Goal: Task Accomplishment & Management: Manage account settings

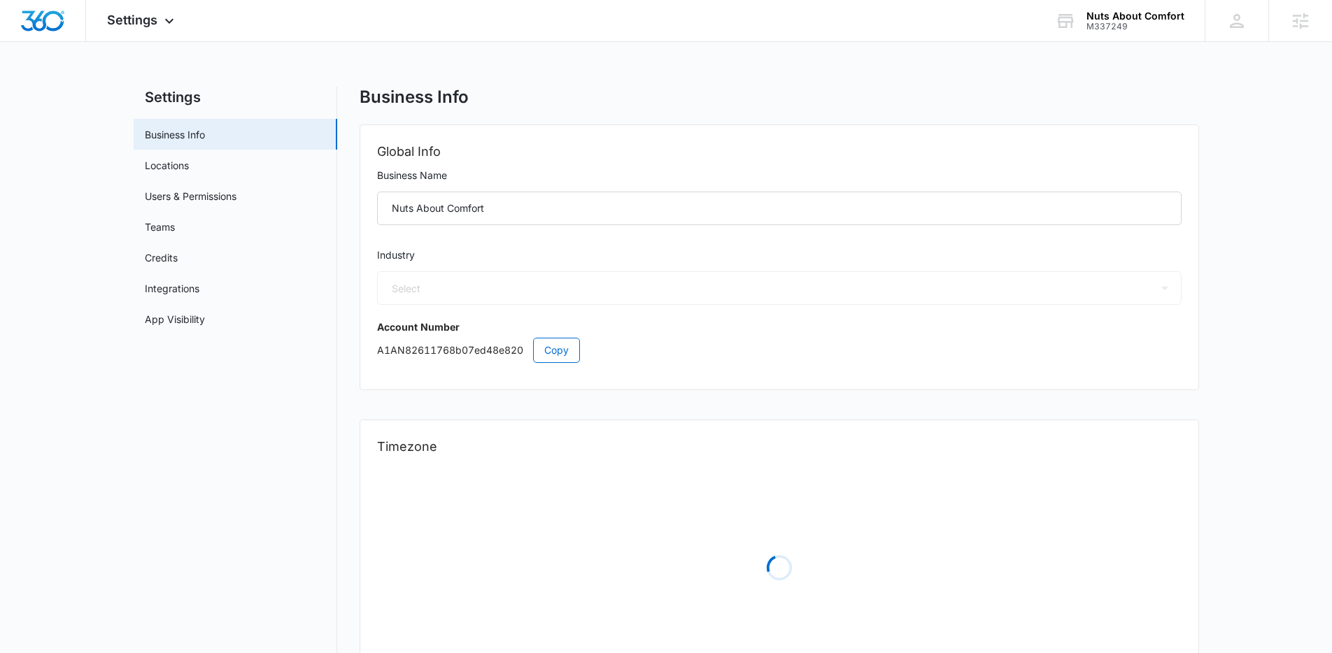
select select "52"
select select "US"
select select "America/[GEOGRAPHIC_DATA]"
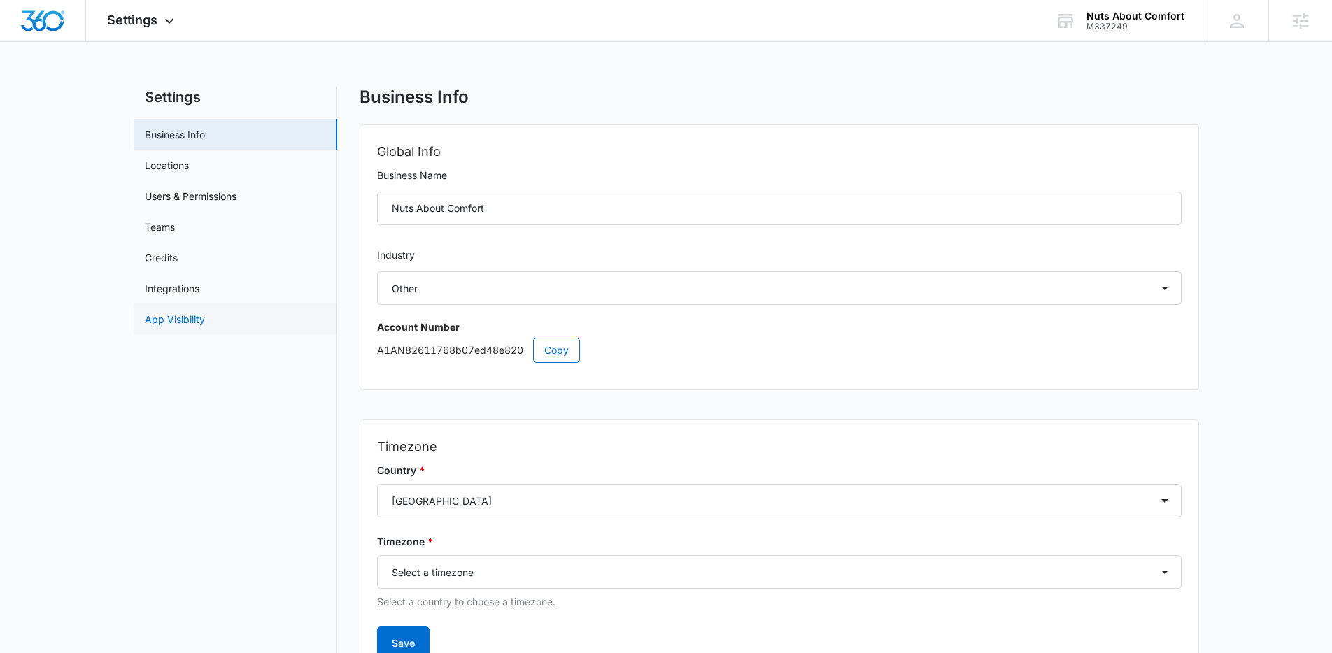
click at [186, 325] on link "App Visibility" at bounding box center [175, 319] width 60 height 15
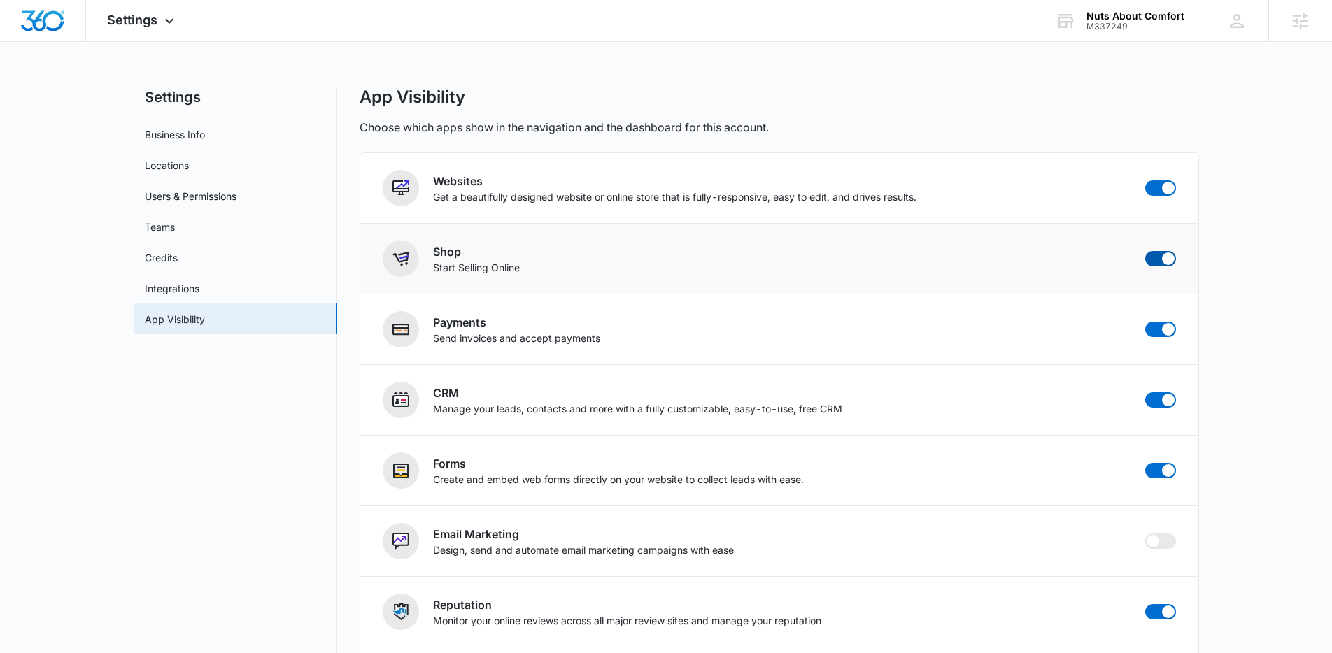
click at [1174, 261] on span at bounding box center [1160, 258] width 31 height 15
click at [1145, 251] on input "checkbox" at bounding box center [1144, 250] width 1 height 1
checkbox input "false"
drag, startPoint x: 115, startPoint y: 20, endPoint x: 185, endPoint y: 68, distance: 85.0
click at [115, 20] on span "Settings" at bounding box center [132, 20] width 50 height 15
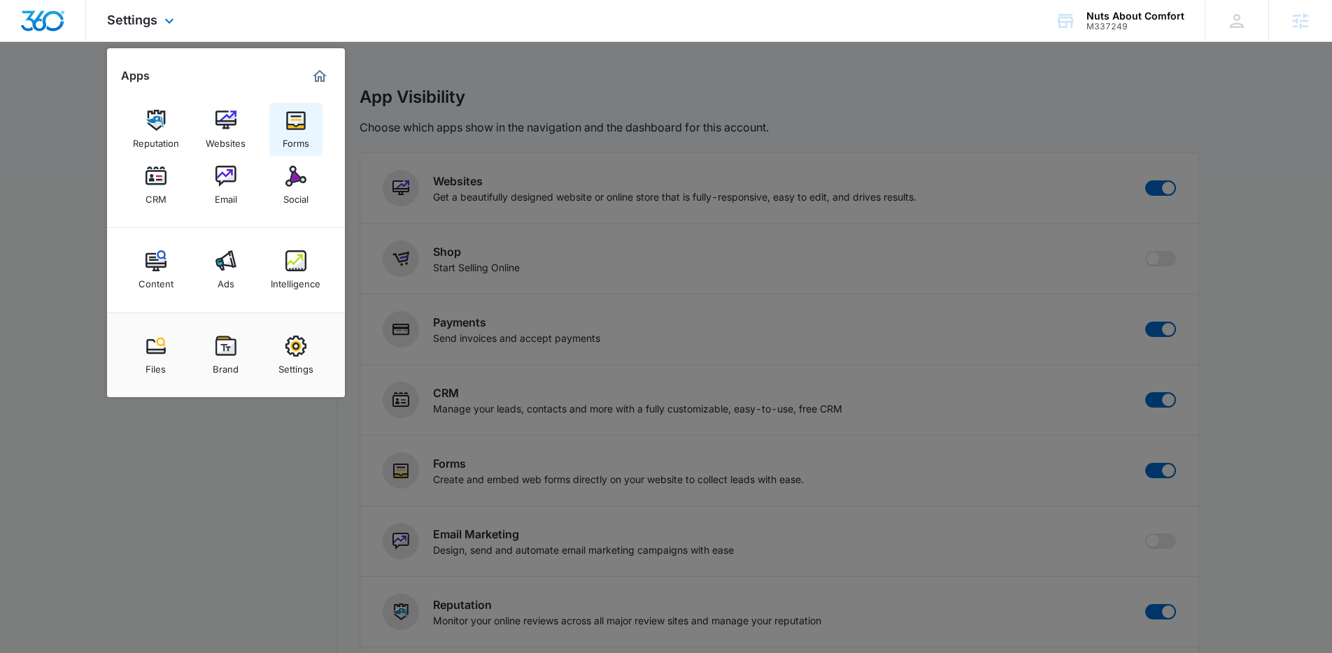
click at [299, 127] on img at bounding box center [295, 120] width 21 height 21
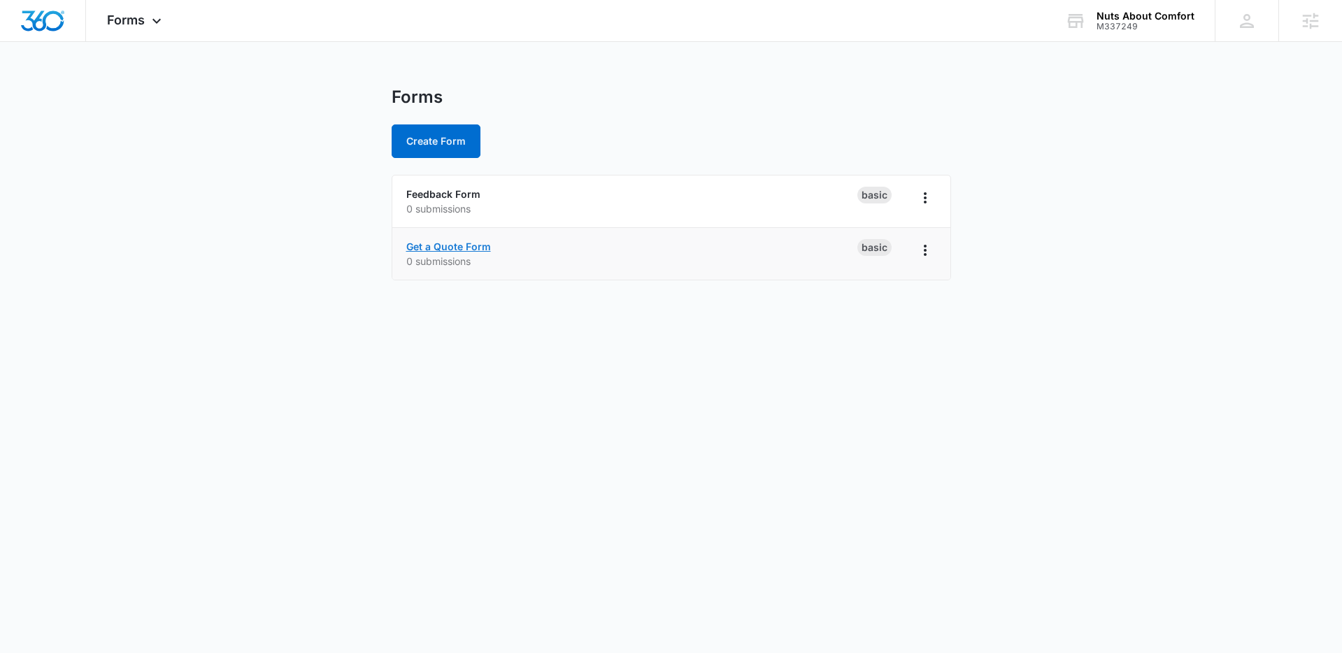
click at [459, 242] on link "Get a Quote Form" at bounding box center [448, 247] width 85 height 12
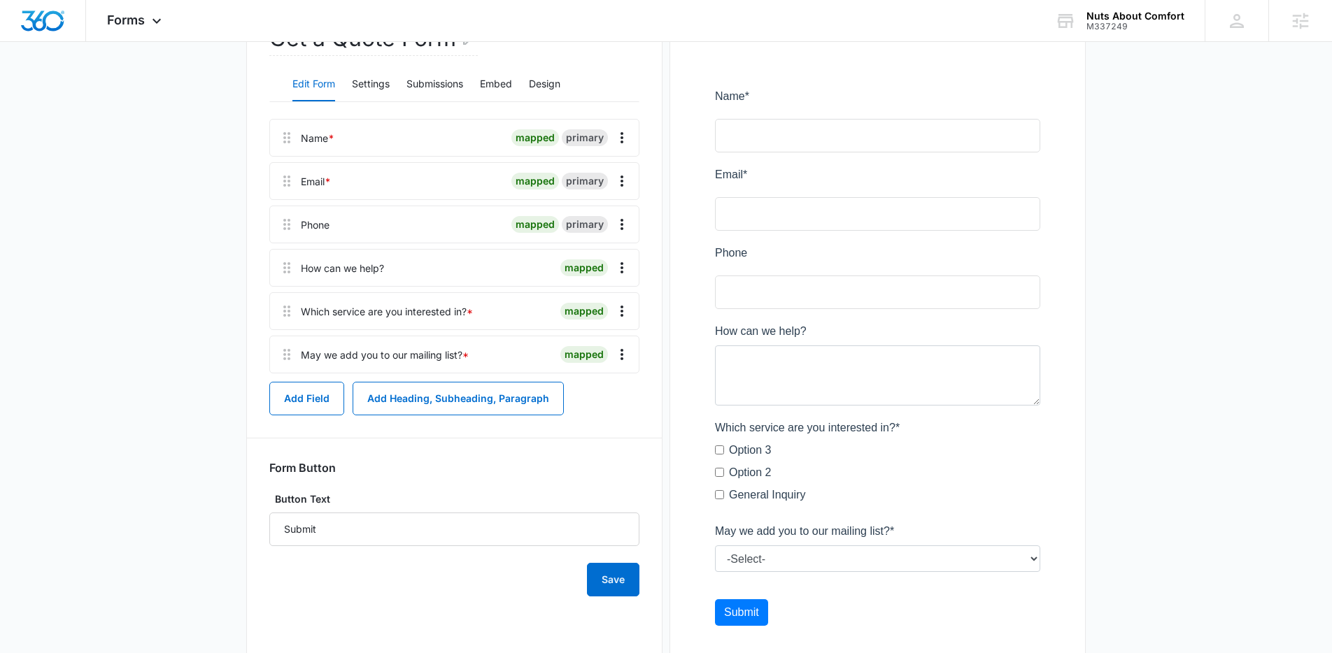
scroll to position [183, 0]
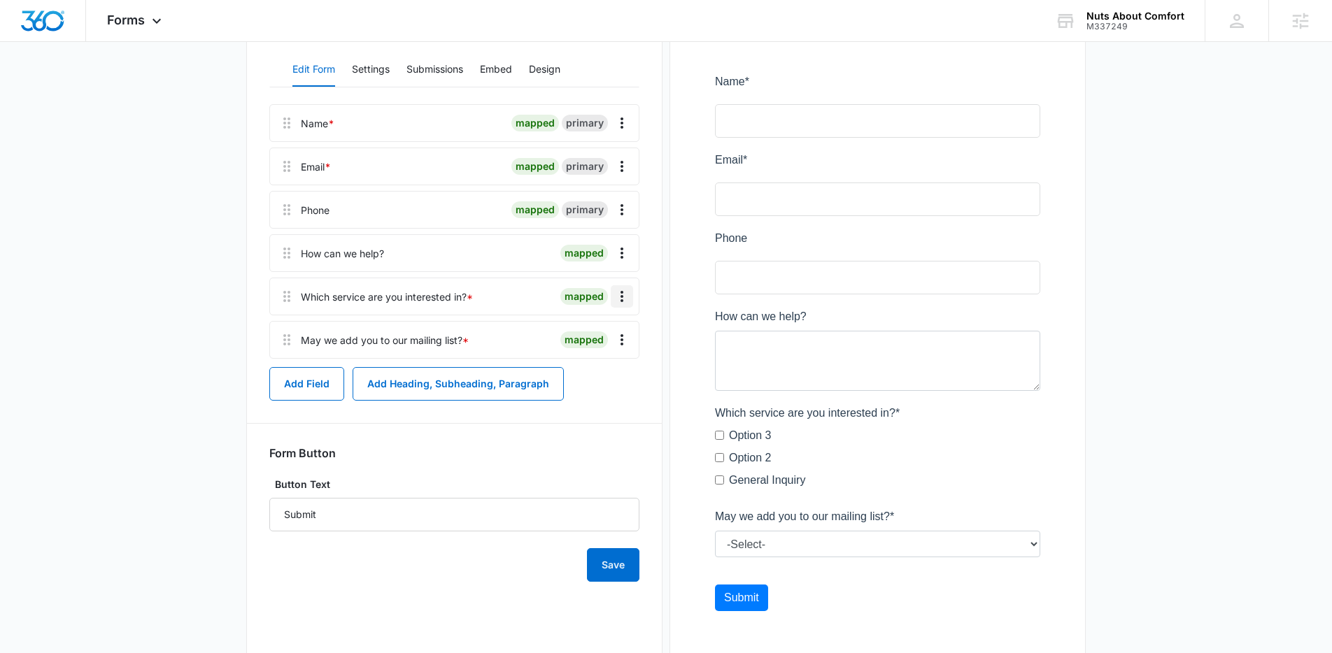
click at [625, 301] on icon "Overflow Menu" at bounding box center [621, 296] width 17 height 17
click at [597, 345] on button "Edit" at bounding box center [593, 335] width 80 height 21
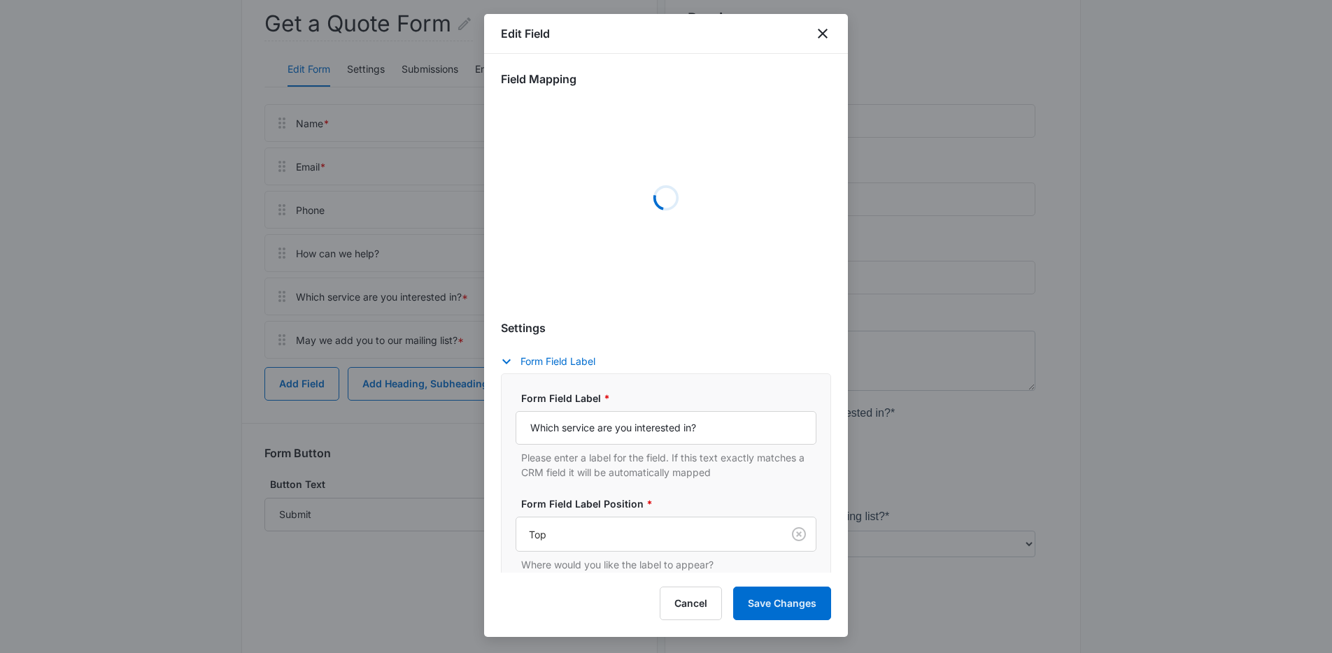
select select "350"
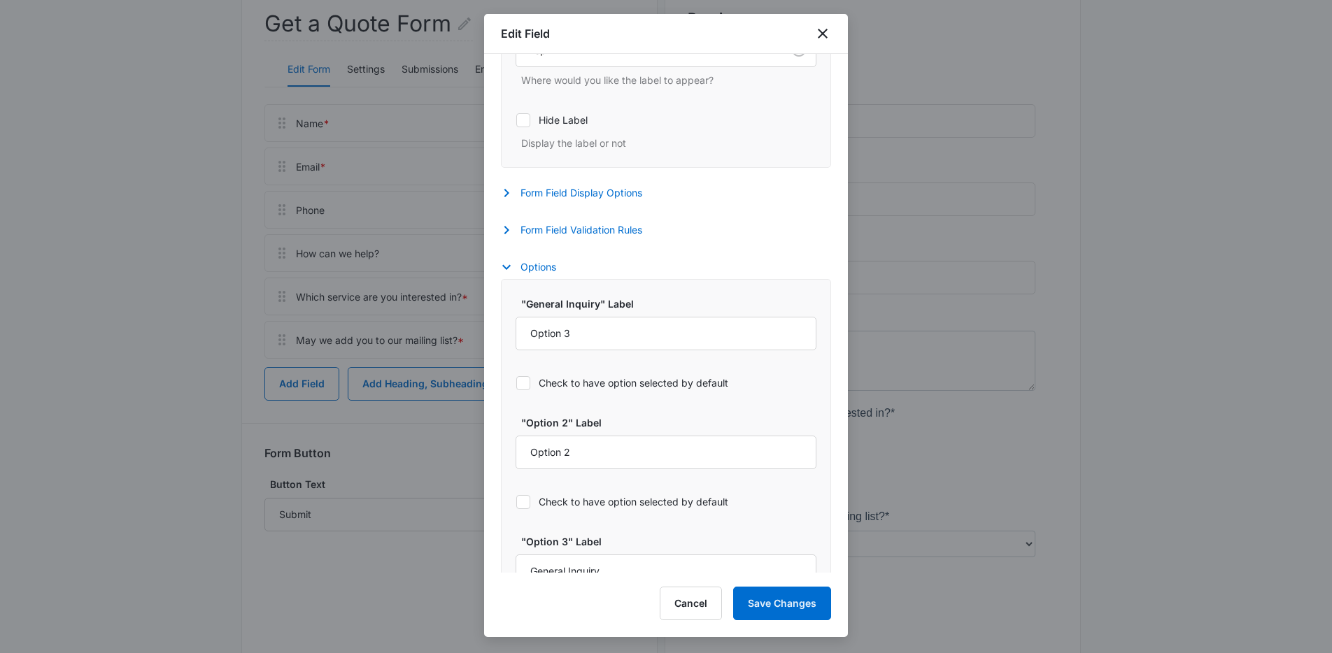
scroll to position [499, 0]
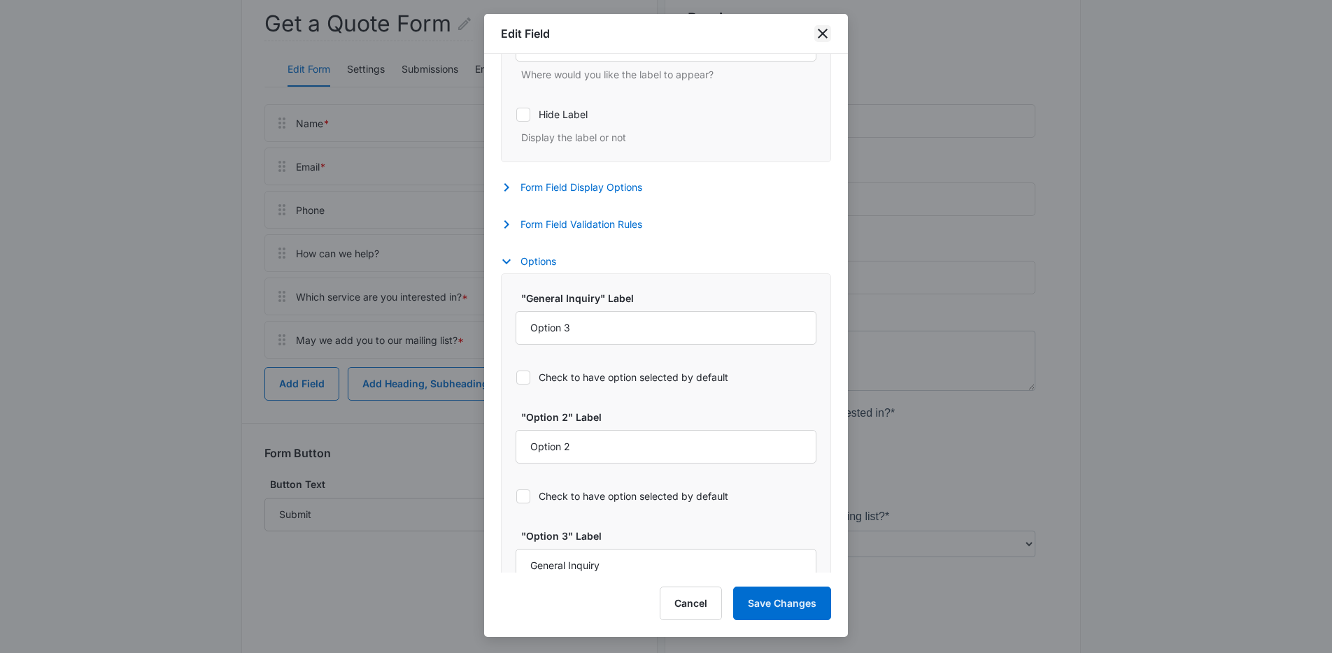
click at [823, 32] on icon "close" at bounding box center [823, 34] width 10 height 10
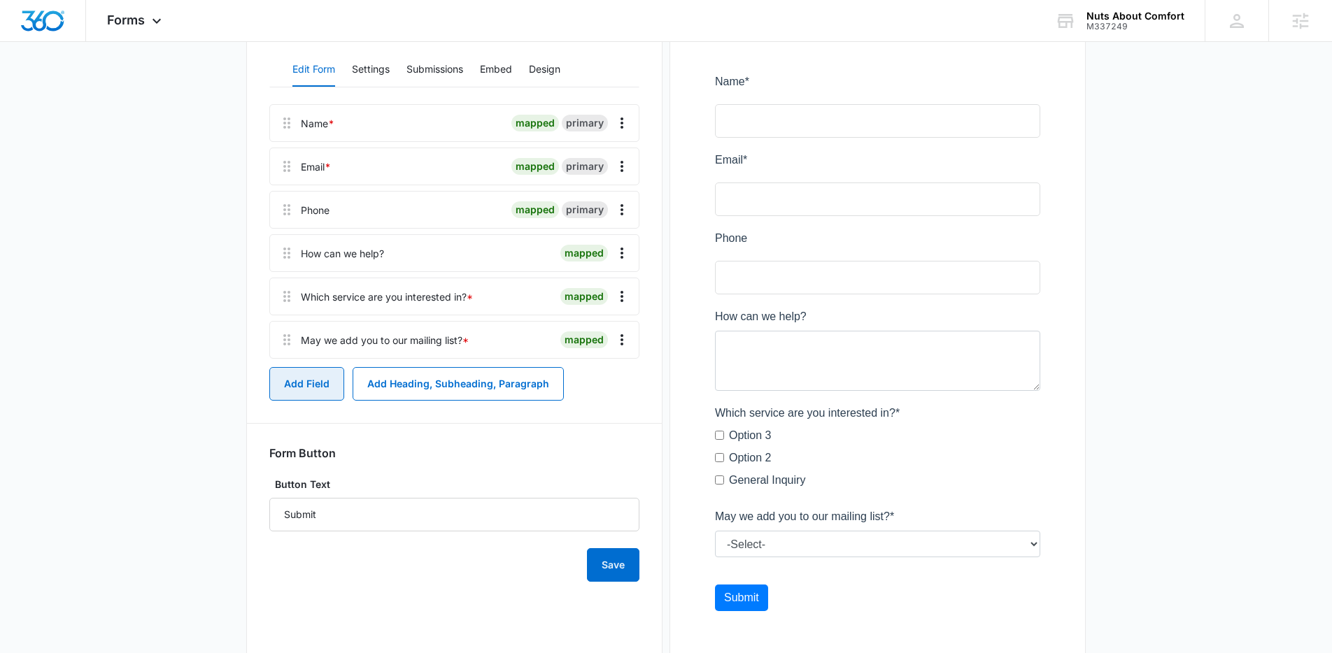
click at [292, 395] on button "Add Field" at bounding box center [306, 384] width 75 height 34
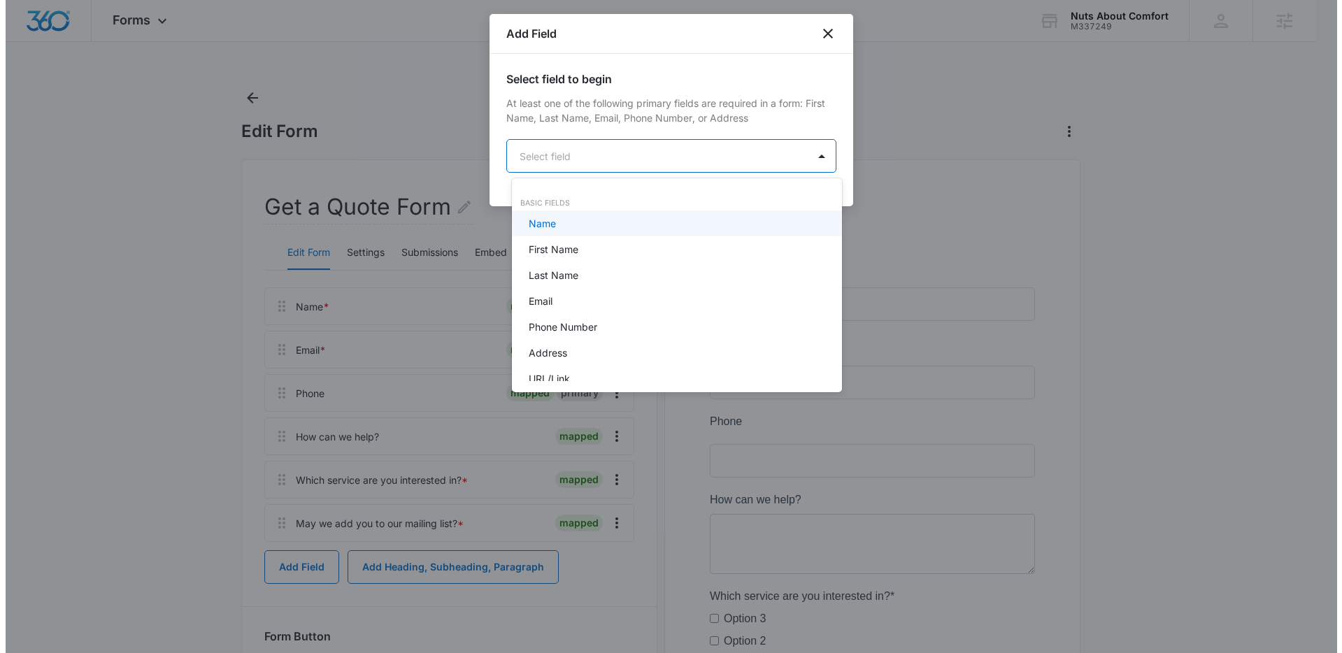
scroll to position [0, 0]
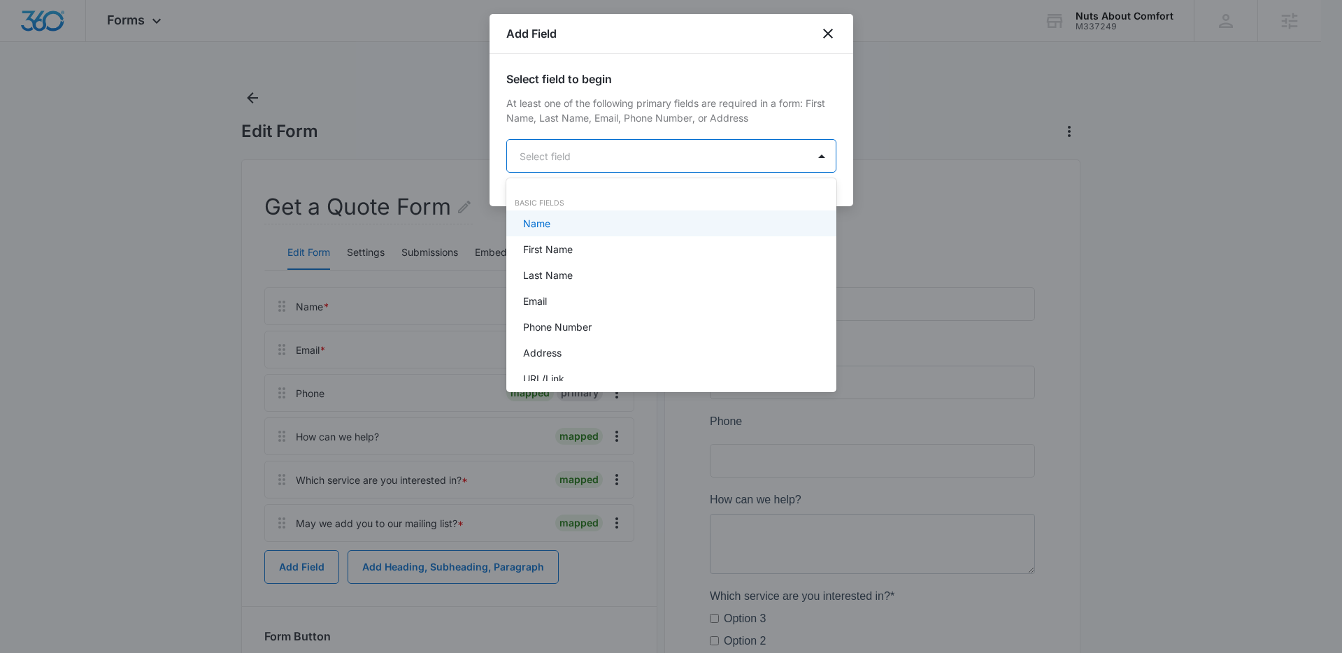
click at [705, 157] on body "Forms Apps Reputation Websites Forms CRM Email Social Content Ads Intelligence …" at bounding box center [671, 326] width 1342 height 653
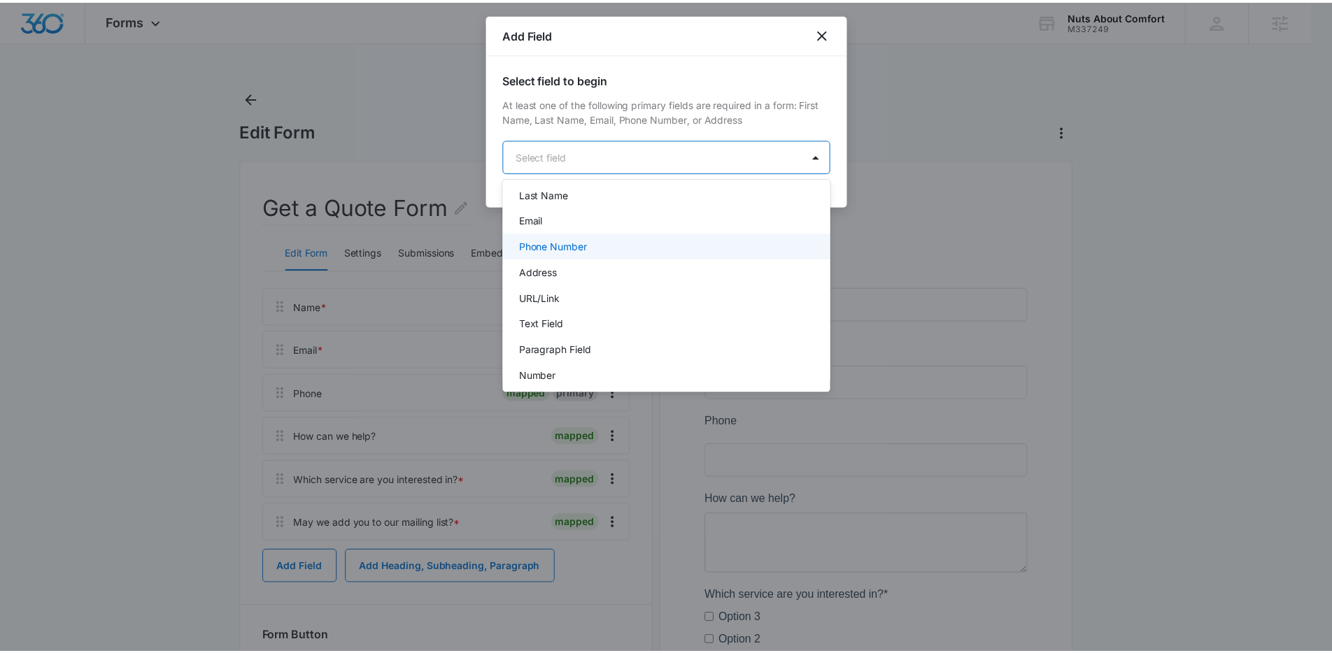
scroll to position [85, 0]
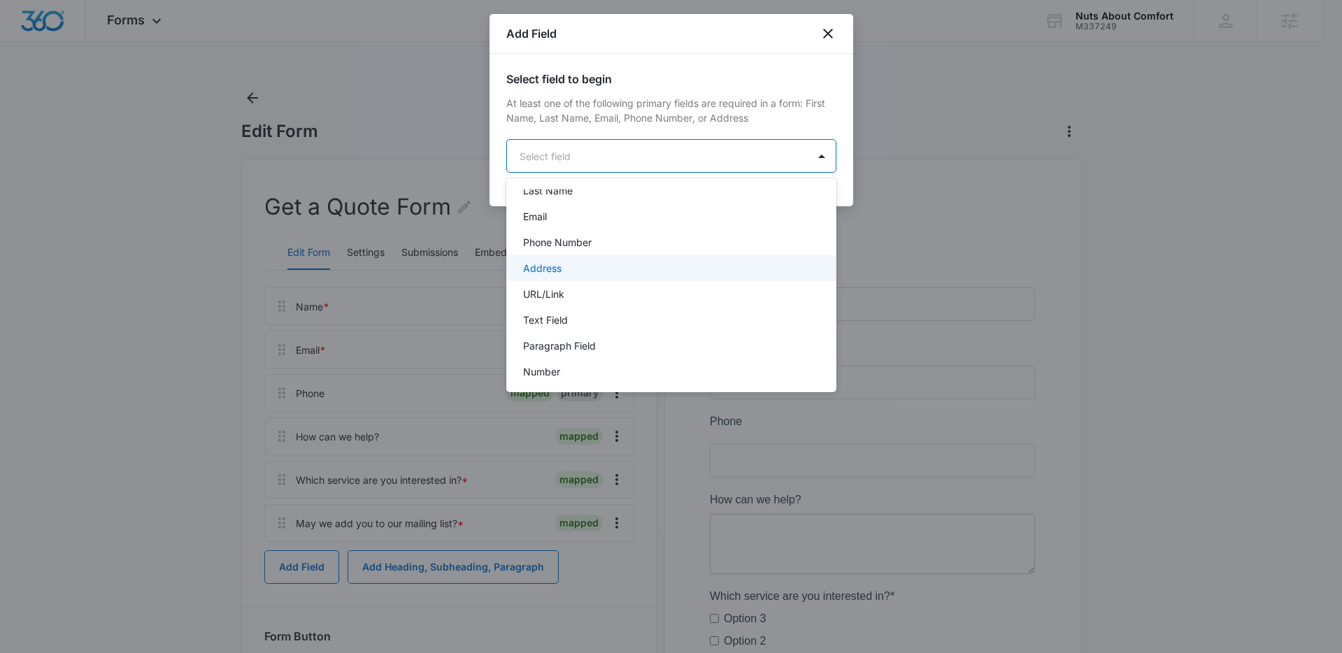
click at [587, 273] on div "Address" at bounding box center [670, 268] width 294 height 15
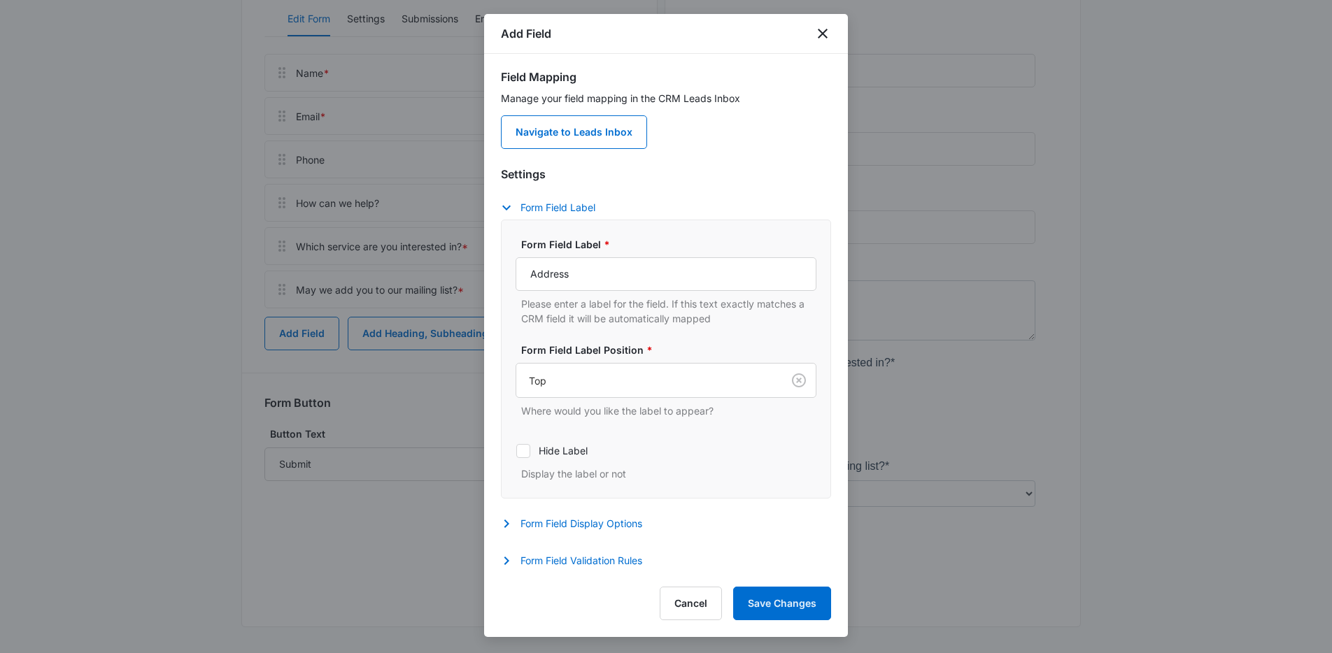
scroll to position [236, 0]
click at [590, 525] on button "Form Field Display Options" at bounding box center [578, 523] width 155 height 17
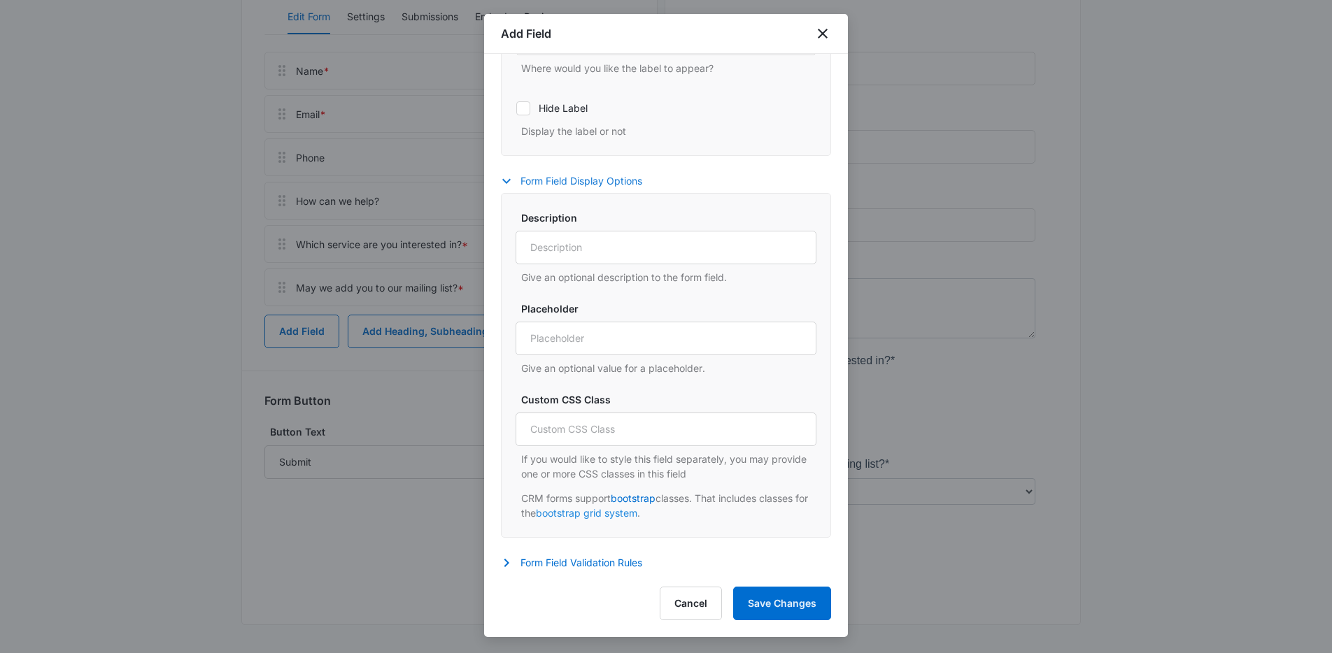
scroll to position [467, 0]
click at [590, 559] on button "Form Field Validation Rules" at bounding box center [578, 561] width 155 height 17
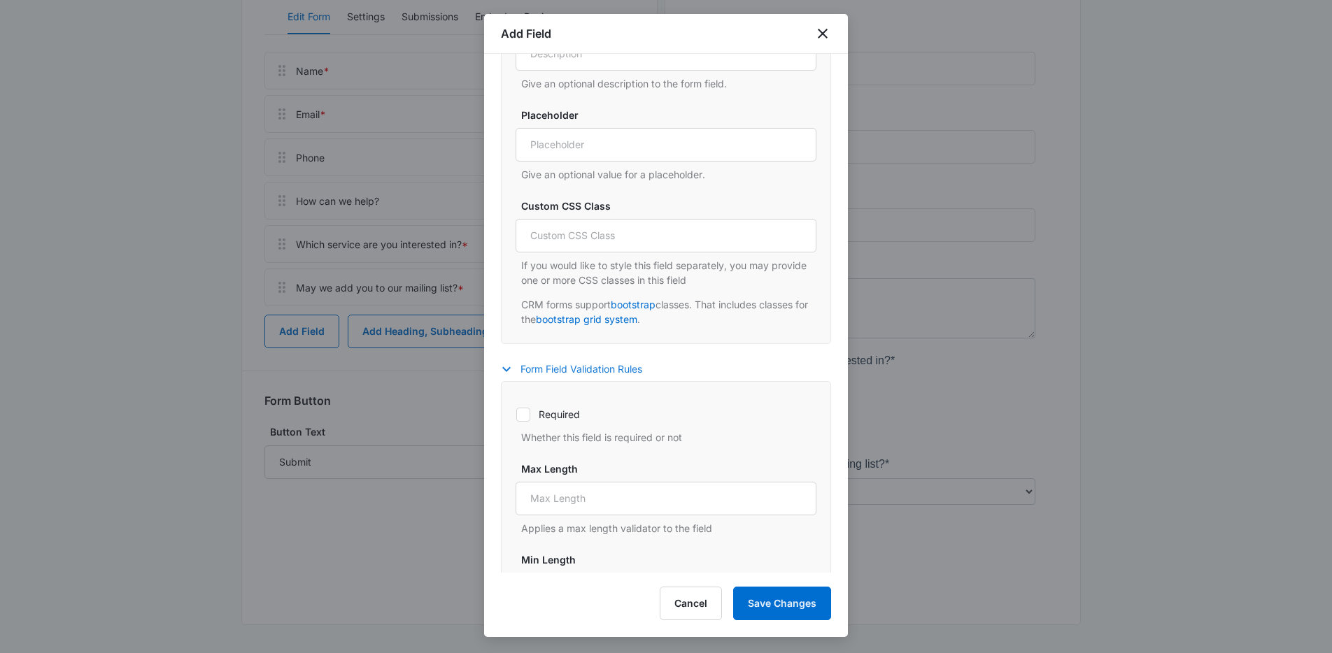
scroll to position [927, 0]
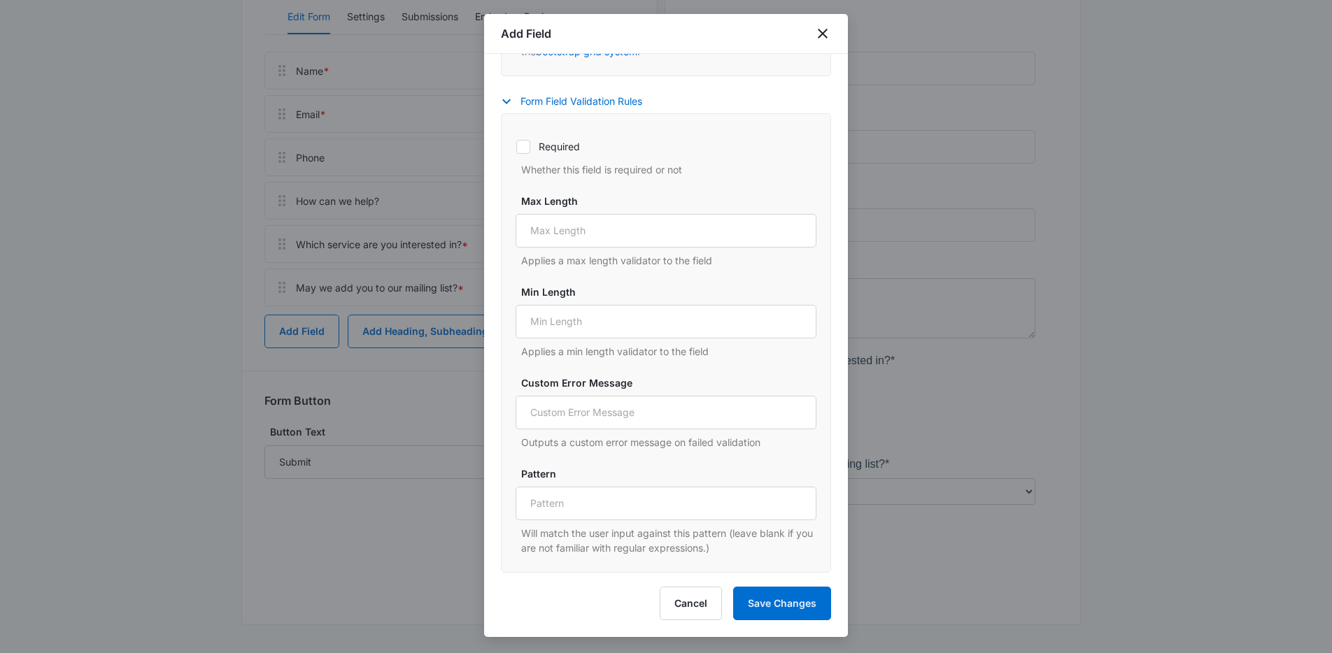
click at [530, 154] on div "Required Whether this field is required or not" at bounding box center [665, 154] width 301 height 46
click at [527, 145] on icon at bounding box center [523, 147] width 13 height 13
click at [516, 146] on input "Required" at bounding box center [515, 146] width 1 height 1
checkbox input "true"
click at [788, 597] on button "Save Changes" at bounding box center [782, 604] width 98 height 34
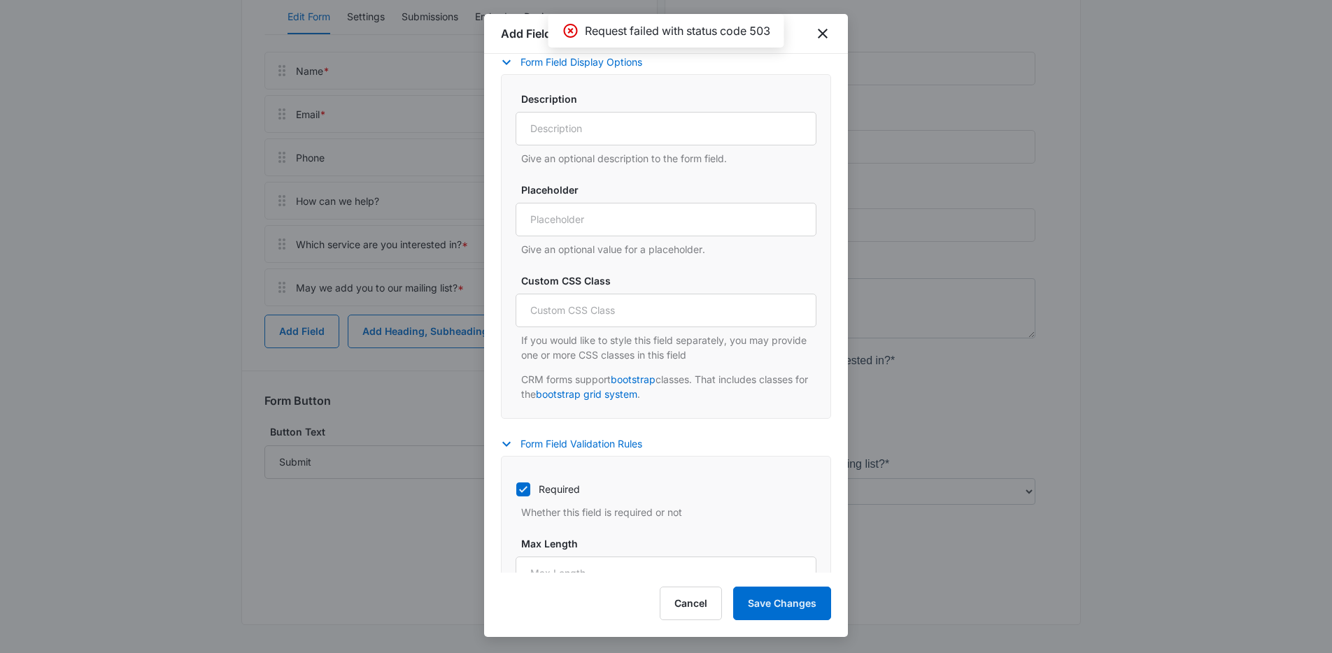
scroll to position [548, 0]
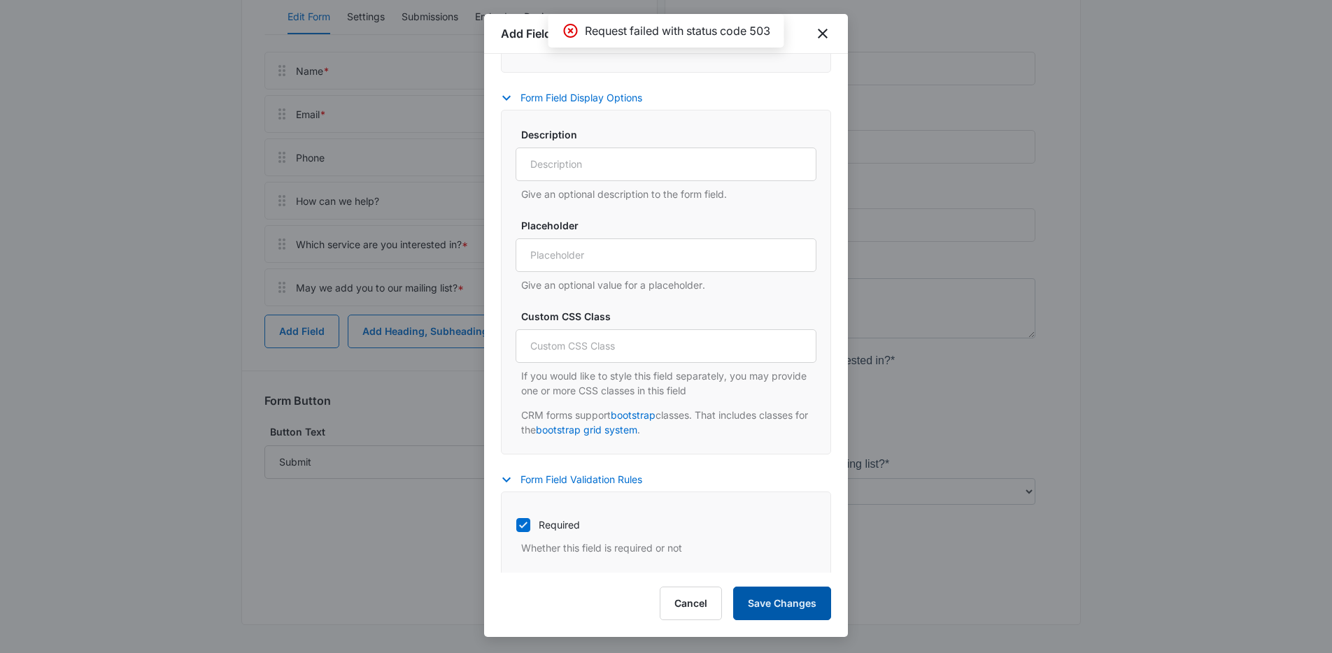
click at [770, 606] on button "Save Changes" at bounding box center [782, 604] width 98 height 34
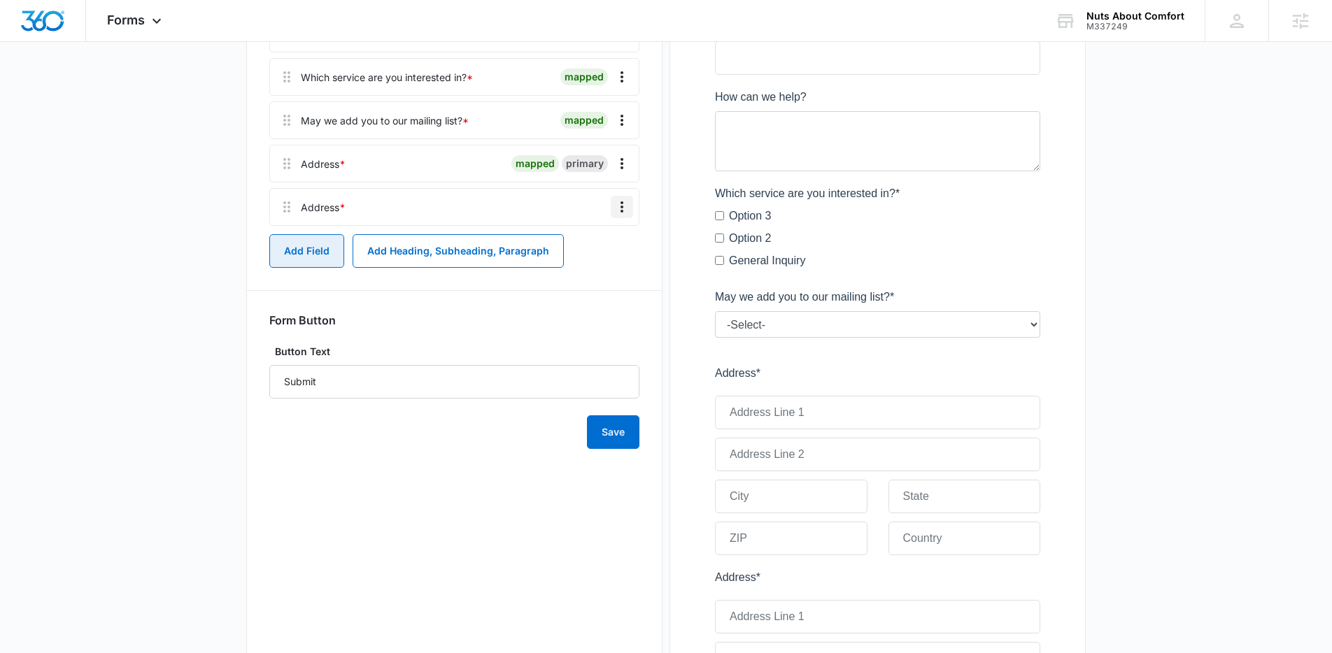
scroll to position [401, 0]
click at [624, 215] on icon "Overflow Menu" at bounding box center [621, 209] width 17 height 17
click at [589, 271] on div "Delete" at bounding box center [583, 269] width 29 height 10
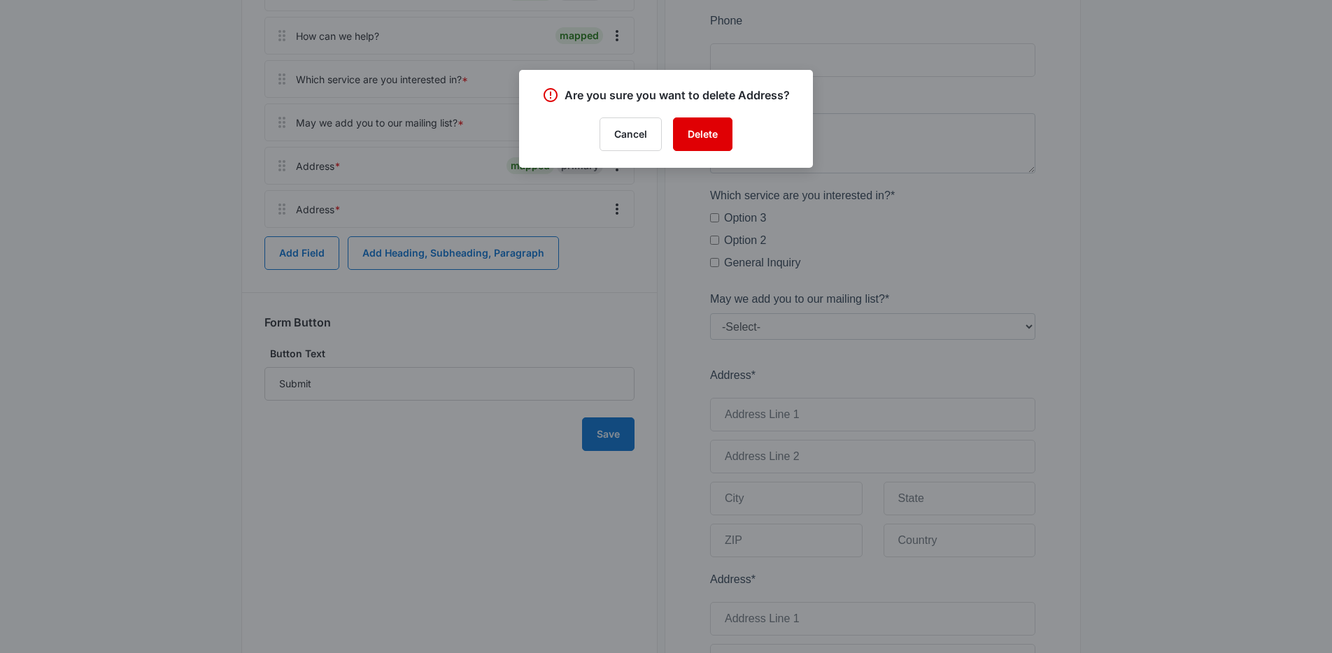
click at [704, 129] on button "Delete" at bounding box center [702, 134] width 59 height 34
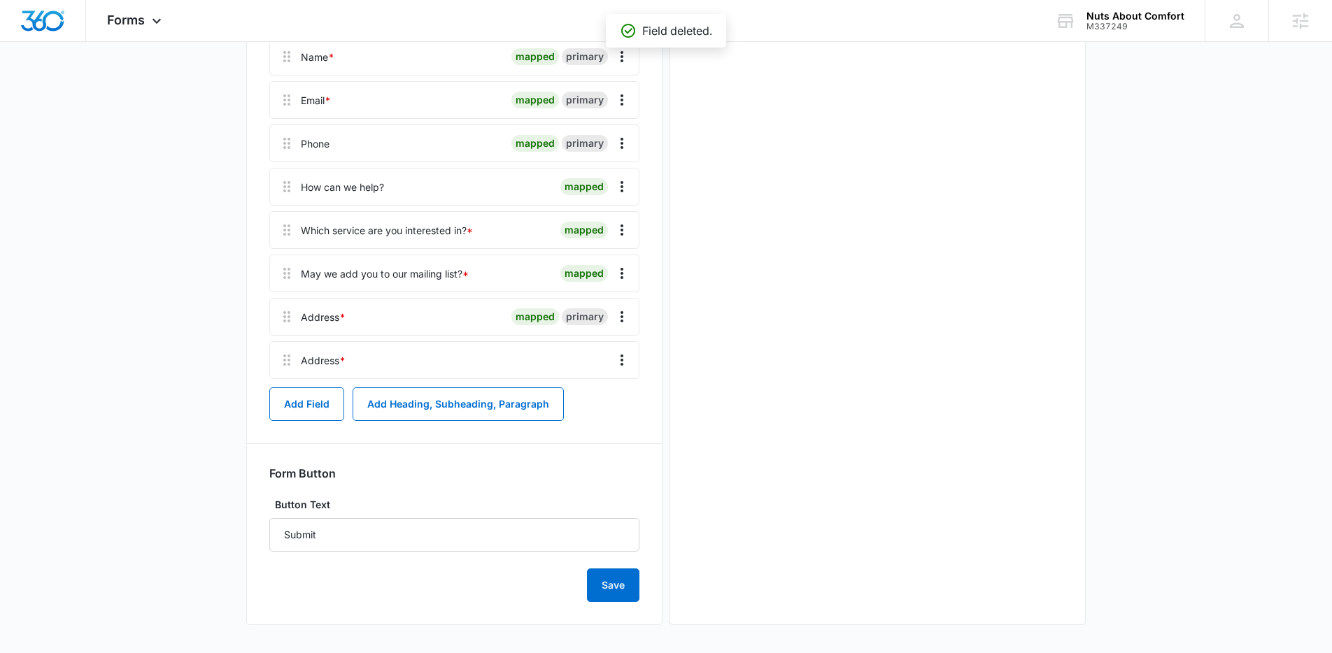
scroll to position [0, 0]
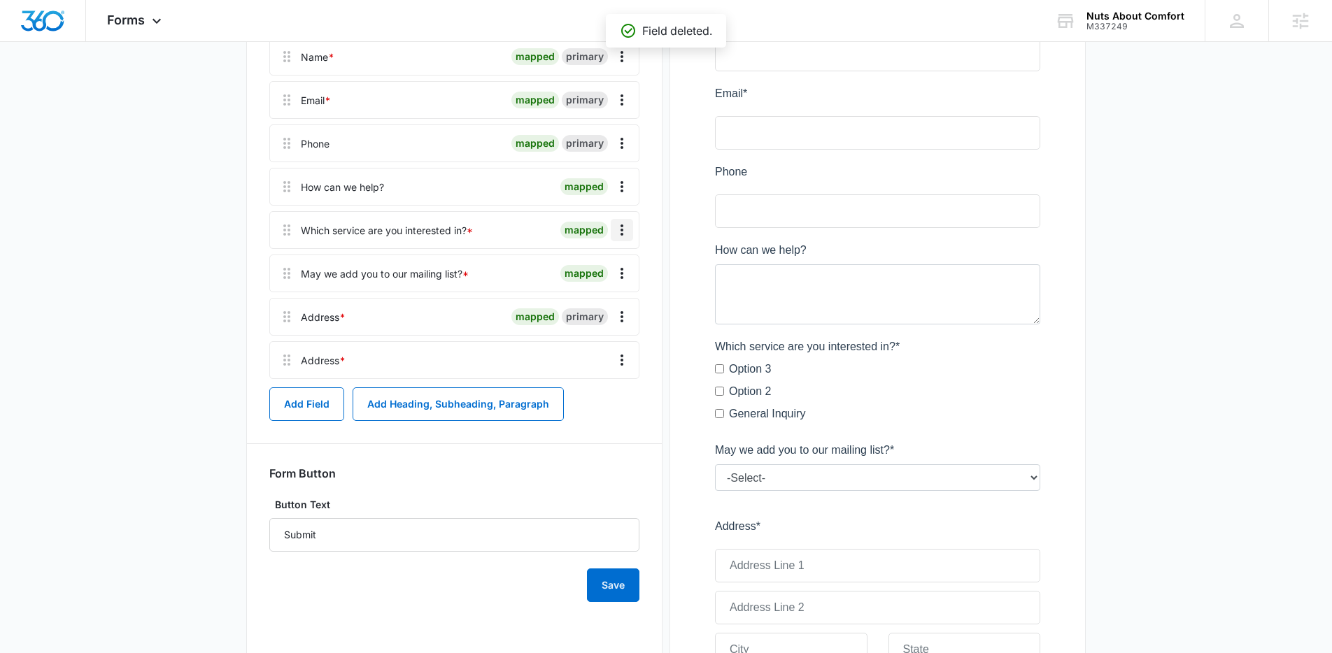
click at [624, 234] on icon "Overflow Menu" at bounding box center [621, 230] width 17 height 17
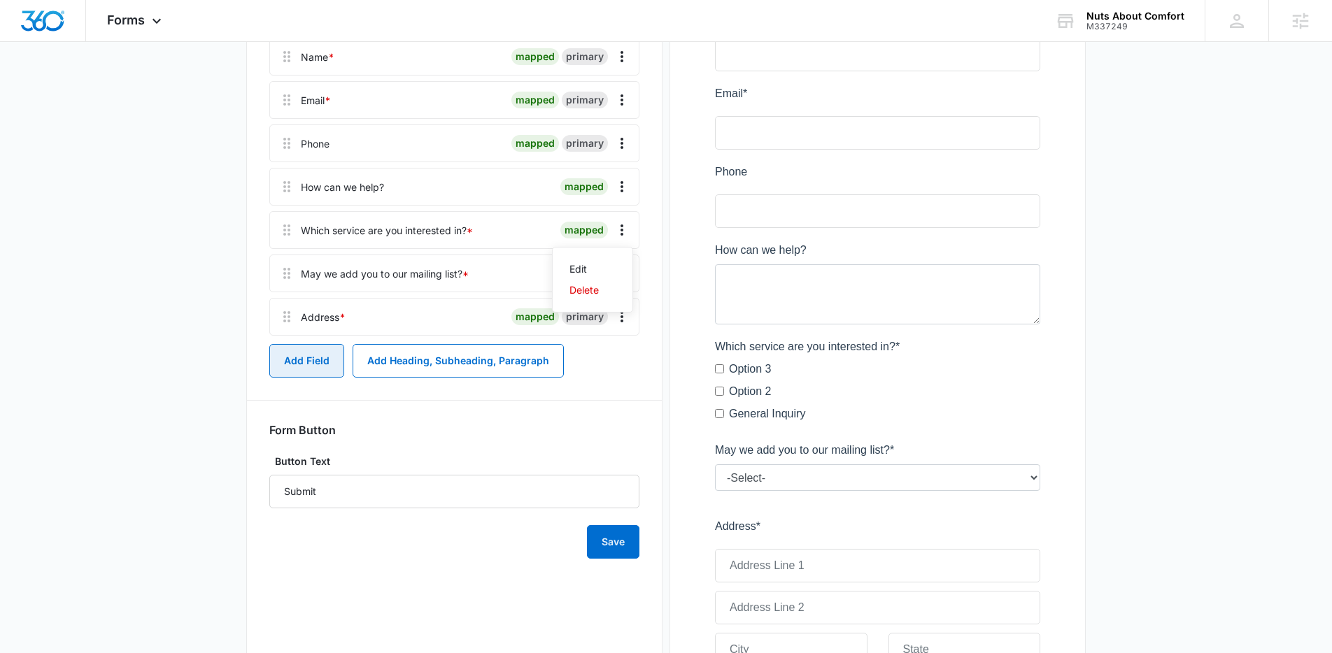
click at [320, 364] on button "Add Field" at bounding box center [306, 361] width 75 height 34
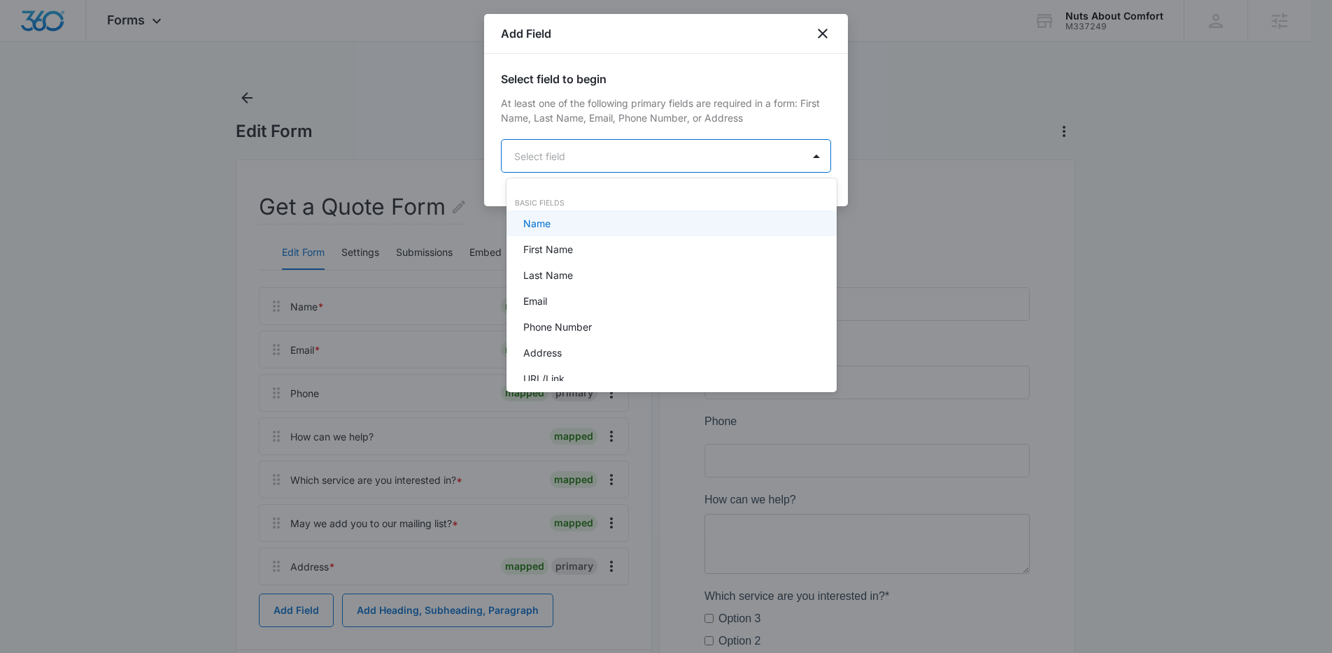
click at [608, 165] on body "Forms Apps Reputation Websites Forms CRM Email Social Content Ads Intelligence …" at bounding box center [666, 326] width 1332 height 653
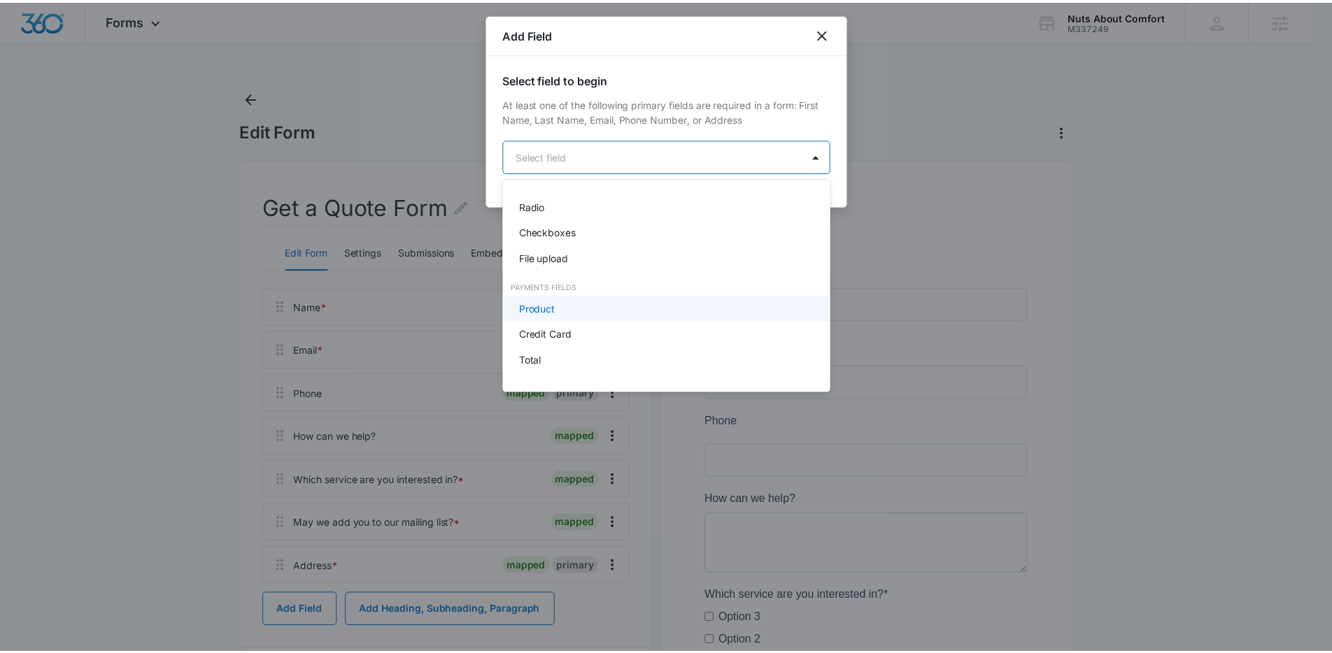
scroll to position [233, 0]
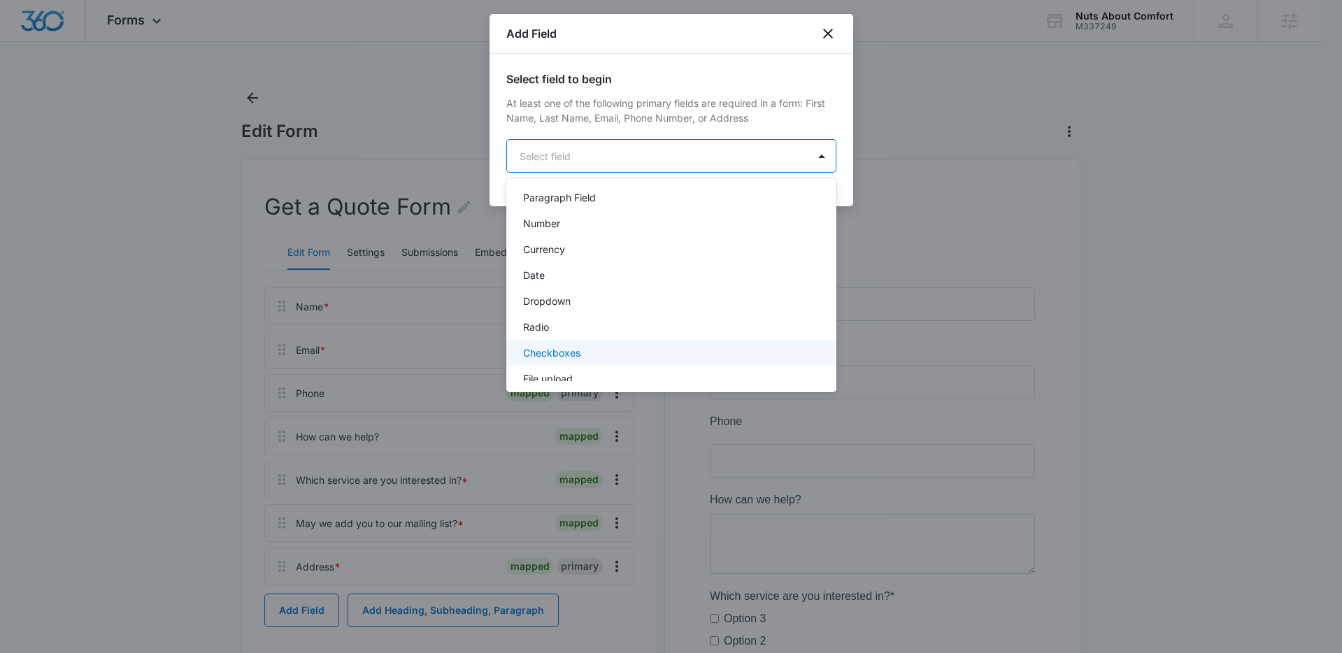
click at [574, 352] on p "Checkboxes" at bounding box center [551, 352] width 57 height 15
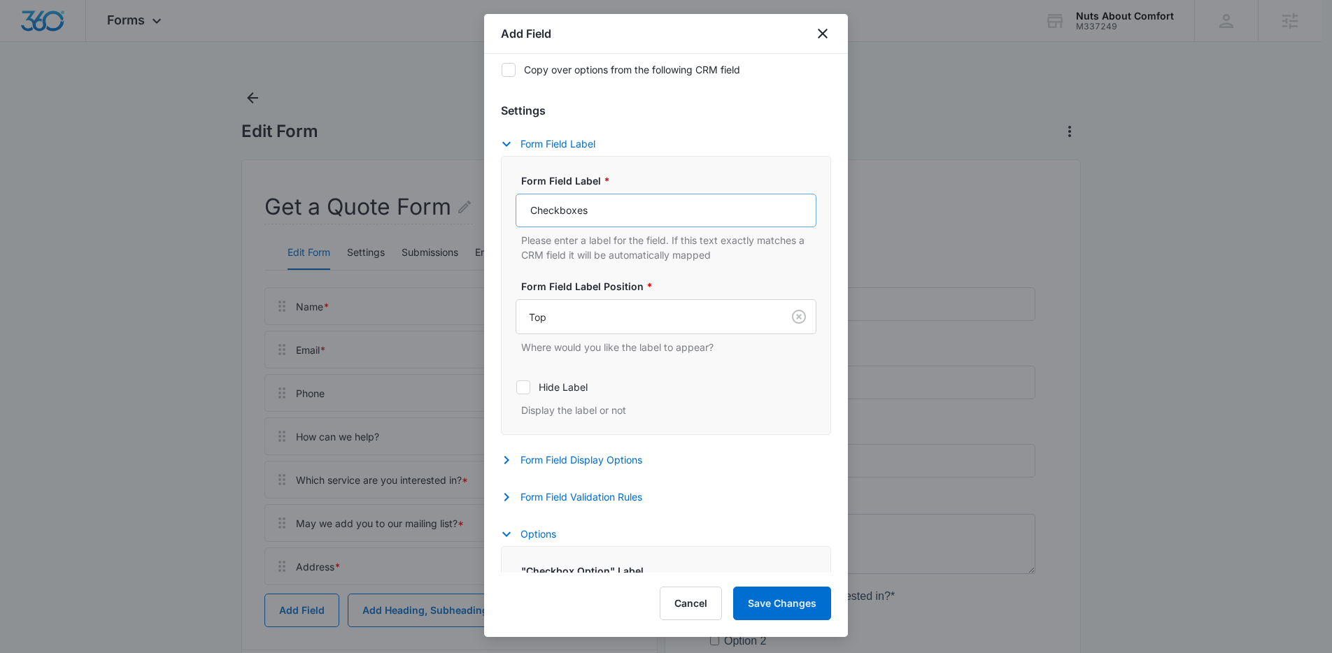
scroll to position [229, 0]
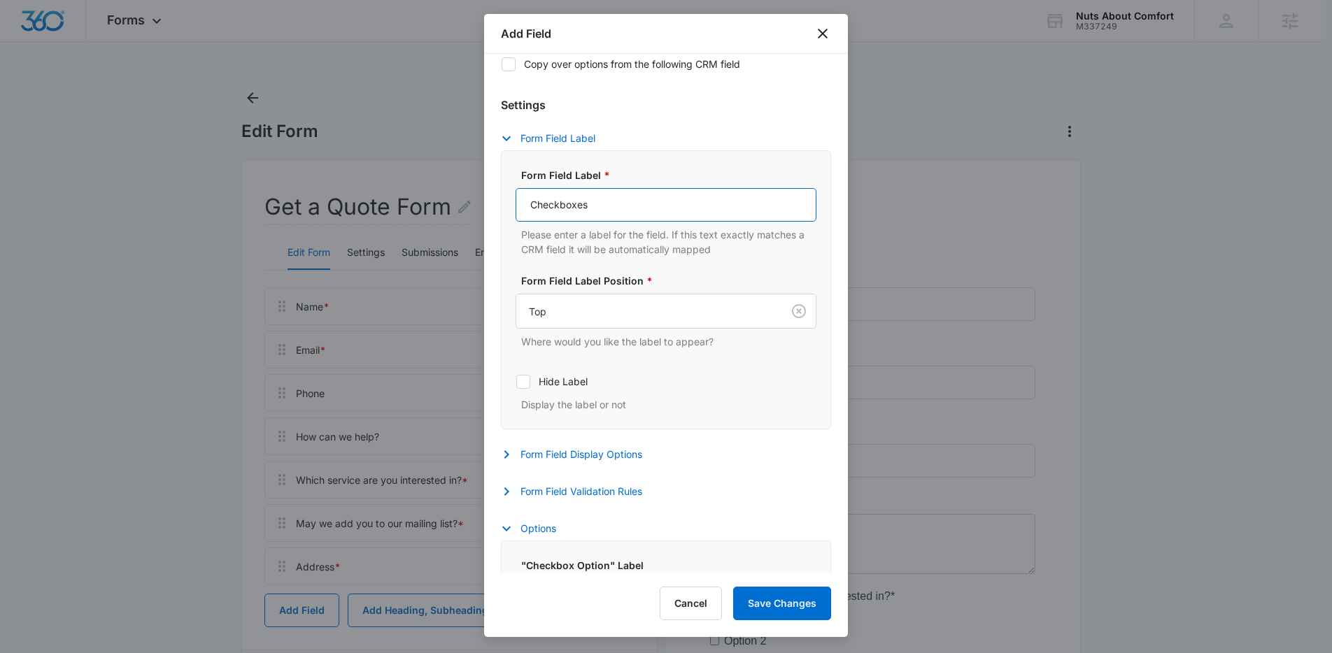
click at [627, 198] on input "Checkboxes" at bounding box center [665, 205] width 301 height 34
click at [562, 206] on input "What System are you needing help with?" at bounding box center [665, 205] width 301 height 34
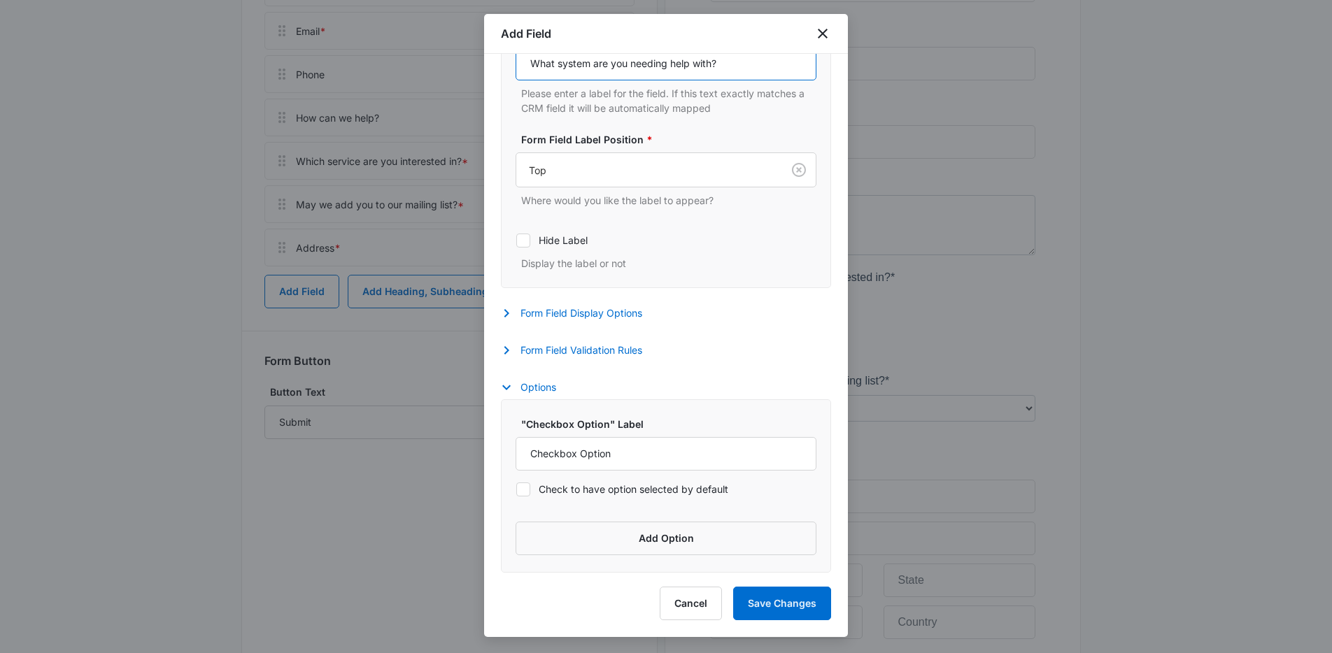
scroll to position [440, 0]
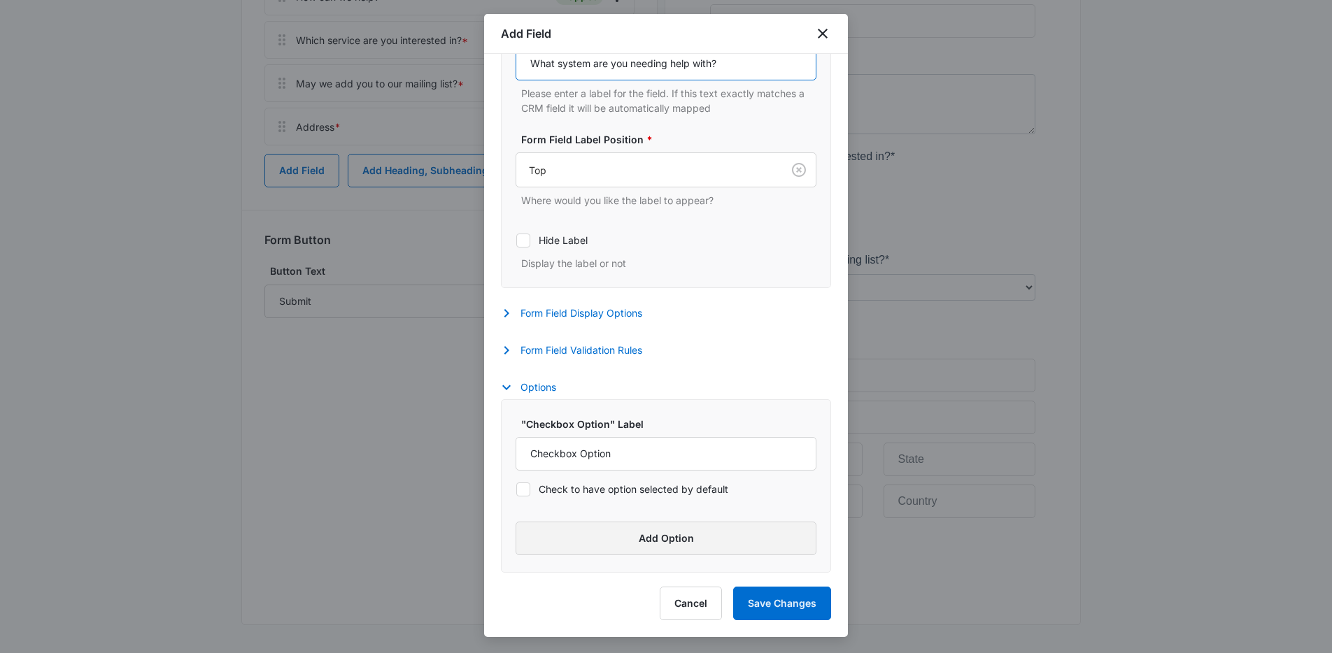
type input "What system are you needing help with?"
click at [649, 550] on button "Add Option" at bounding box center [665, 539] width 301 height 34
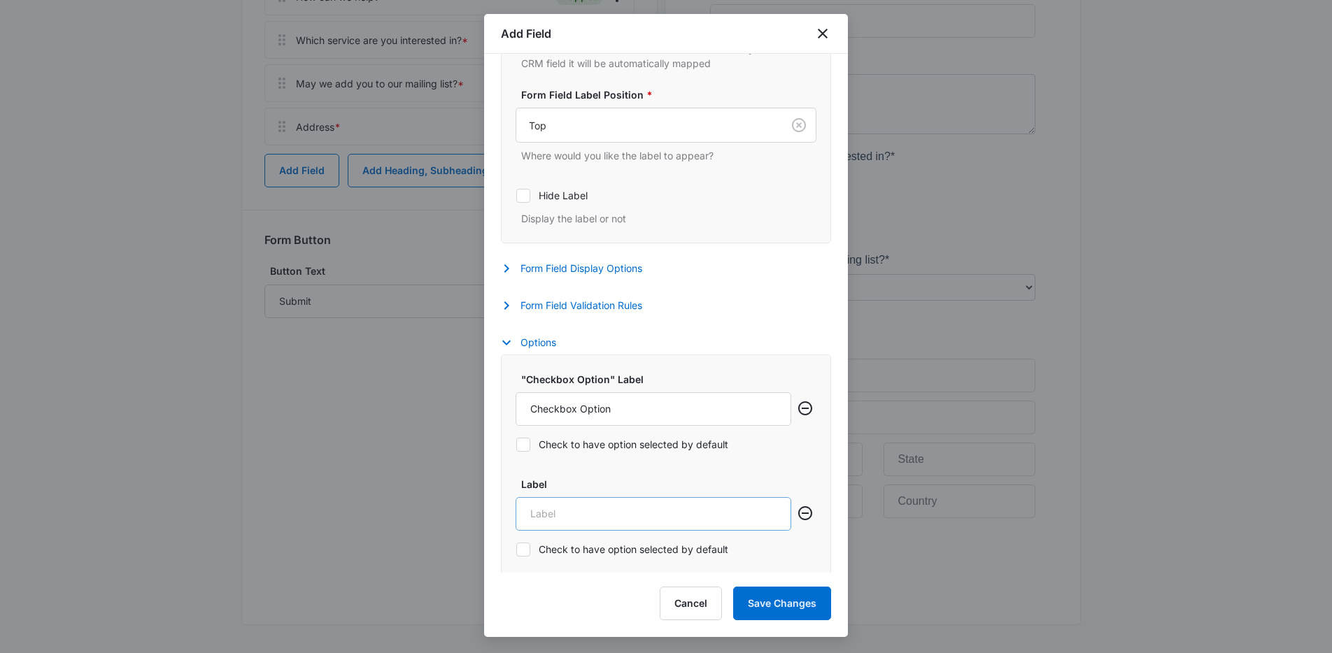
scroll to position [475, 0]
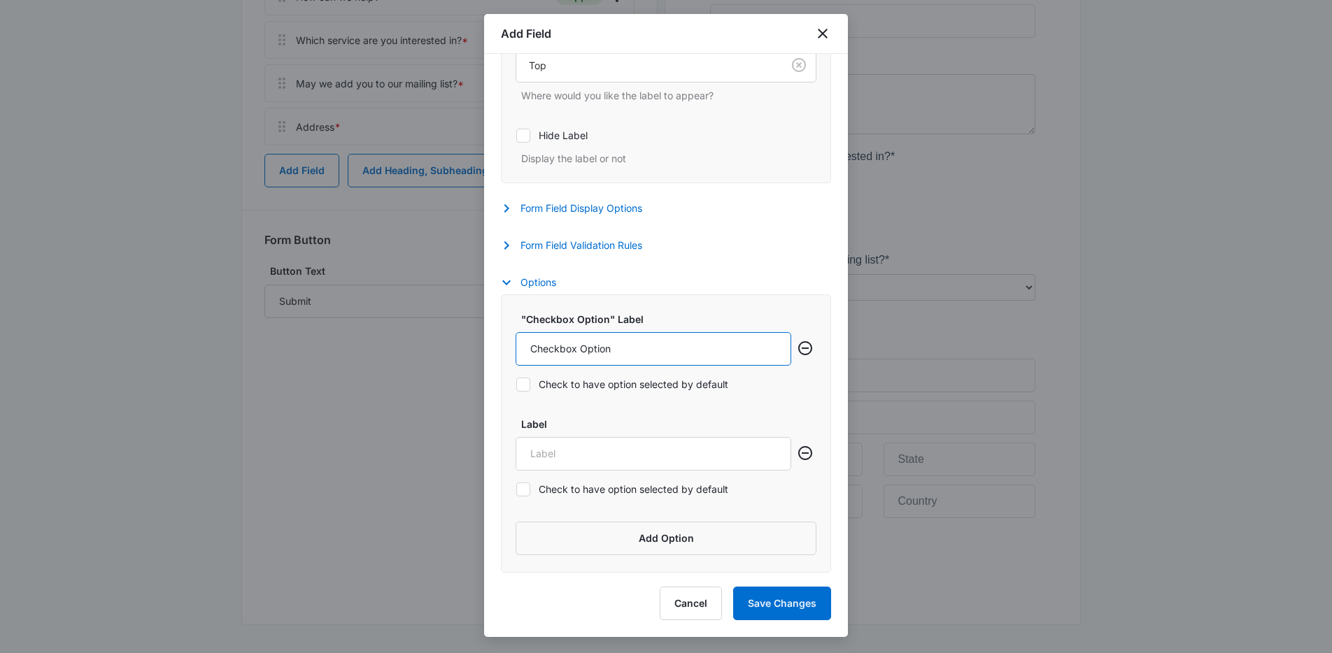
click at [637, 351] on input "Checkbox Option" at bounding box center [653, 349] width 276 height 34
type input "AC"
click at [580, 450] on input "Label" at bounding box center [653, 454] width 276 height 34
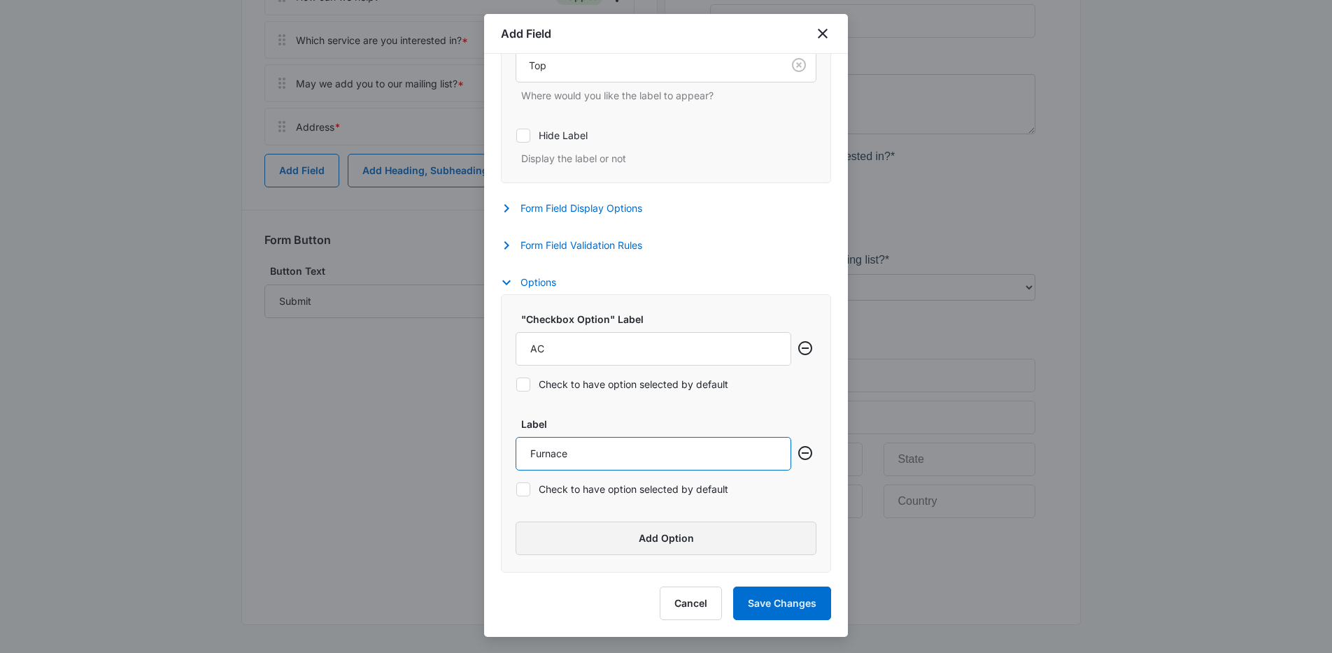
type input "Furnace"
click at [646, 534] on button "Add Option" at bounding box center [665, 539] width 301 height 34
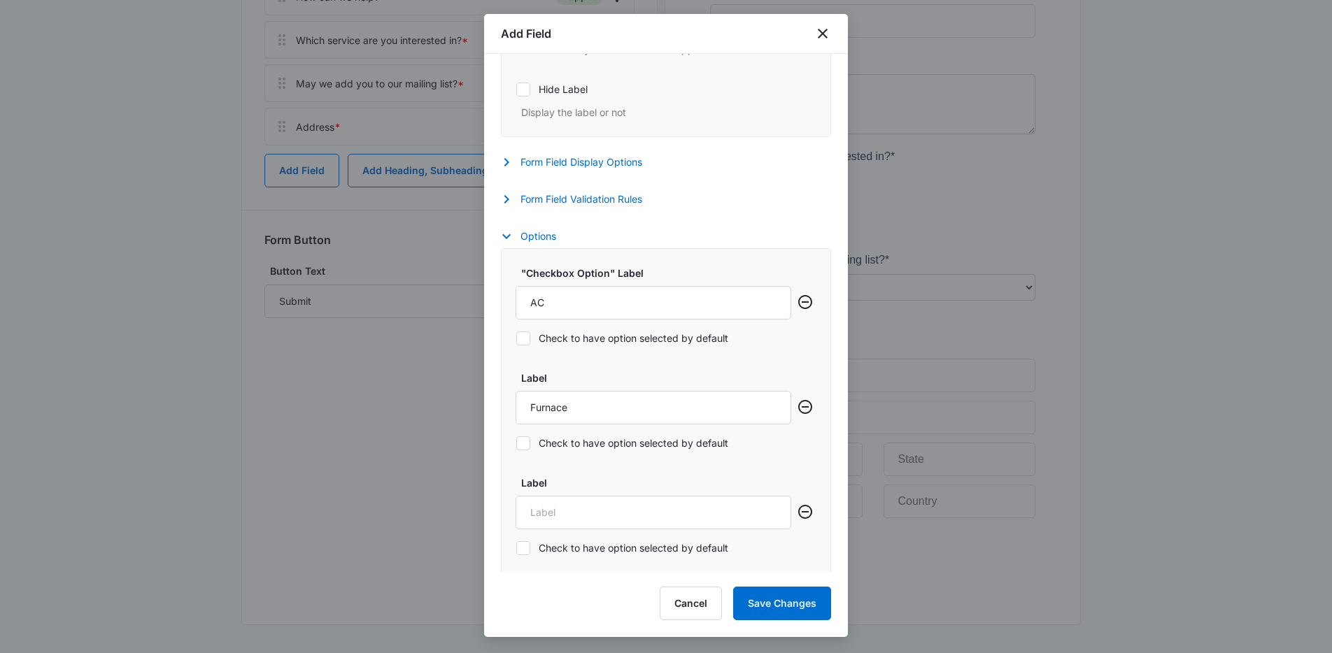
scroll to position [580, 0]
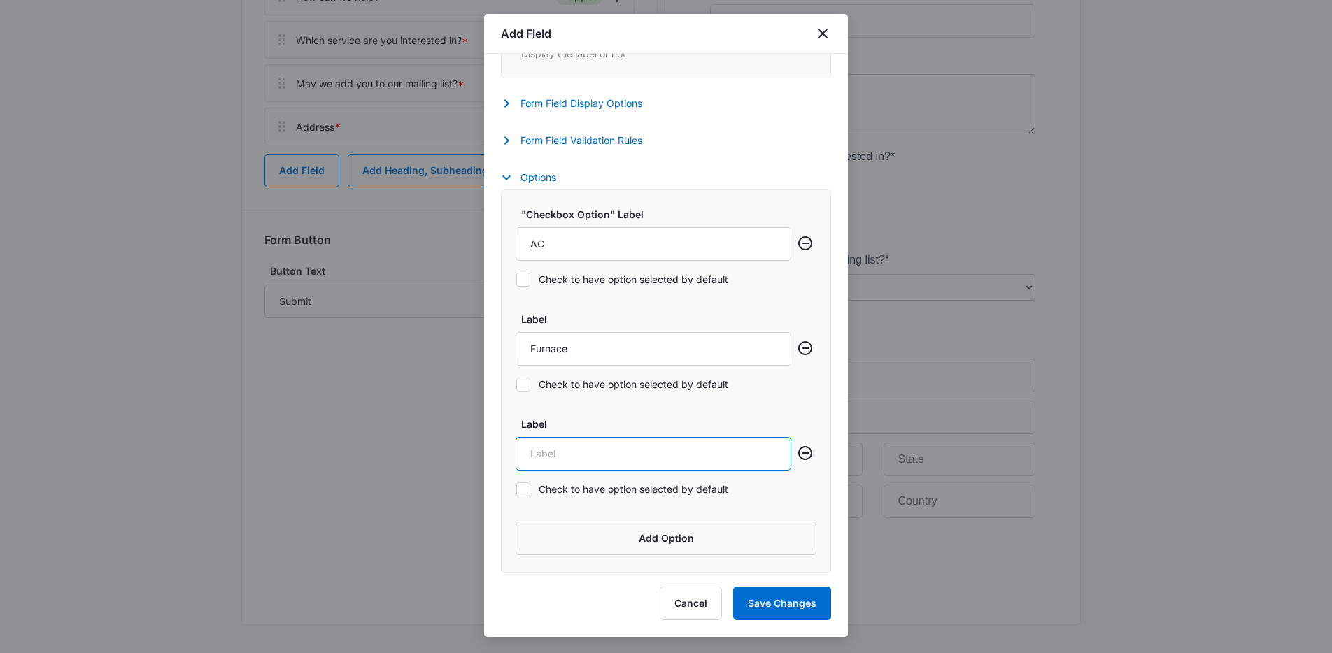
click at [609, 455] on input "Label" at bounding box center [653, 454] width 276 height 34
type input "General Inquiry"
click at [781, 593] on button "Save Changes" at bounding box center [782, 604] width 98 height 34
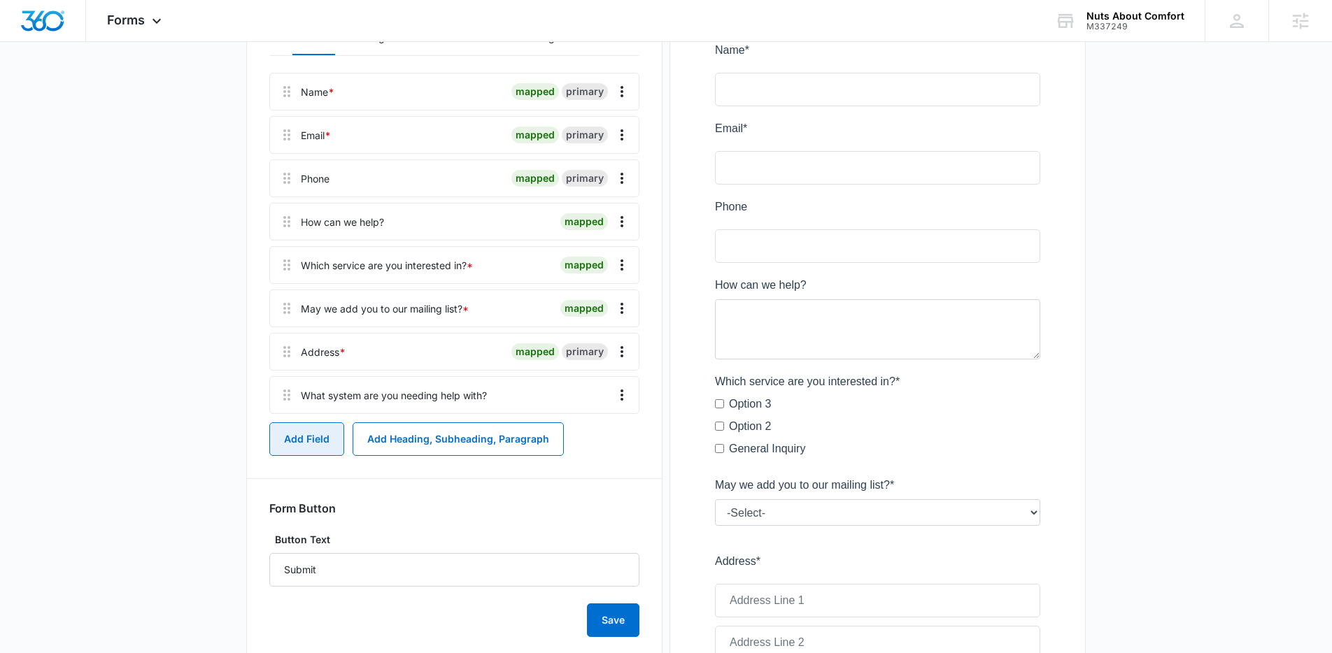
scroll to position [224, 0]
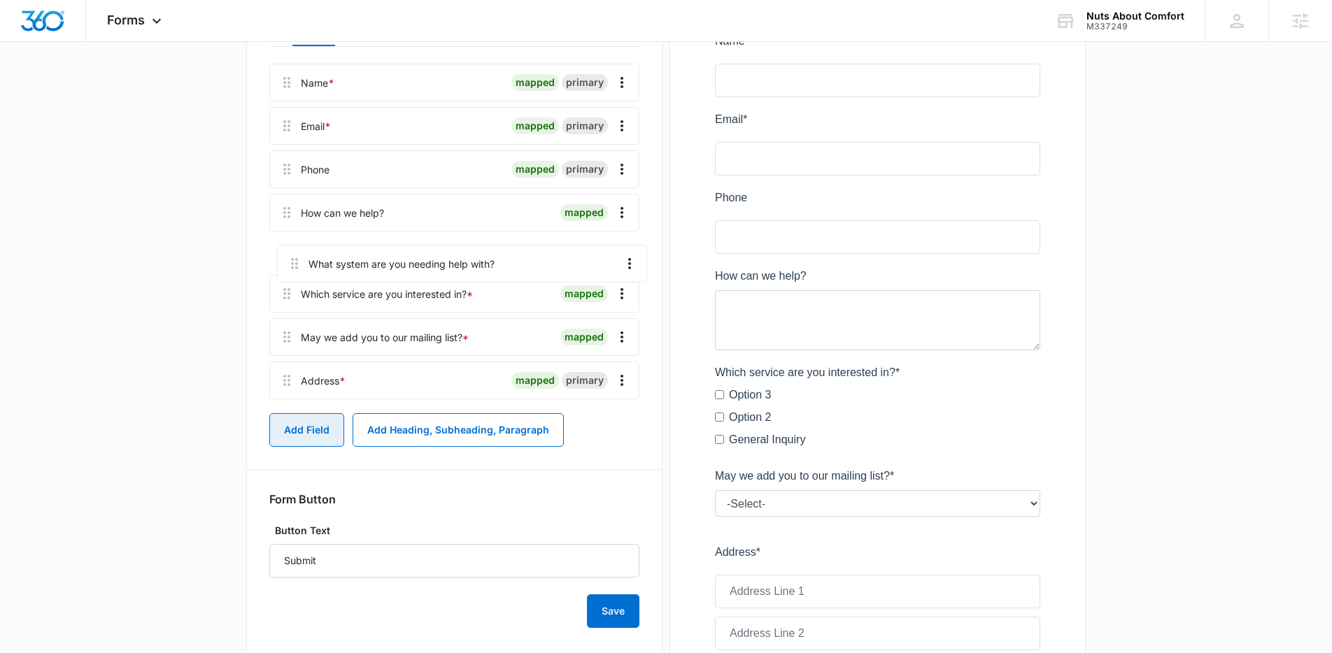
drag, startPoint x: 280, startPoint y: 385, endPoint x: 292, endPoint y: 247, distance: 138.9
click at [292, 247] on div "Name * mapped primary Email * mapped primary Phone mapped primary How can we he…" at bounding box center [454, 234] width 370 height 341
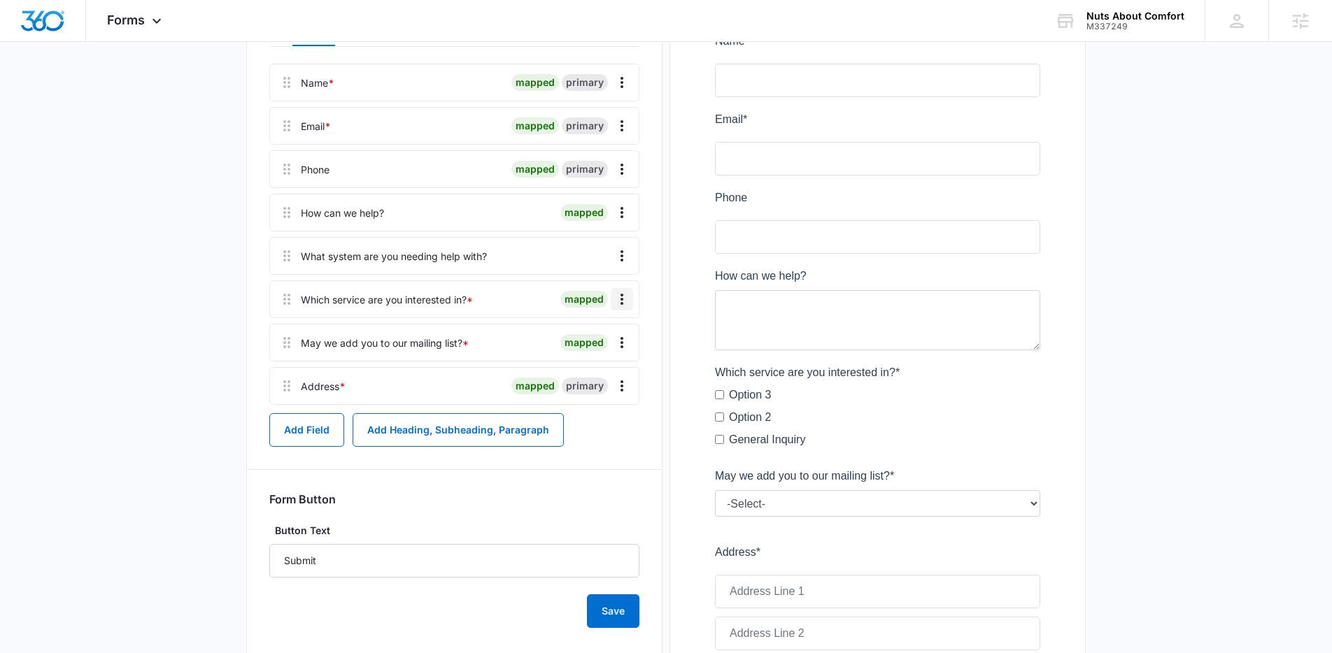
click at [626, 301] on icon "Overflow Menu" at bounding box center [621, 299] width 17 height 17
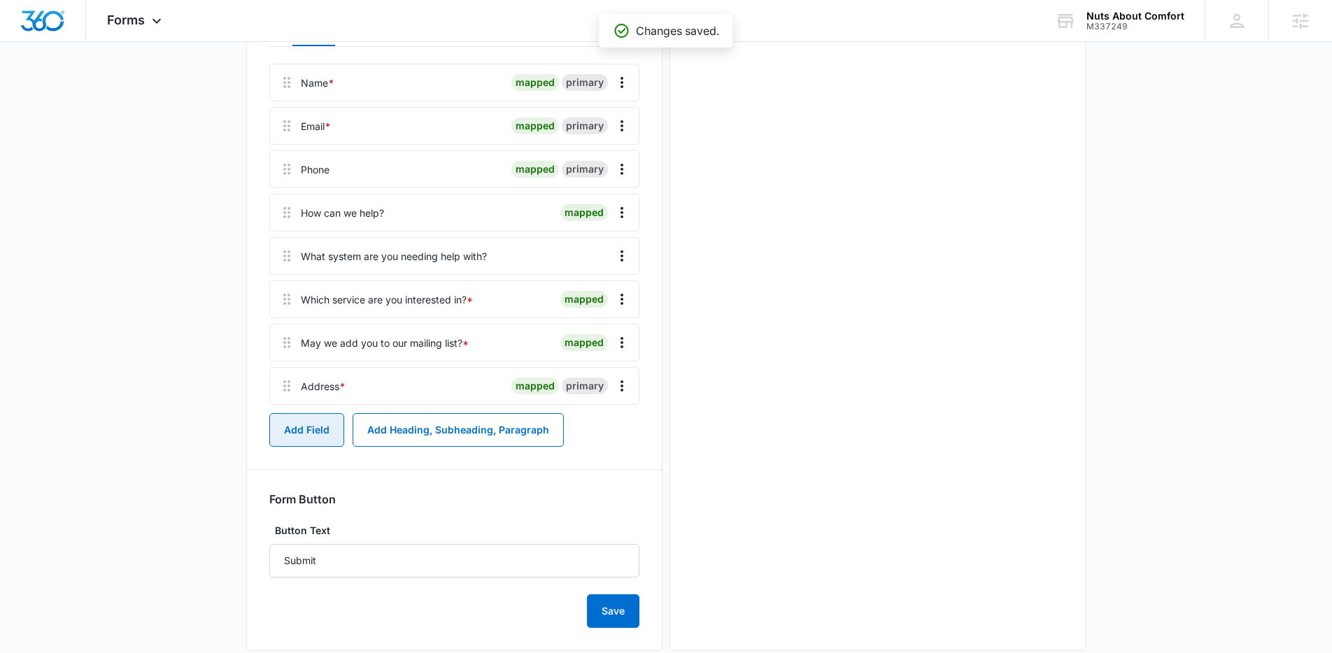
click at [318, 433] on button "Add Field" at bounding box center [306, 430] width 75 height 34
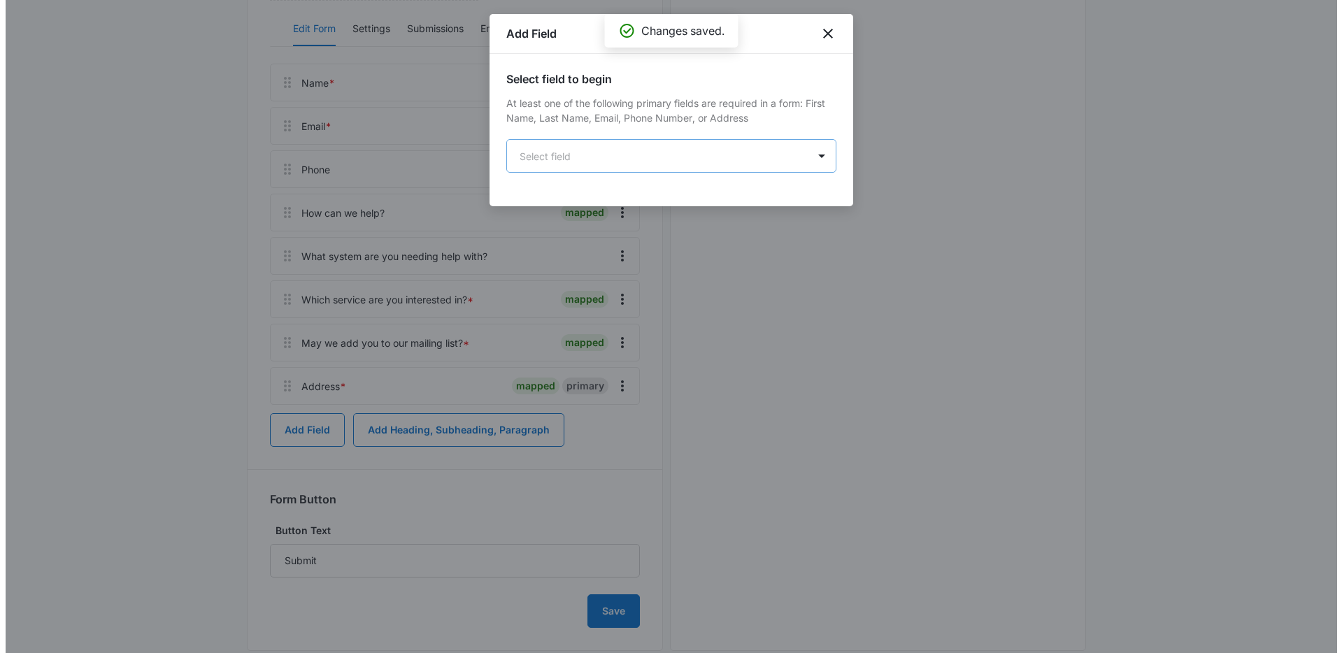
scroll to position [0, 0]
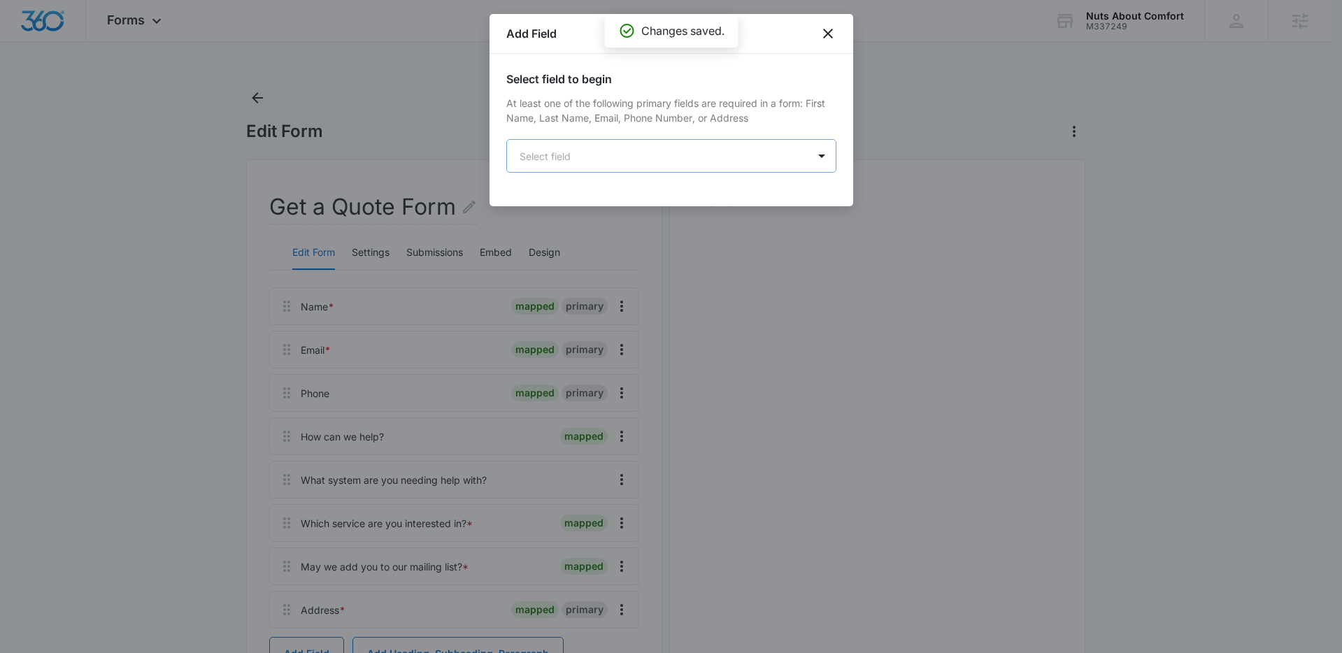
click at [630, 159] on body "Forms Apps Reputation Websites Forms CRM Email Social Content Ads Intelligence …" at bounding box center [671, 451] width 1342 height 903
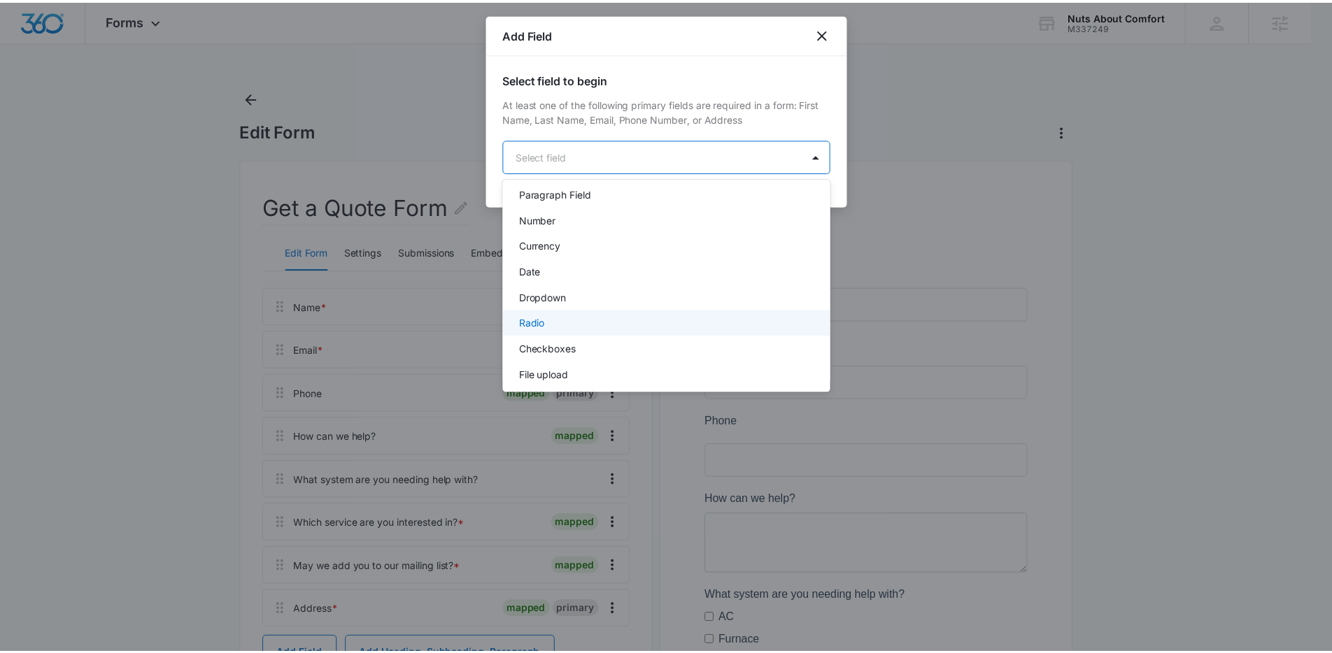
scroll to position [238, 0]
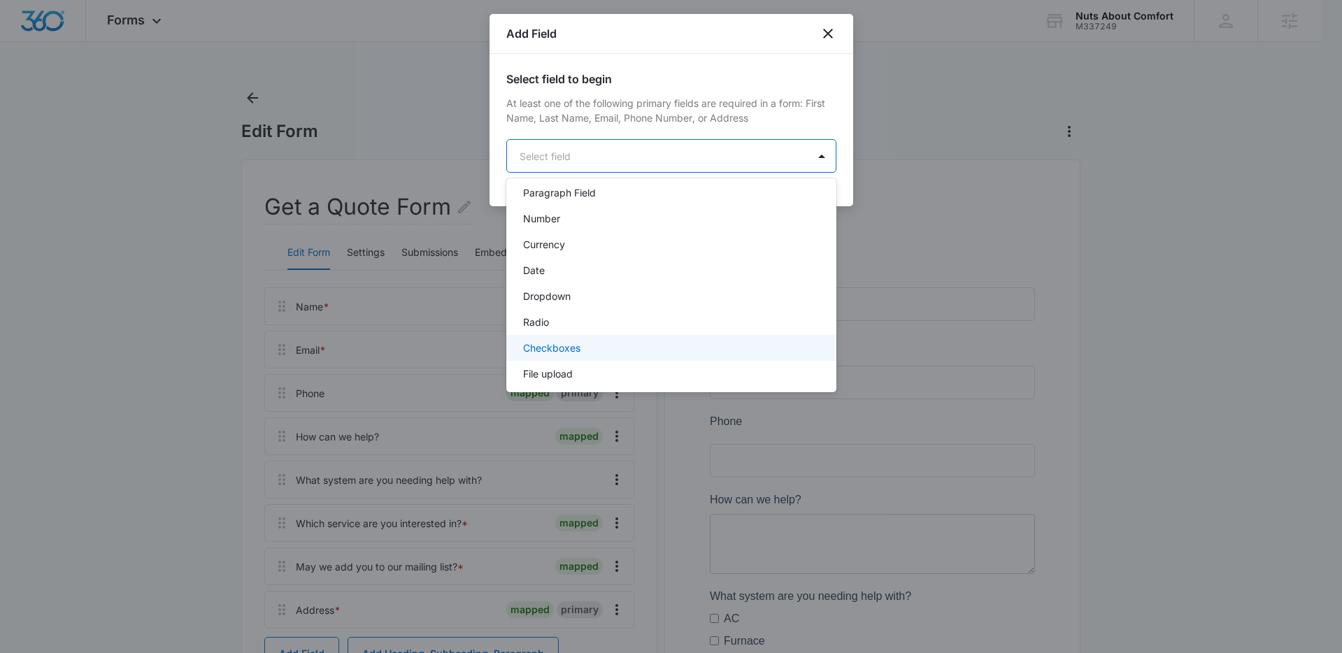
click at [569, 348] on p "Checkboxes" at bounding box center [551, 348] width 57 height 15
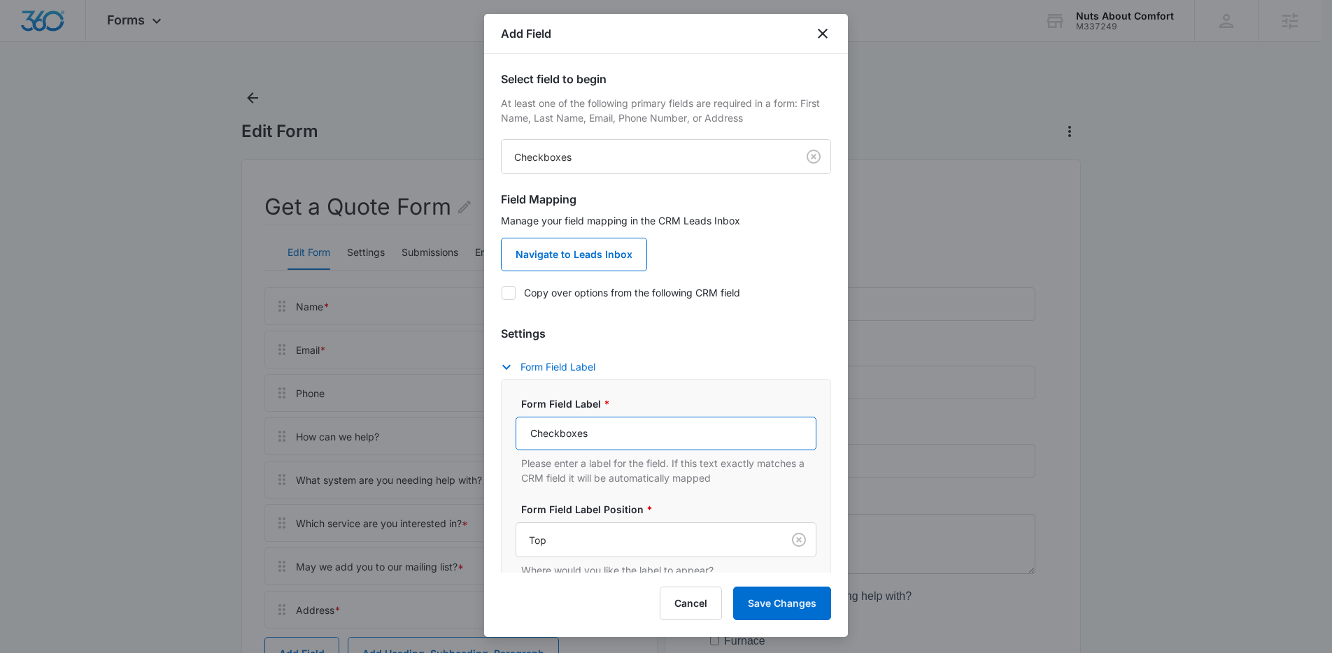
click at [619, 433] on input "Checkboxes" at bounding box center [665, 434] width 301 height 34
type input "What service are you interested in?"
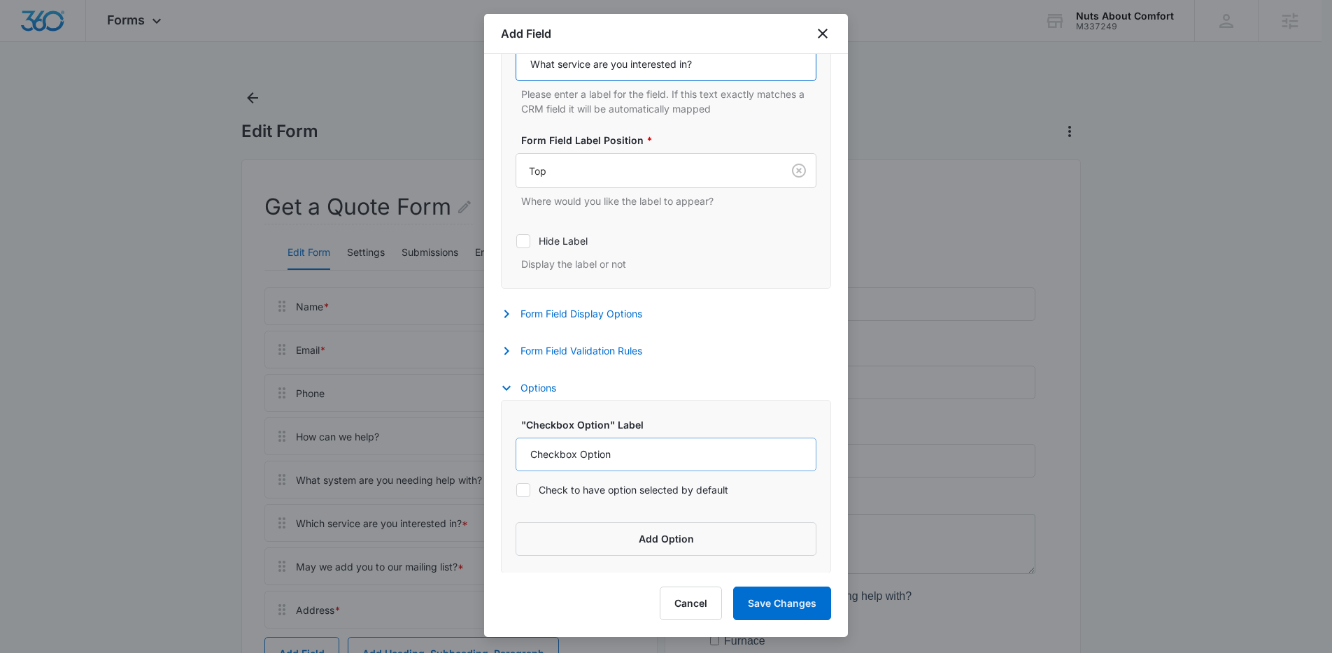
scroll to position [370, 0]
click at [608, 539] on button "Add Option" at bounding box center [665, 539] width 301 height 34
click at [629, 455] on input "Checkbox Option" at bounding box center [653, 454] width 276 height 34
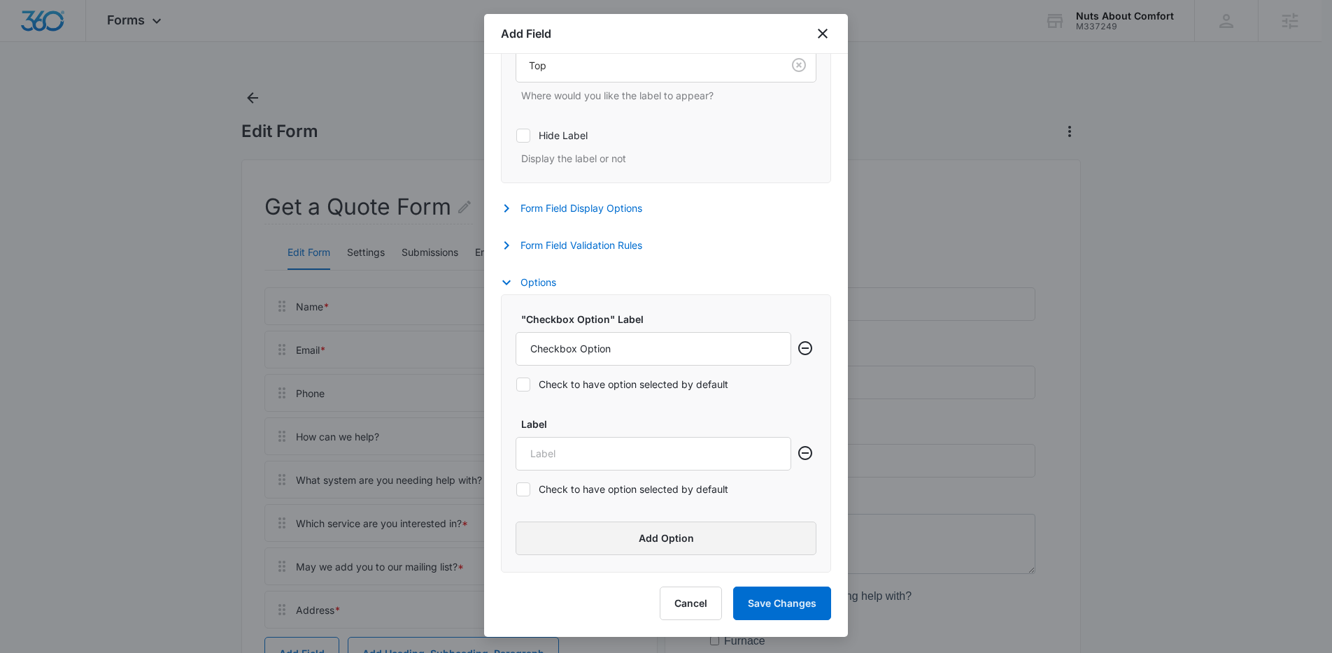
click at [632, 527] on button "Add Option" at bounding box center [665, 539] width 301 height 34
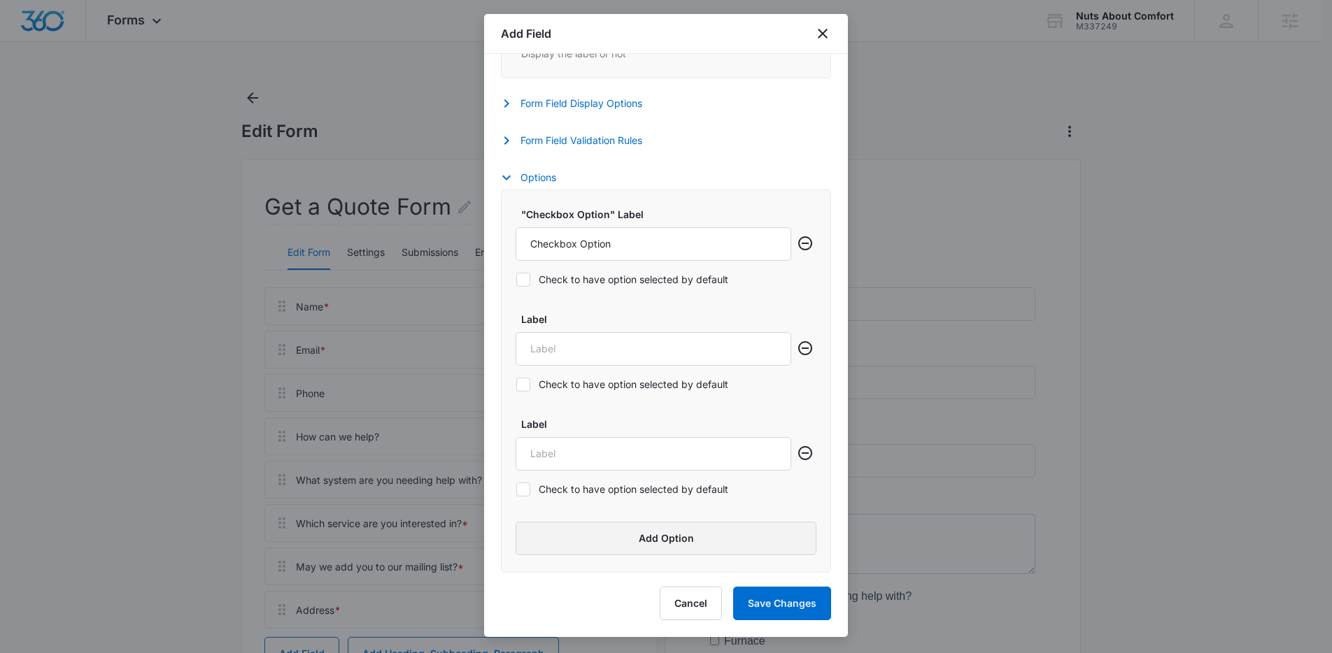
click at [615, 533] on button "Add Option" at bounding box center [665, 539] width 301 height 34
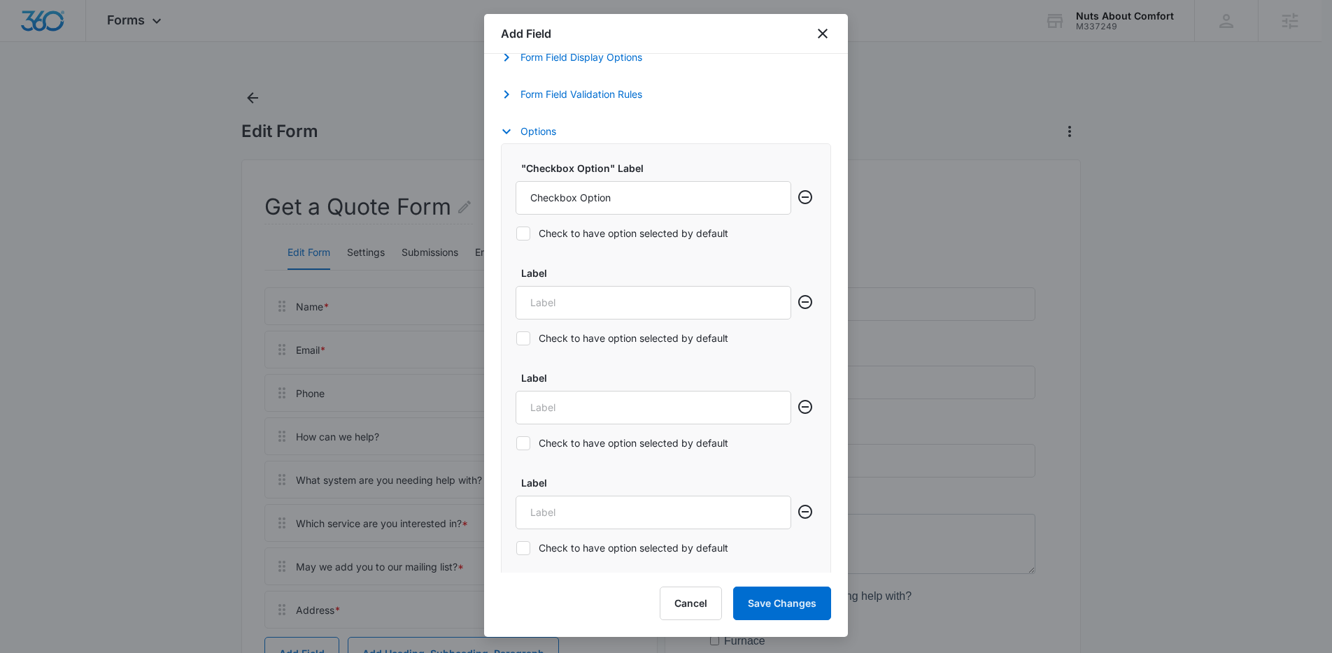
scroll to position [685, 0]
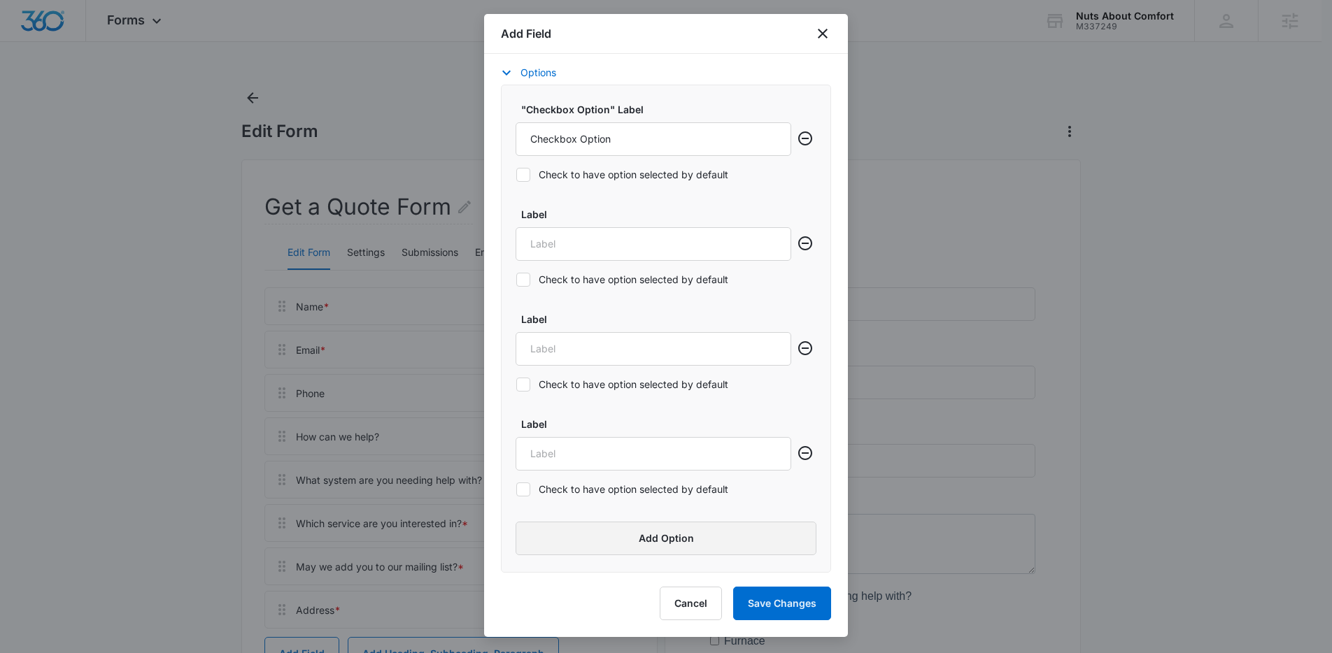
click at [633, 533] on button "Add Option" at bounding box center [665, 539] width 301 height 34
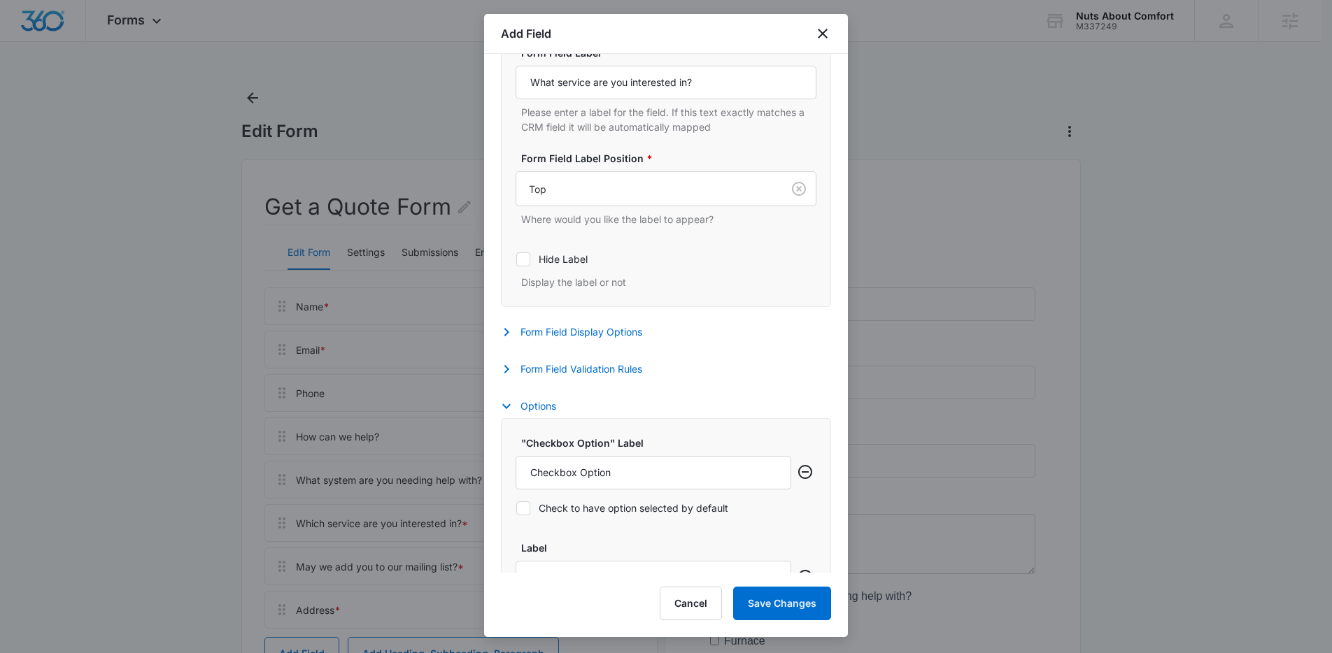
scroll to position [503, 0]
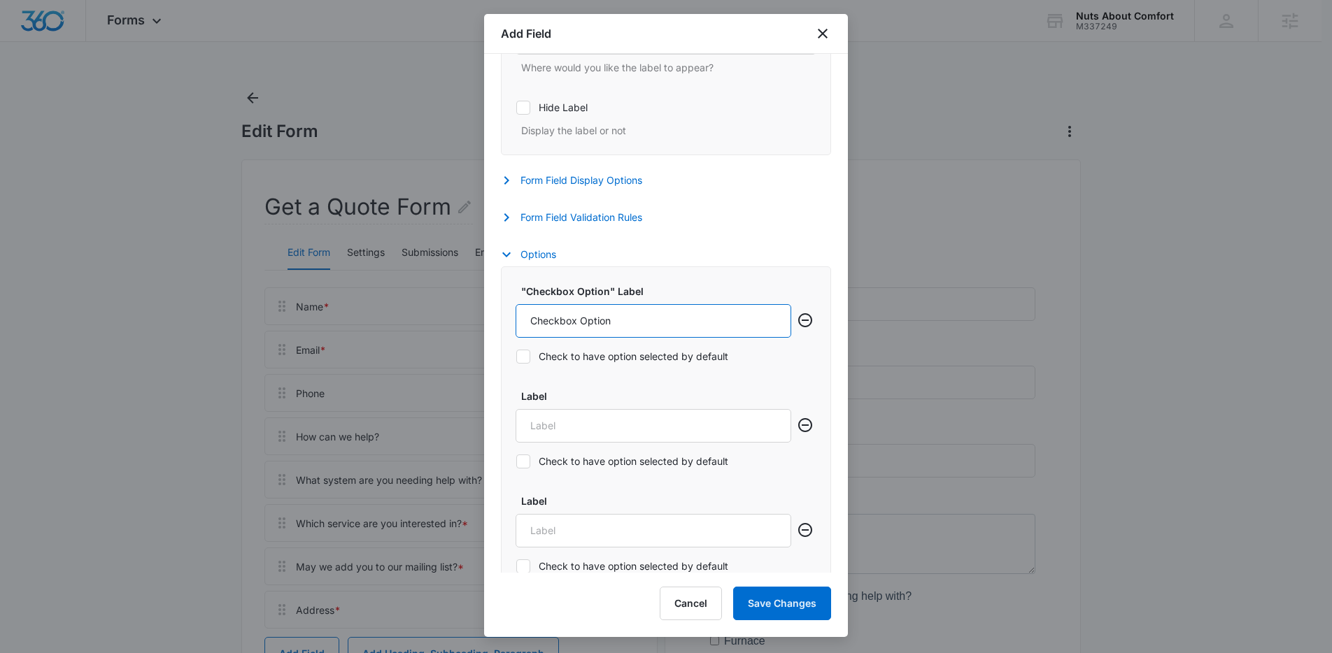
click at [601, 323] on input "Checkbox Option" at bounding box center [653, 321] width 276 height 34
type input "Repair"
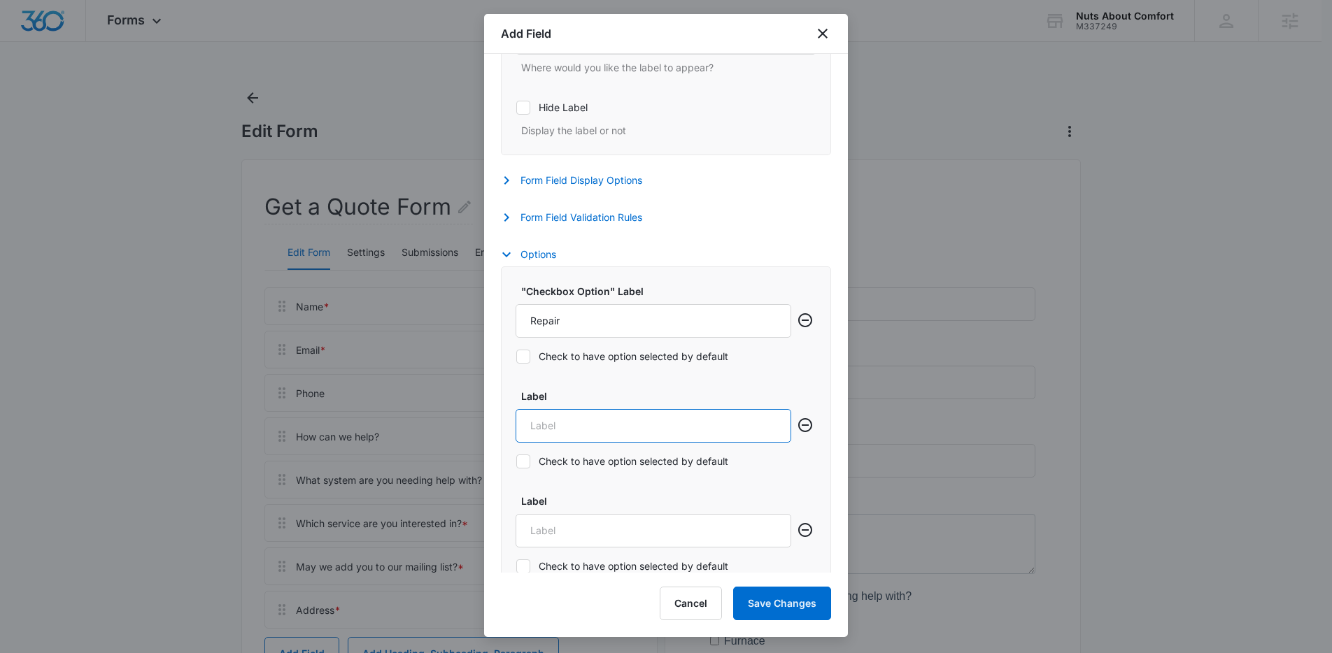
click at [715, 425] on input "Label" at bounding box center [653, 426] width 276 height 34
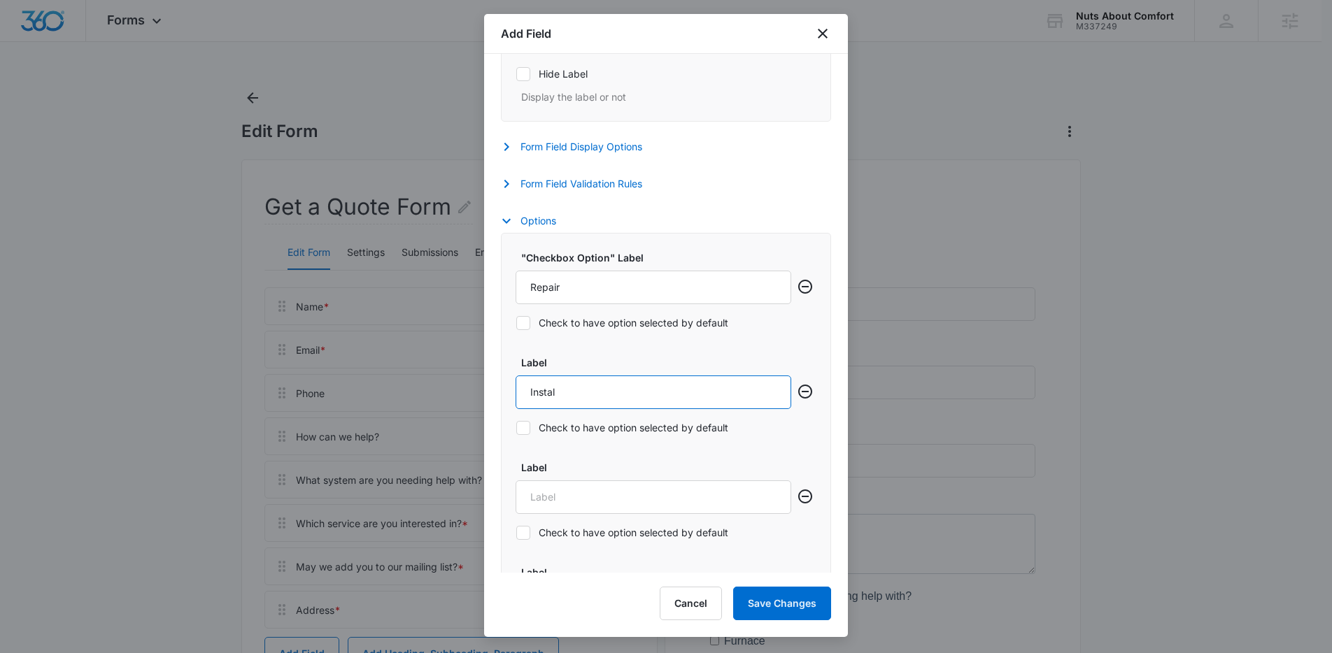
scroll to position [538, 0]
click at [628, 397] on input "Instal" at bounding box center [653, 391] width 276 height 34
click at [603, 506] on input "Label" at bounding box center [653, 496] width 276 height 34
click at [543, 390] on input "Install" at bounding box center [653, 391] width 276 height 34
click at [579, 388] on input "Install" at bounding box center [653, 391] width 276 height 34
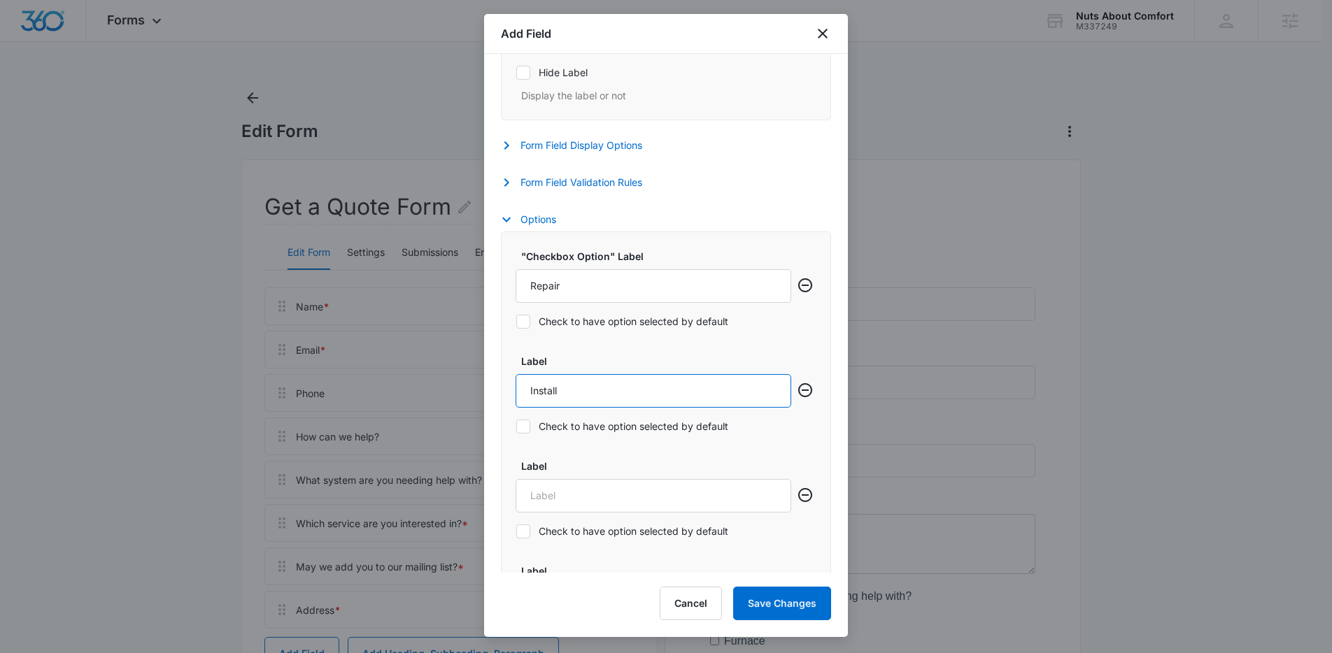
type input "Installation"
click at [594, 494] on input "Label" at bounding box center [653, 496] width 276 height 34
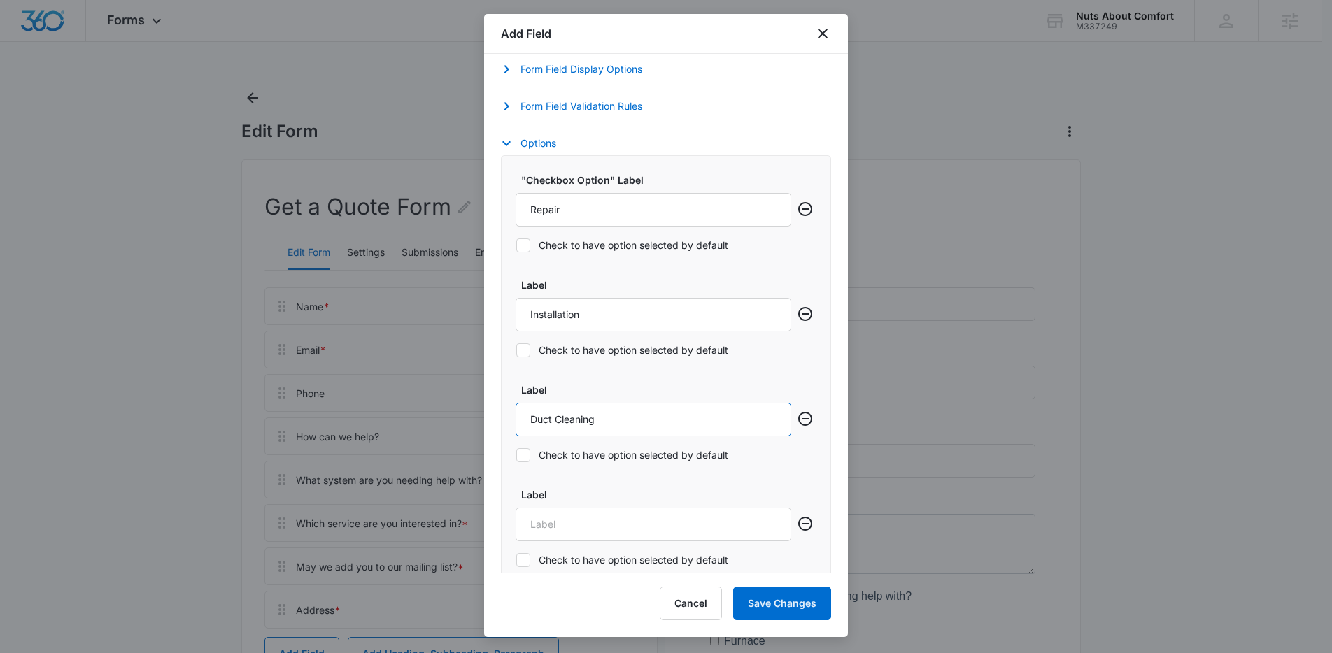
scroll to position [790, 0]
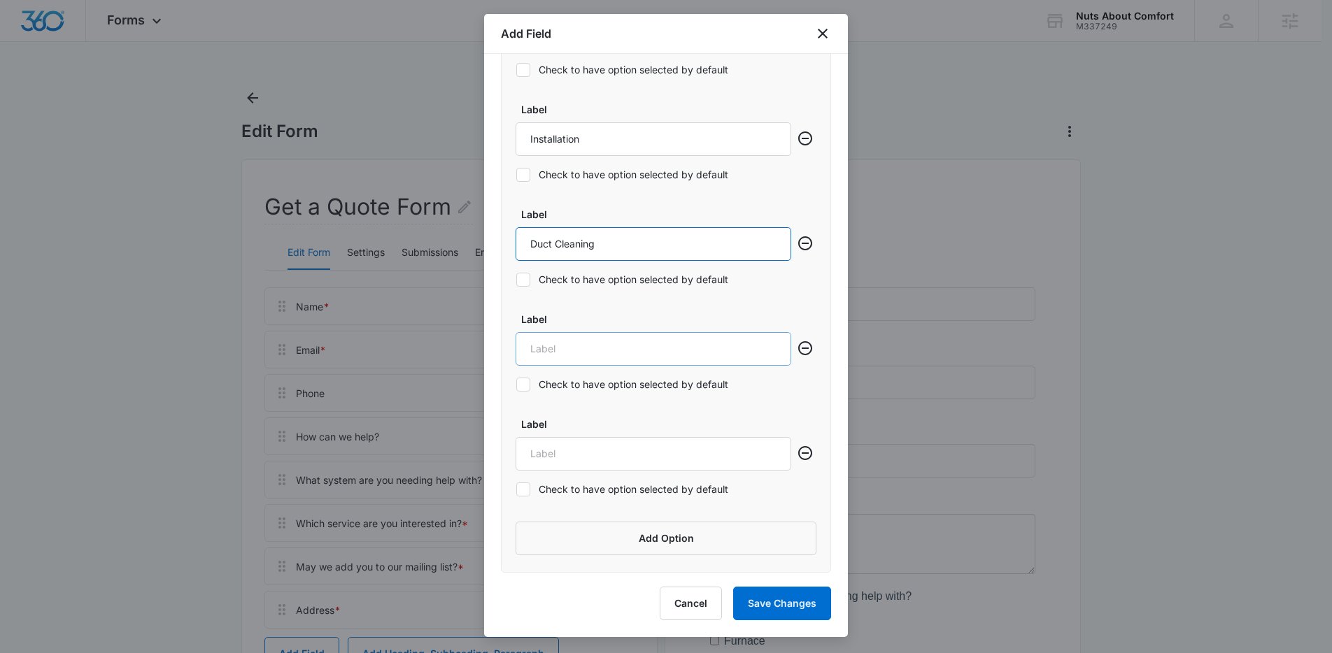
type input "Duct Cleaning"
click at [585, 346] on input "Label" at bounding box center [653, 349] width 276 height 34
type input "General Inquiry"
click at [816, 455] on div ""Checkbox Option" Label Repair Check to have option selected by default Label I…" at bounding box center [666, 276] width 330 height 593
click at [797, 455] on icon "Remove row" at bounding box center [805, 453] width 17 height 17
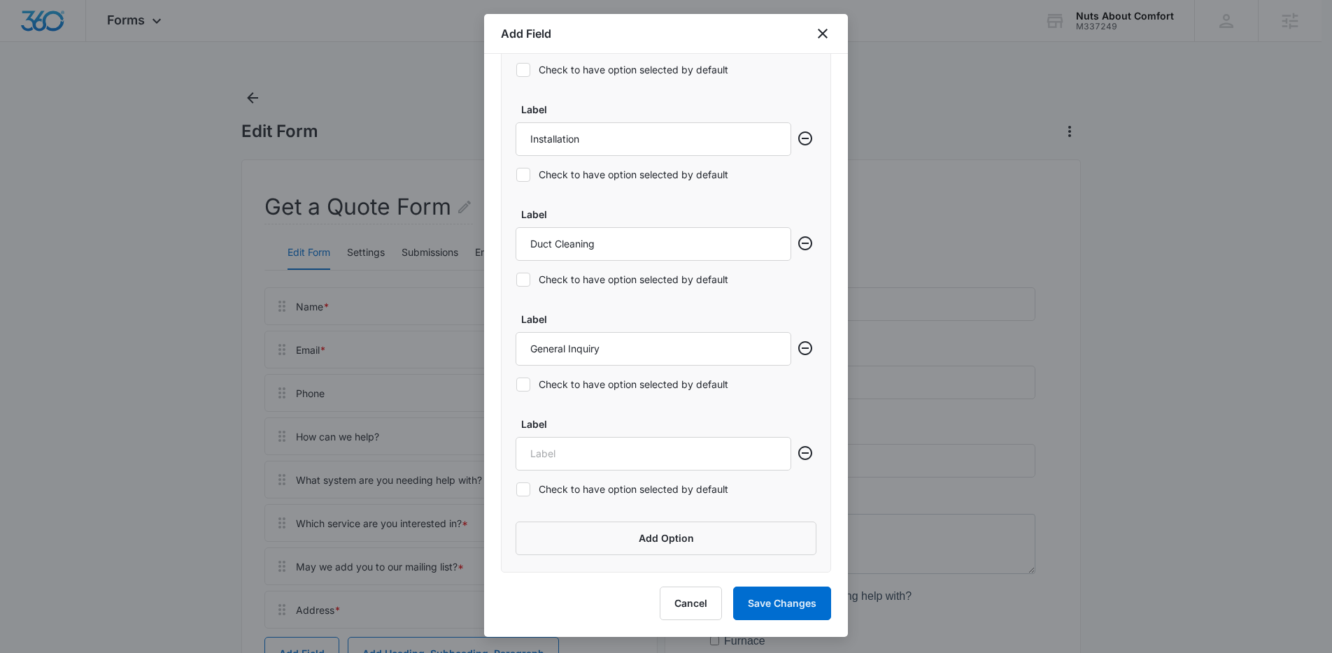
scroll to position [685, 0]
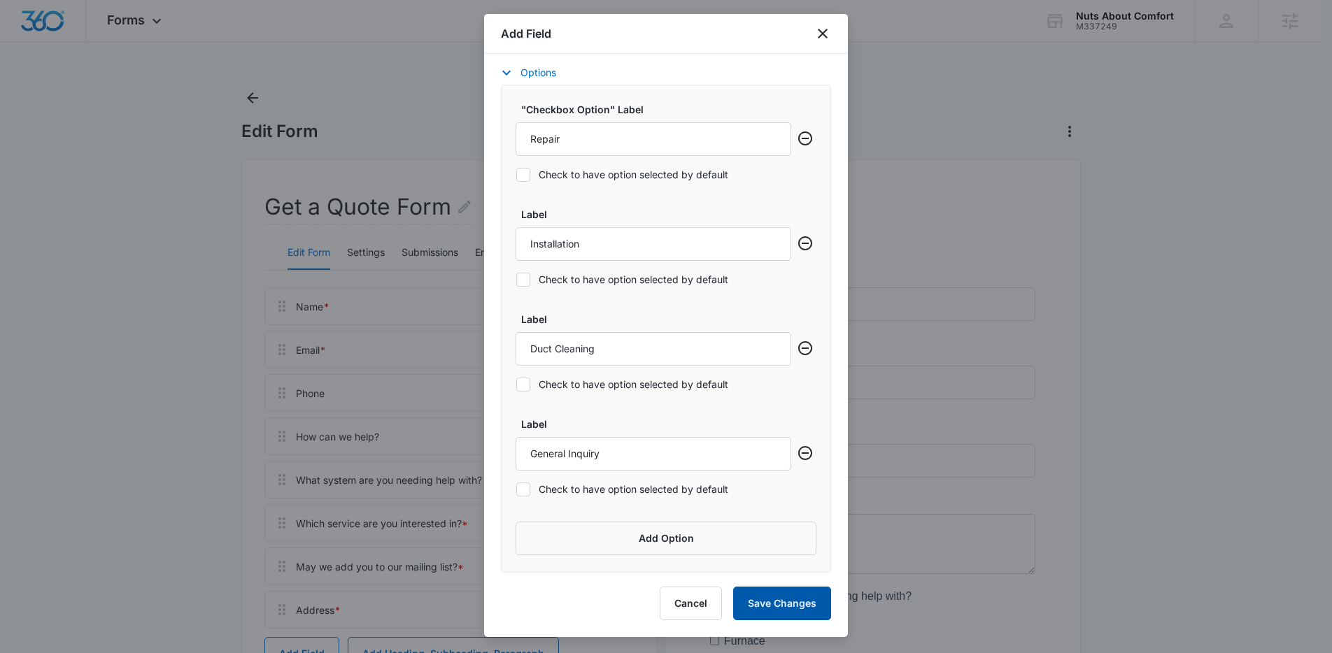
click at [788, 603] on button "Save Changes" at bounding box center [782, 604] width 98 height 34
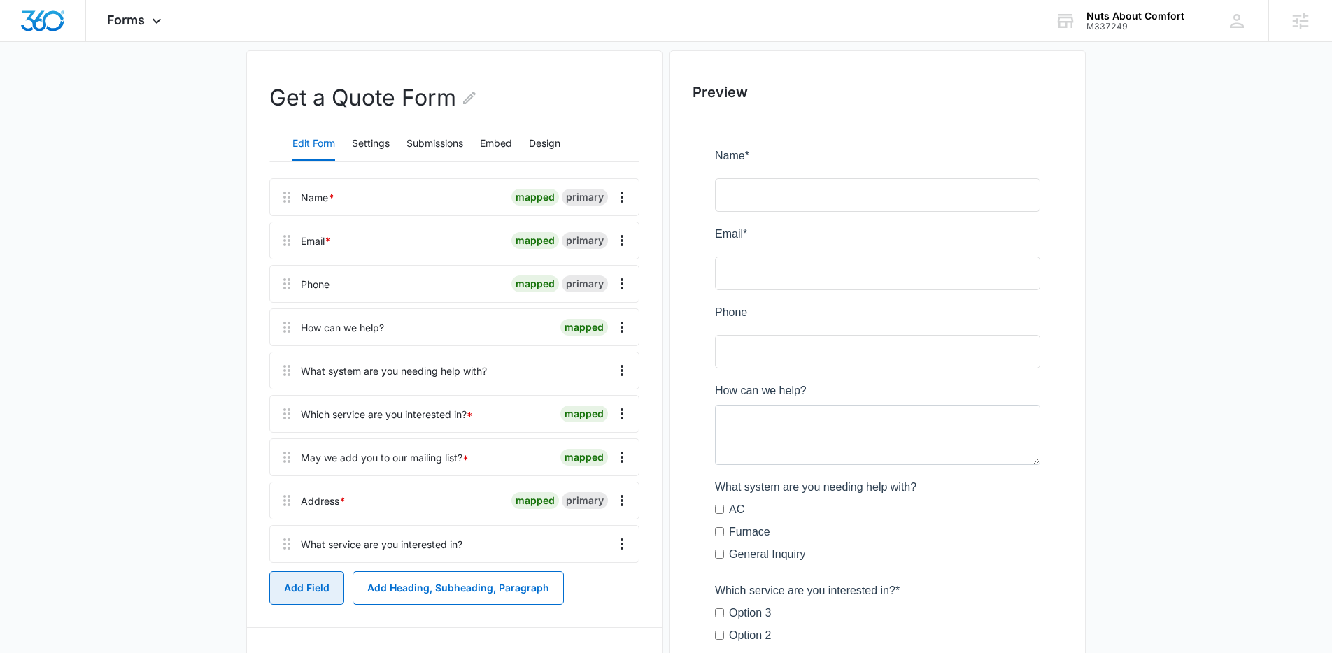
scroll to position [128, 0]
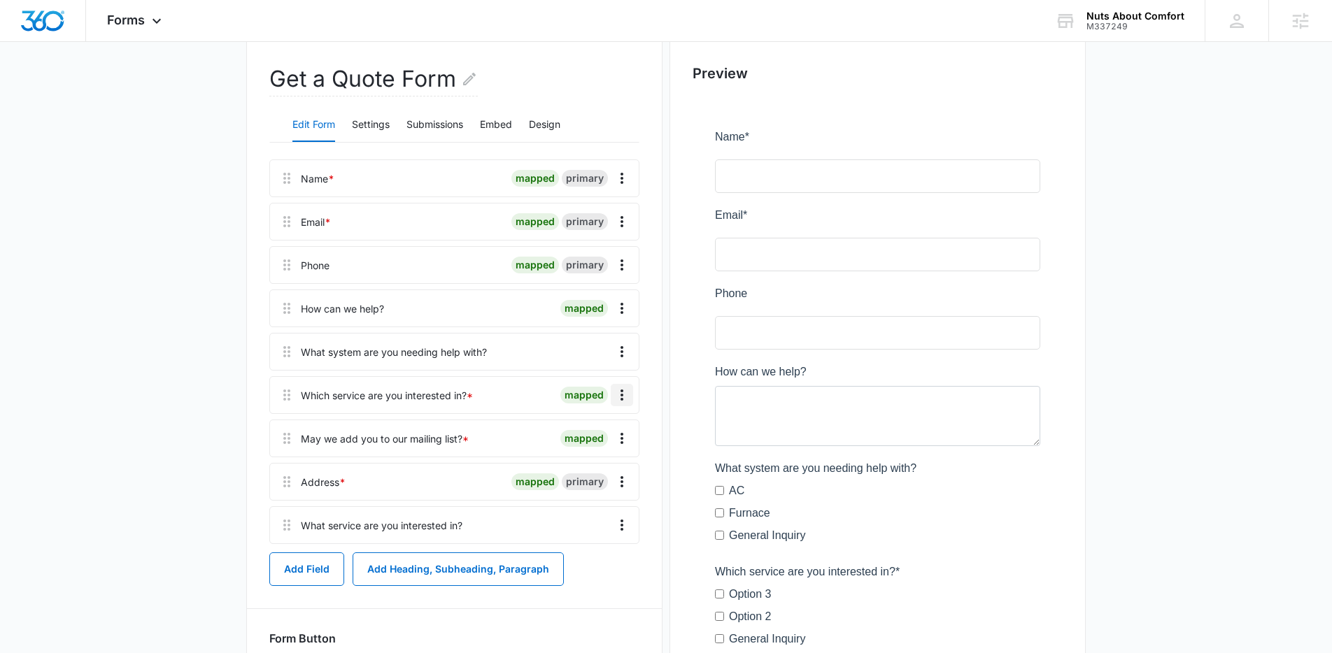
click at [617, 395] on icon "Overflow Menu" at bounding box center [621, 395] width 17 height 17
click at [594, 450] on div "Delete" at bounding box center [583, 455] width 29 height 10
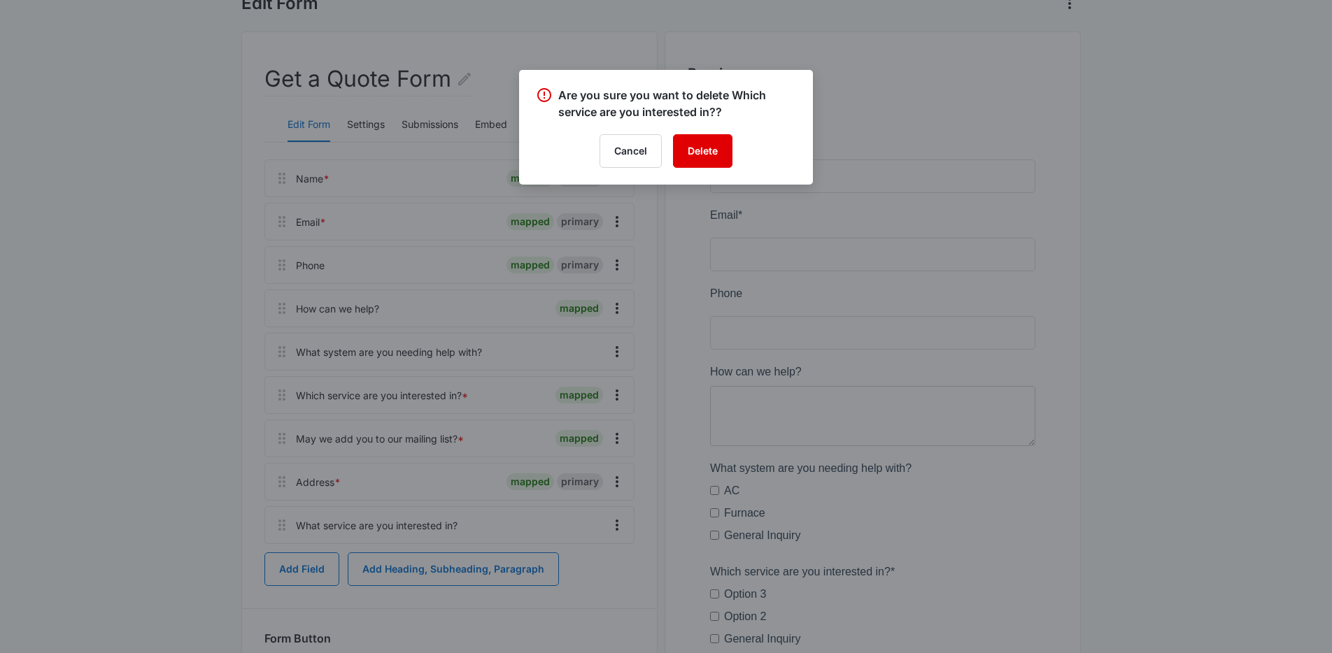
click at [690, 141] on button "Delete" at bounding box center [702, 151] width 59 height 34
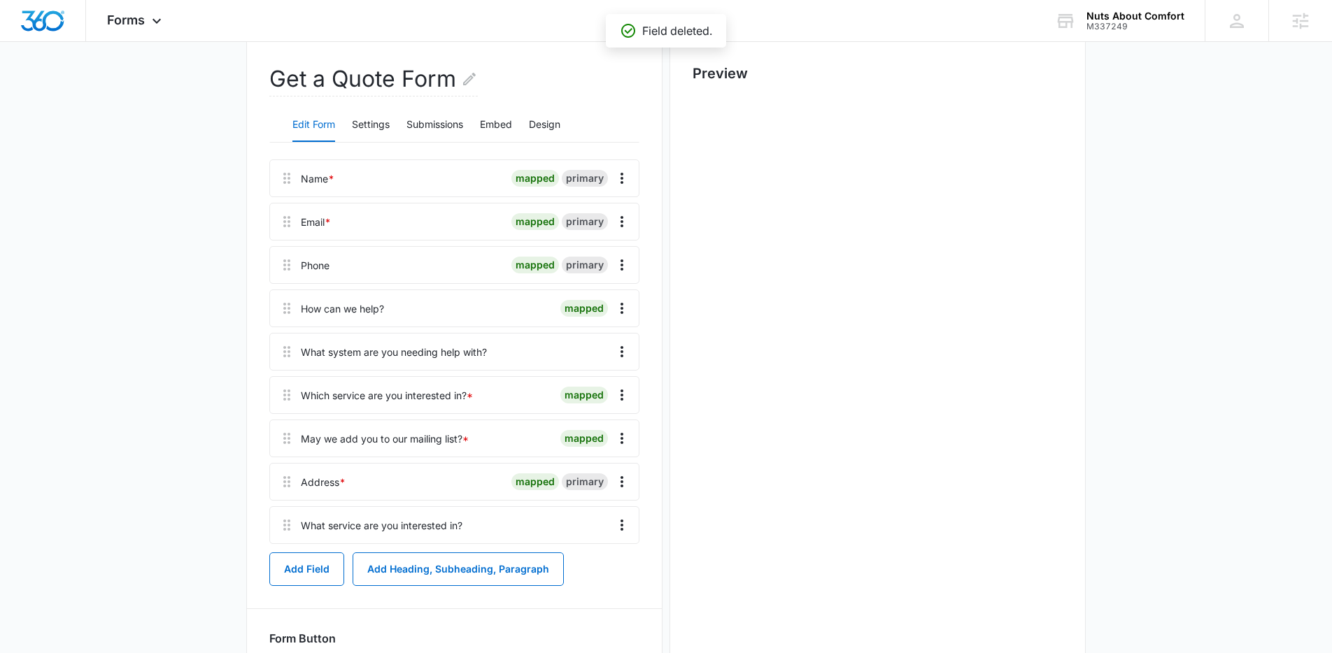
scroll to position [0, 0]
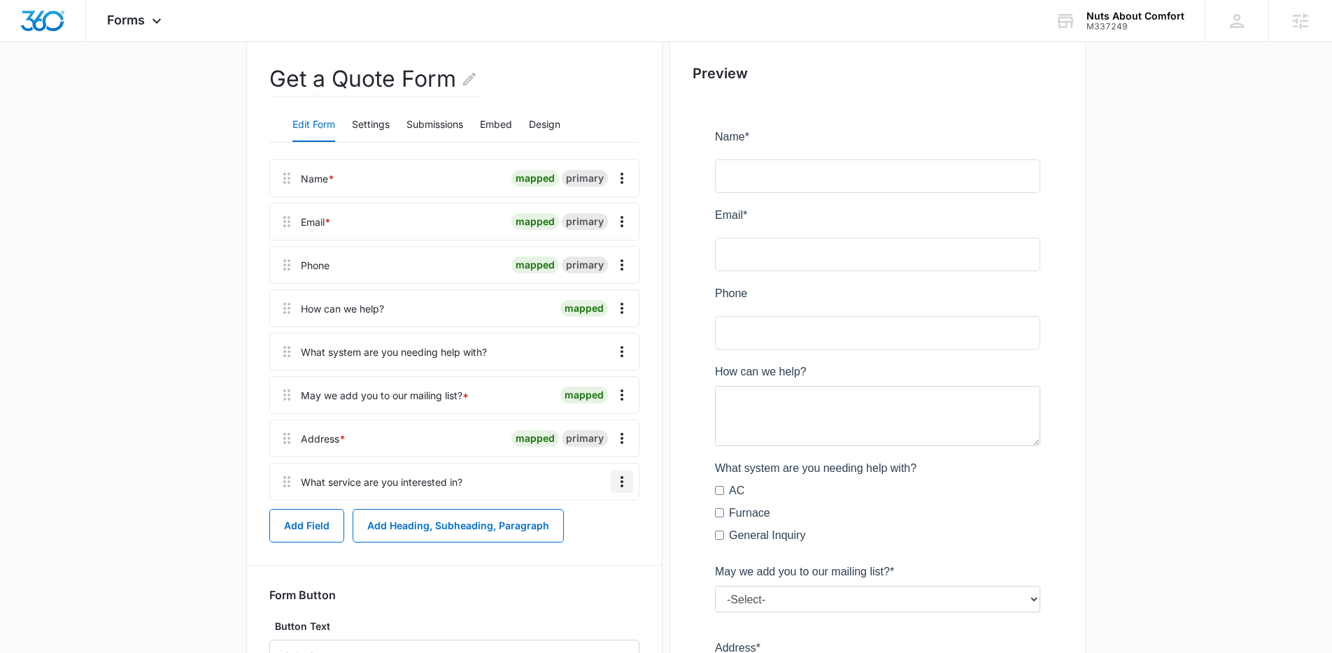
drag, startPoint x: 625, startPoint y: 481, endPoint x: 624, endPoint y: 364, distance: 116.8
click at [624, 364] on div "Name * mapped primary Email * mapped primary Phone mapped primary How can we he…" at bounding box center [454, 329] width 370 height 341
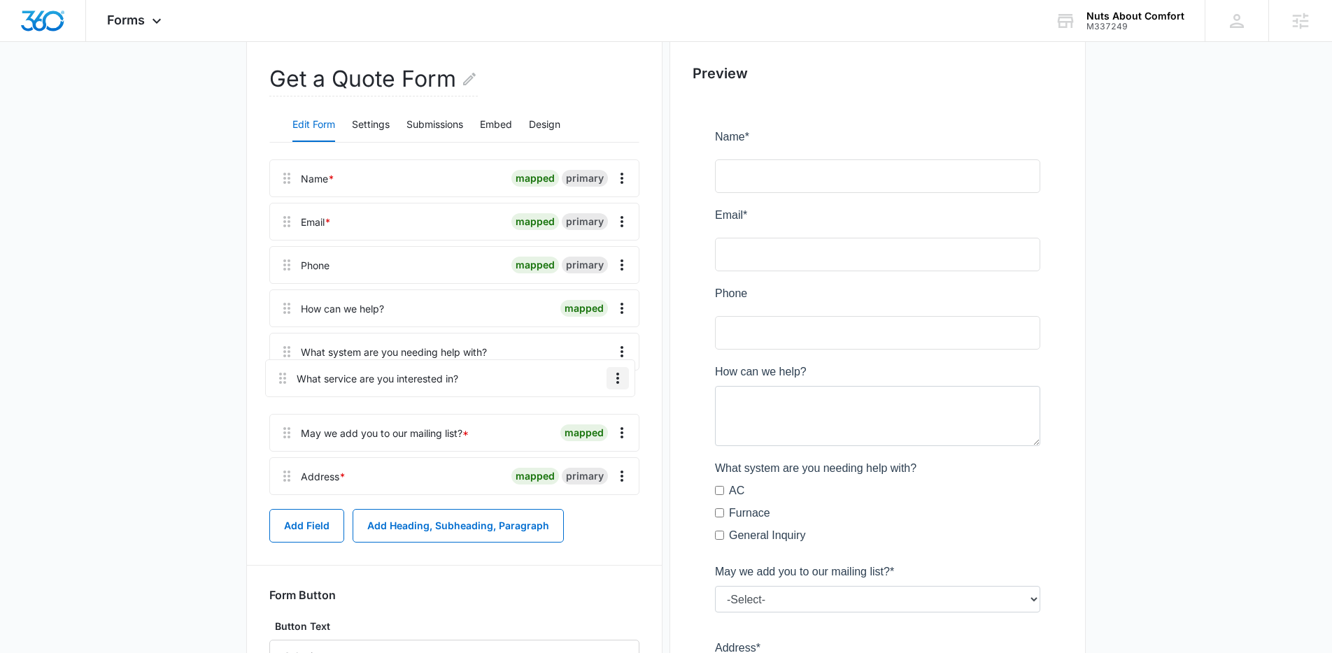
drag, startPoint x: 283, startPoint y: 485, endPoint x: 280, endPoint y: 368, distance: 117.5
click at [280, 368] on div "Name * mapped primary Email * mapped primary Phone mapped primary How can we he…" at bounding box center [454, 329] width 370 height 341
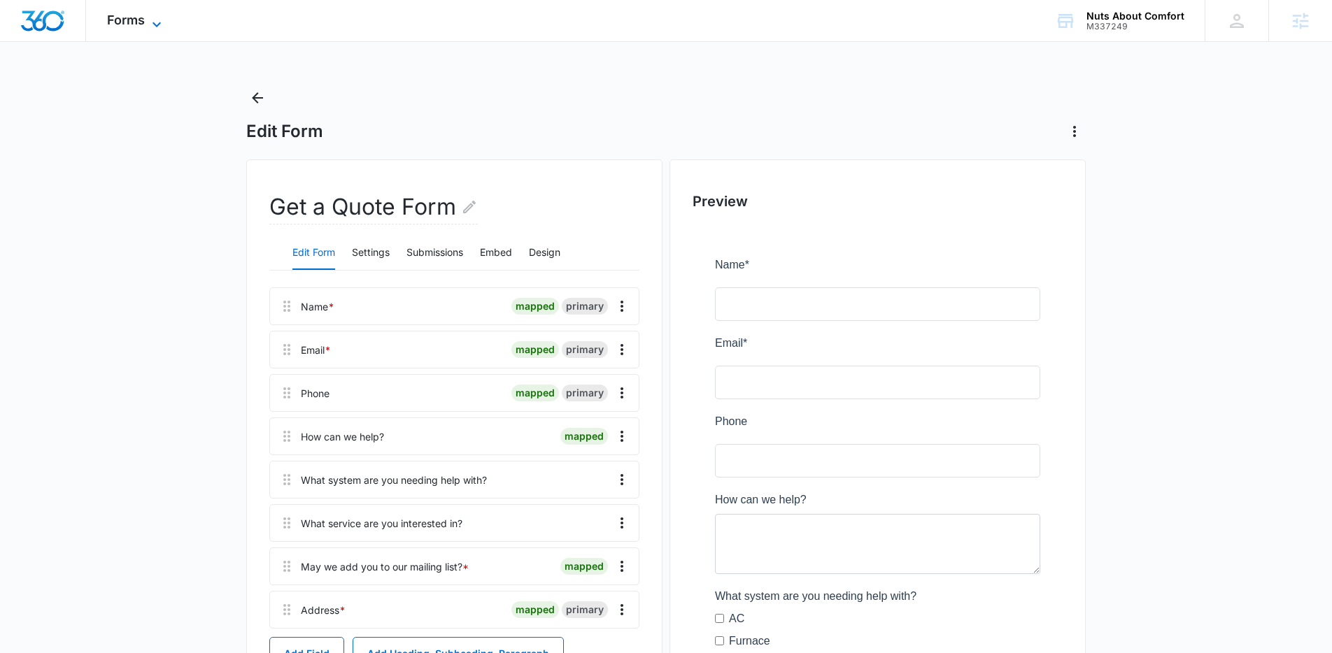
click at [131, 25] on span "Forms" at bounding box center [126, 20] width 38 height 15
click at [124, 20] on span "Forms" at bounding box center [126, 20] width 38 height 15
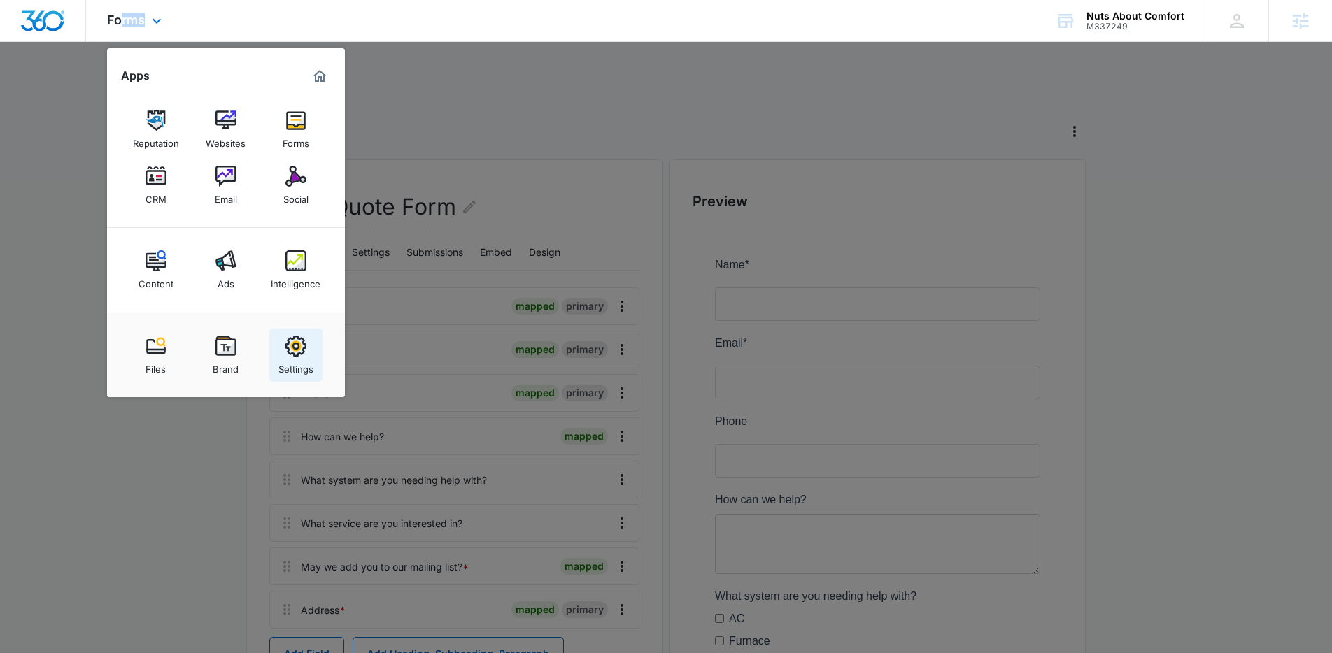
click at [282, 364] on div "Settings" at bounding box center [295, 366] width 35 height 18
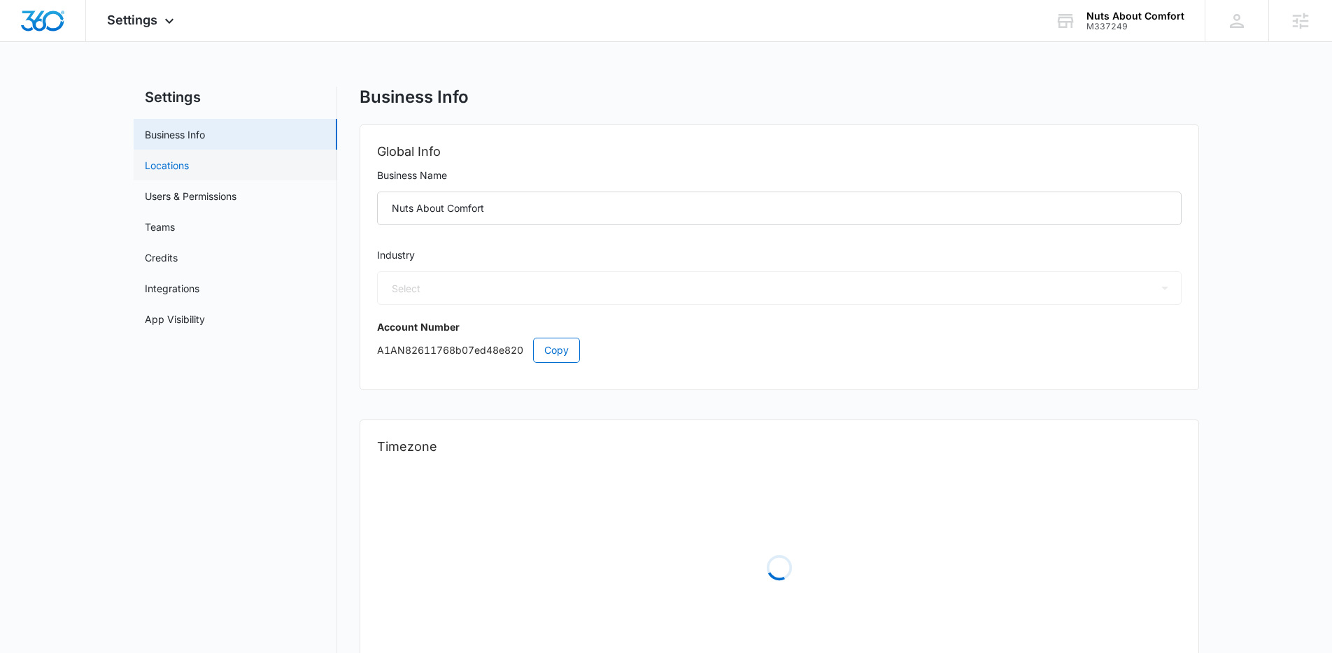
select select "52"
select select "US"
select select "America/[GEOGRAPHIC_DATA]"
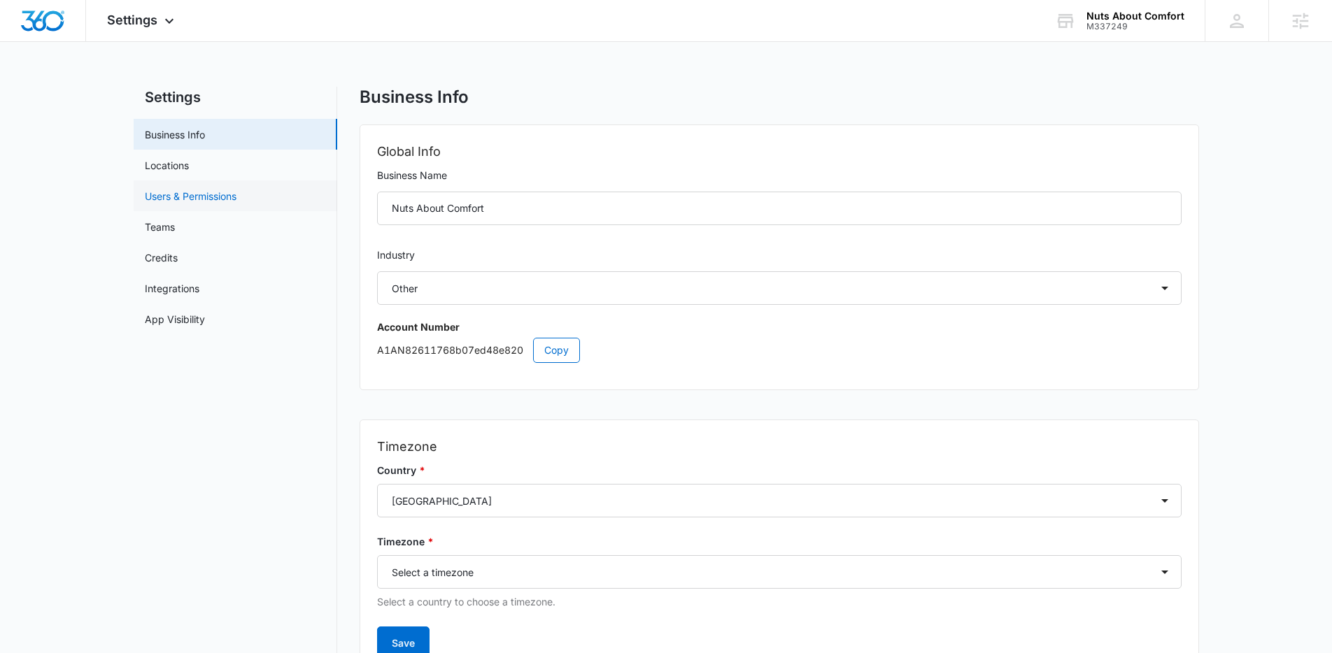
click at [199, 195] on link "Users & Permissions" at bounding box center [191, 196] width 92 height 15
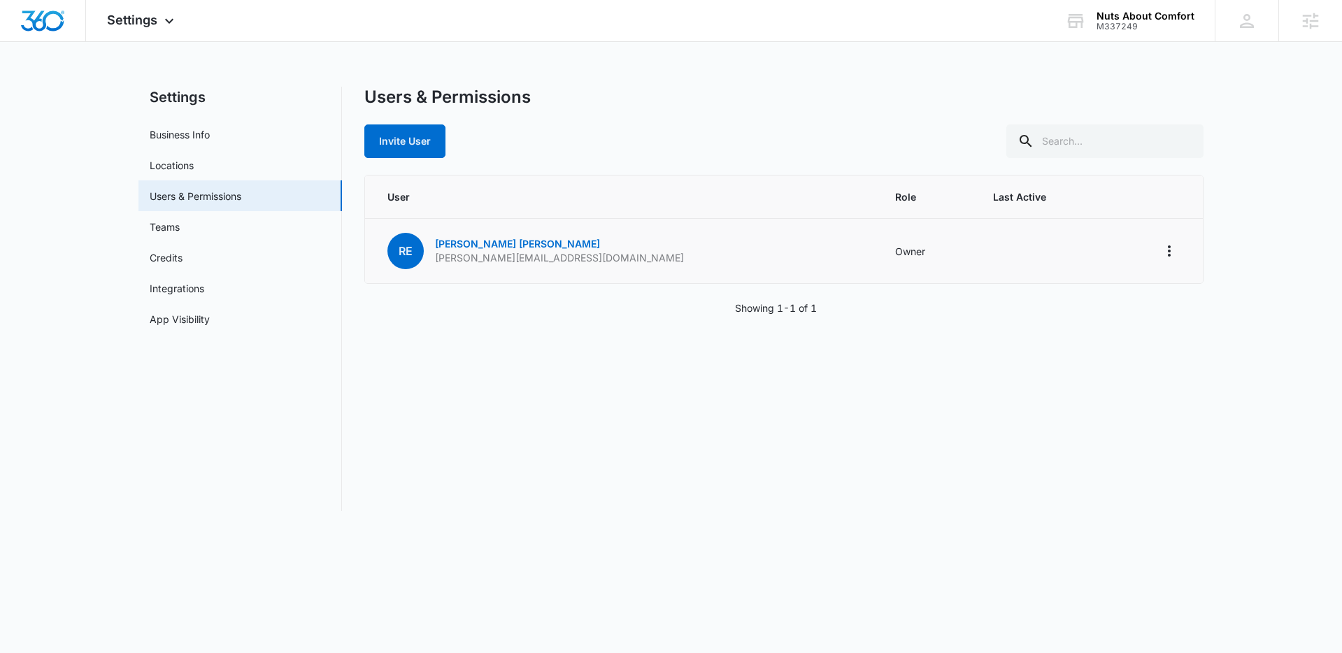
click at [589, 262] on td "Re Ron ertle ron@nutsaboutcomfort.com" at bounding box center [621, 251] width 513 height 65
drag, startPoint x: 549, startPoint y: 264, endPoint x: 435, endPoint y: 262, distance: 114.0
click at [435, 262] on td "Re Ron ertle ron@nutsaboutcomfort.com" at bounding box center [621, 251] width 513 height 65
copy p "ron@nutsaboutcomfort.com"
click at [424, 148] on button "Invite User" at bounding box center [404, 141] width 81 height 34
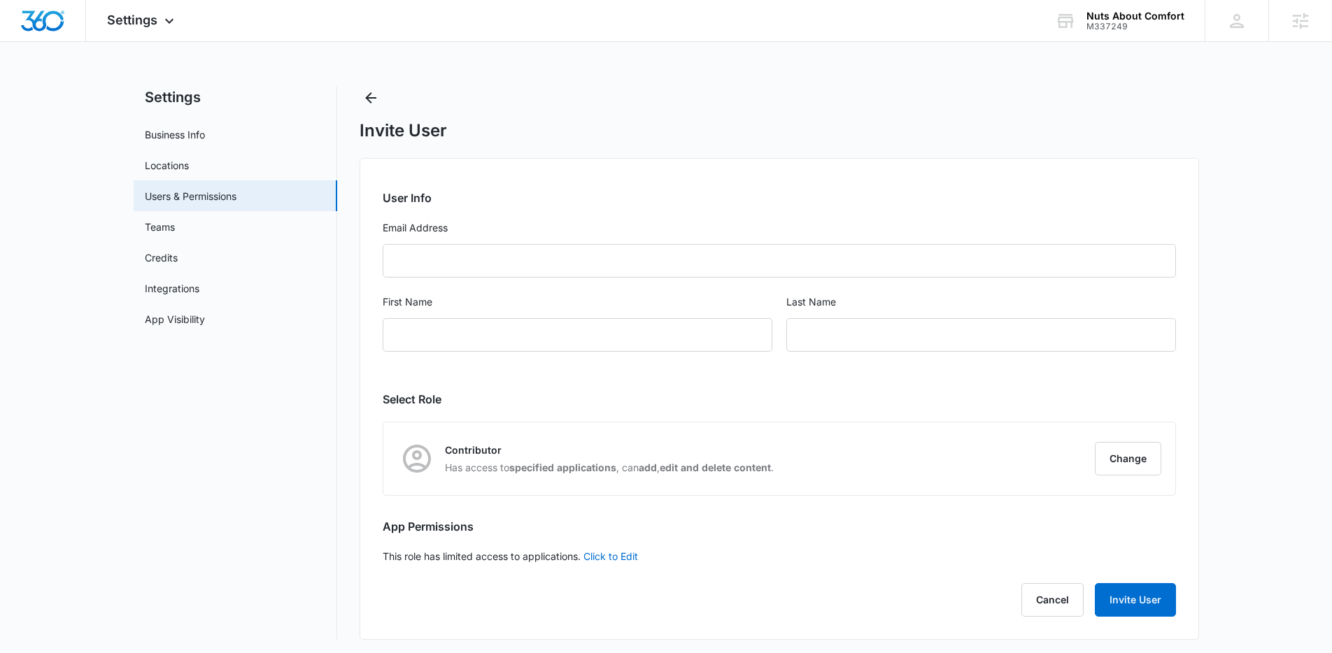
click at [447, 352] on div "First Name" at bounding box center [578, 331] width 390 height 74
click at [518, 331] on input "First Name" at bounding box center [578, 335] width 390 height 34
type input "Ron"
click at [901, 340] on input "text" at bounding box center [981, 335] width 390 height 34
type input "Ertle"
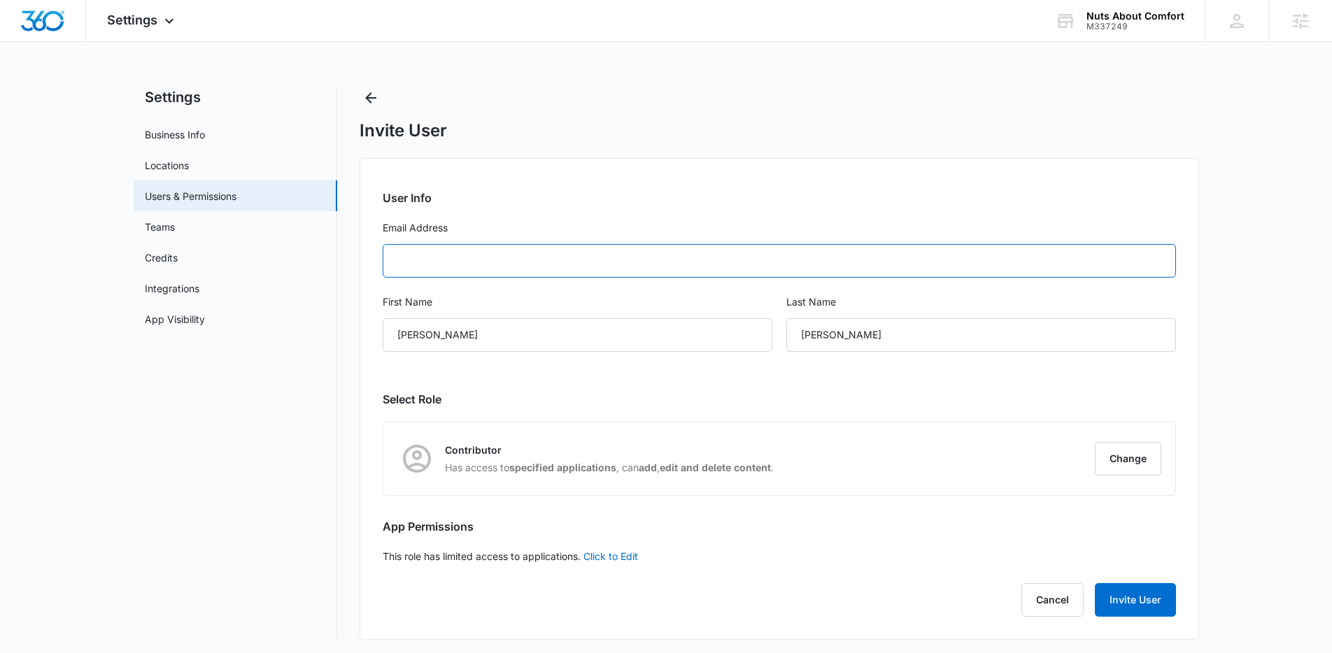
click at [738, 260] on input "Email Address" at bounding box center [779, 261] width 793 height 34
paste input "asongregg2016@gmail.com"
type input "asongregg2016@gmail.com"
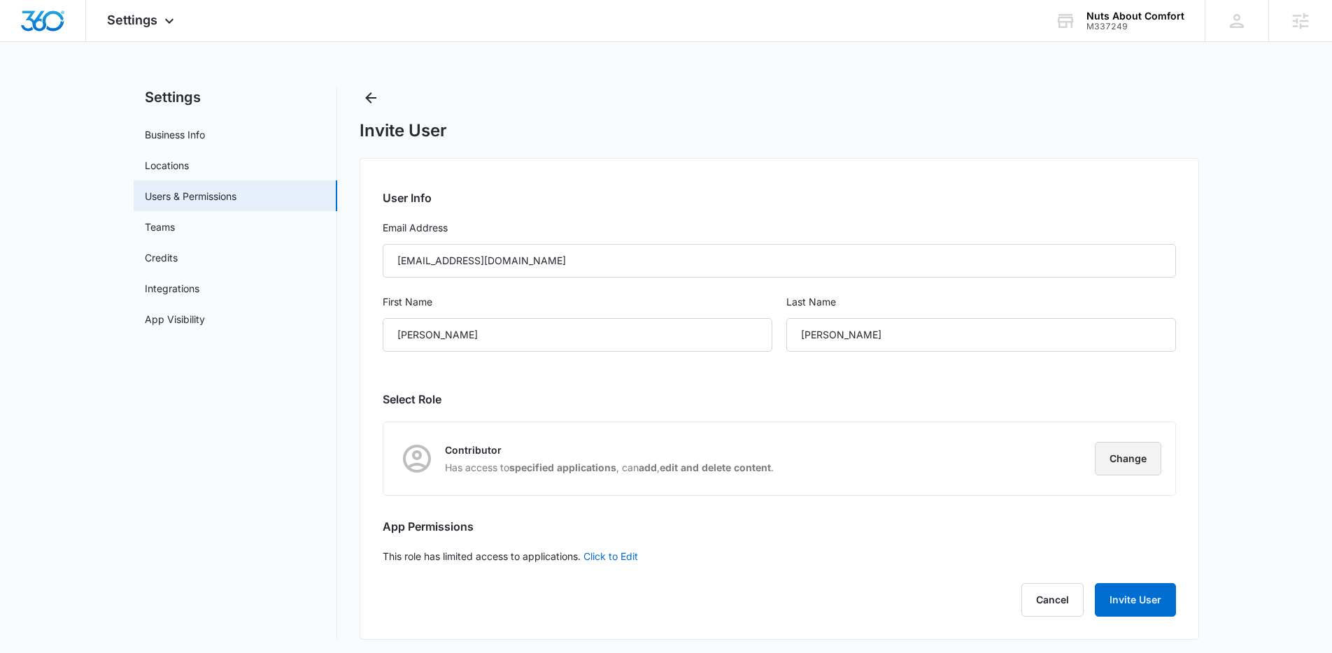
click at [1161, 458] on div "Contributor Has access to specified applications , can add , edit and delete co…" at bounding box center [779, 458] width 792 height 73
click at [1131, 461] on button "Change" at bounding box center [1128, 459] width 66 height 34
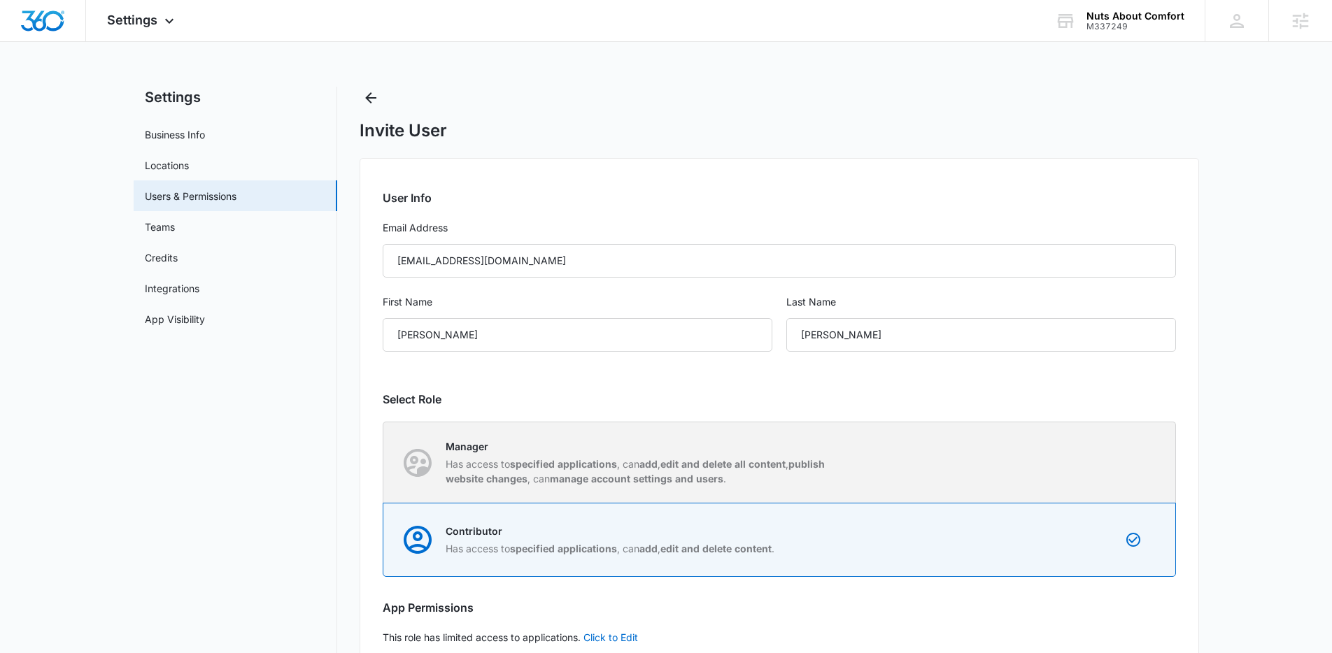
drag, startPoint x: 840, startPoint y: 476, endPoint x: 1050, endPoint y: 477, distance: 210.5
click at [841, 476] on div "Manager Has access to specified applications , can add , edit and delete all co…" at bounding box center [779, 462] width 791 height 80
click at [384, 463] on input "Manager Has access to specified applications , can add , edit and delete all co…" at bounding box center [383, 462] width 1 height 1
radio input "true"
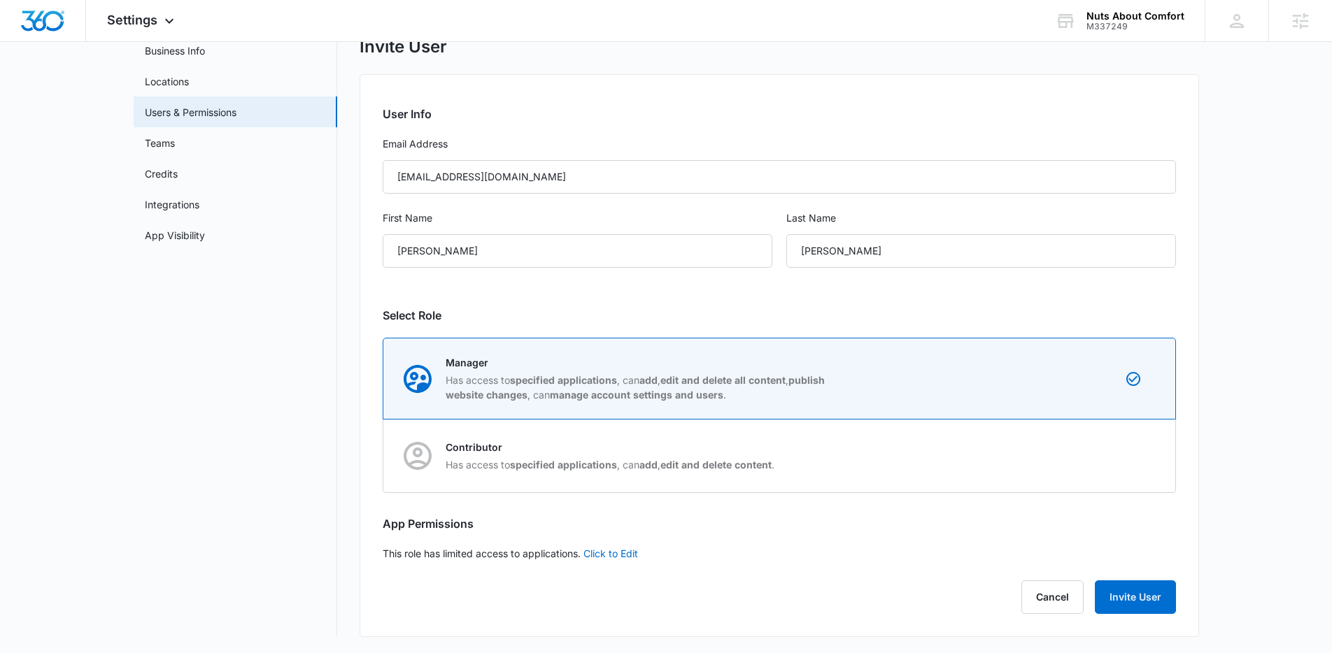
scroll to position [85, 0]
click at [1137, 608] on button "Invite User" at bounding box center [1135, 597] width 81 height 34
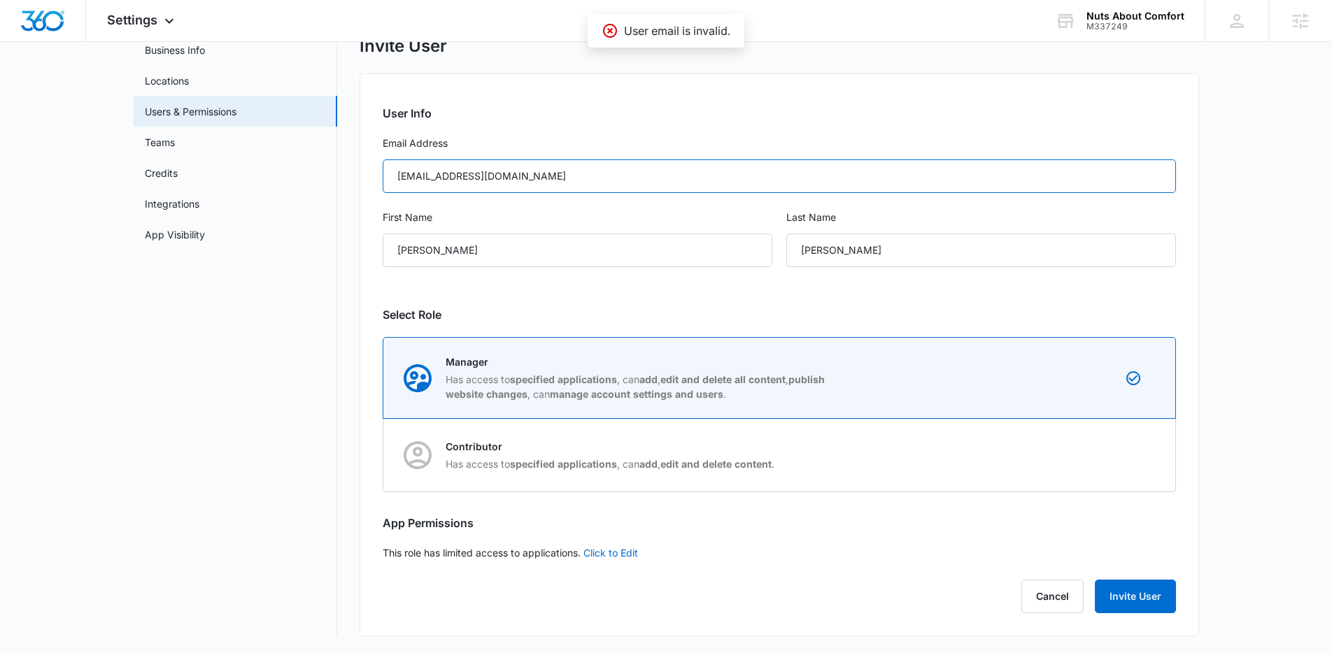
click at [573, 180] on input "asongregg2016@gmail.com" at bounding box center [779, 176] width 793 height 34
click at [667, 166] on input "asongregg2016@gmail.com" at bounding box center [779, 176] width 793 height 34
paste input "j"
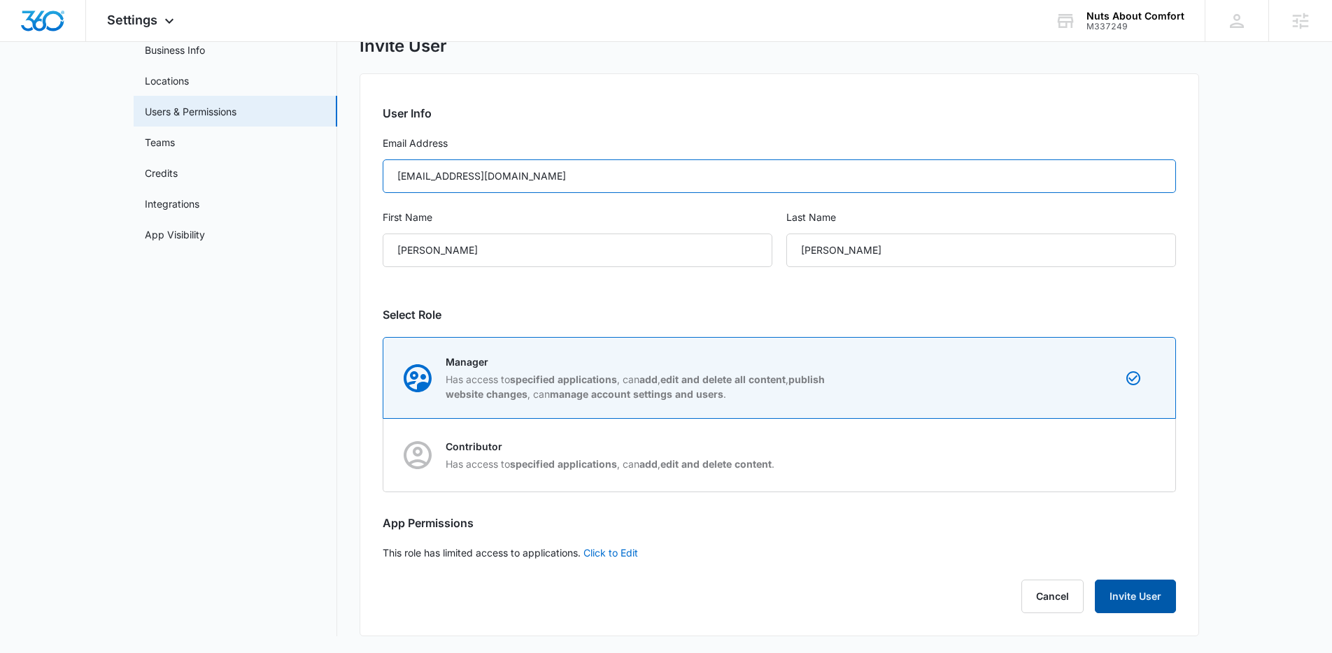
type input "jasongregg2016@gmail.com"
click at [1118, 594] on button "Invite User" at bounding box center [1135, 597] width 81 height 34
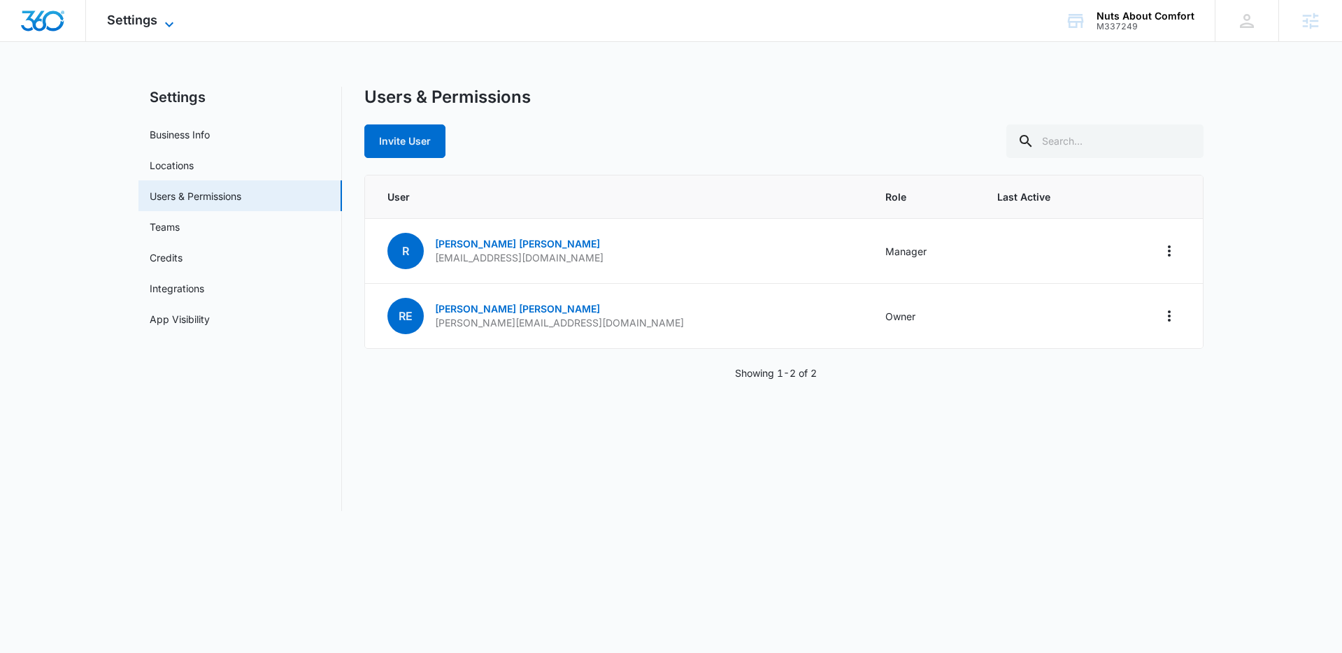
click at [155, 20] on span "Settings" at bounding box center [132, 20] width 50 height 15
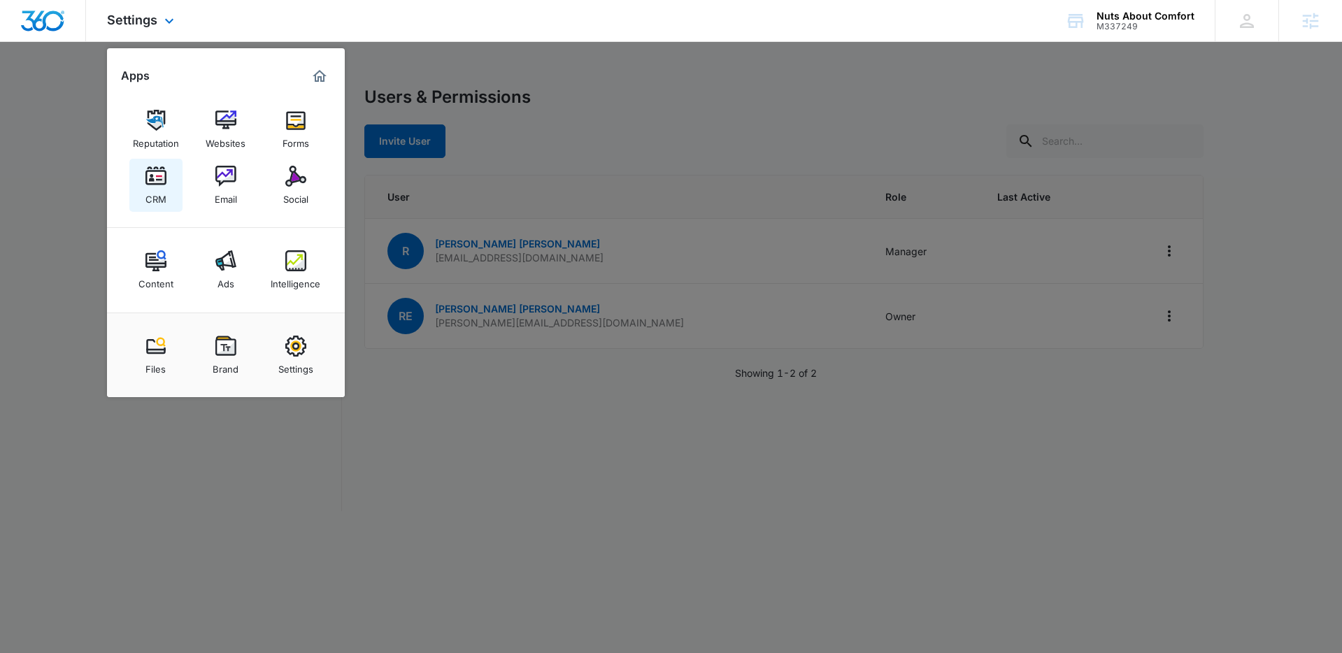
click at [164, 192] on div "CRM" at bounding box center [155, 196] width 21 height 18
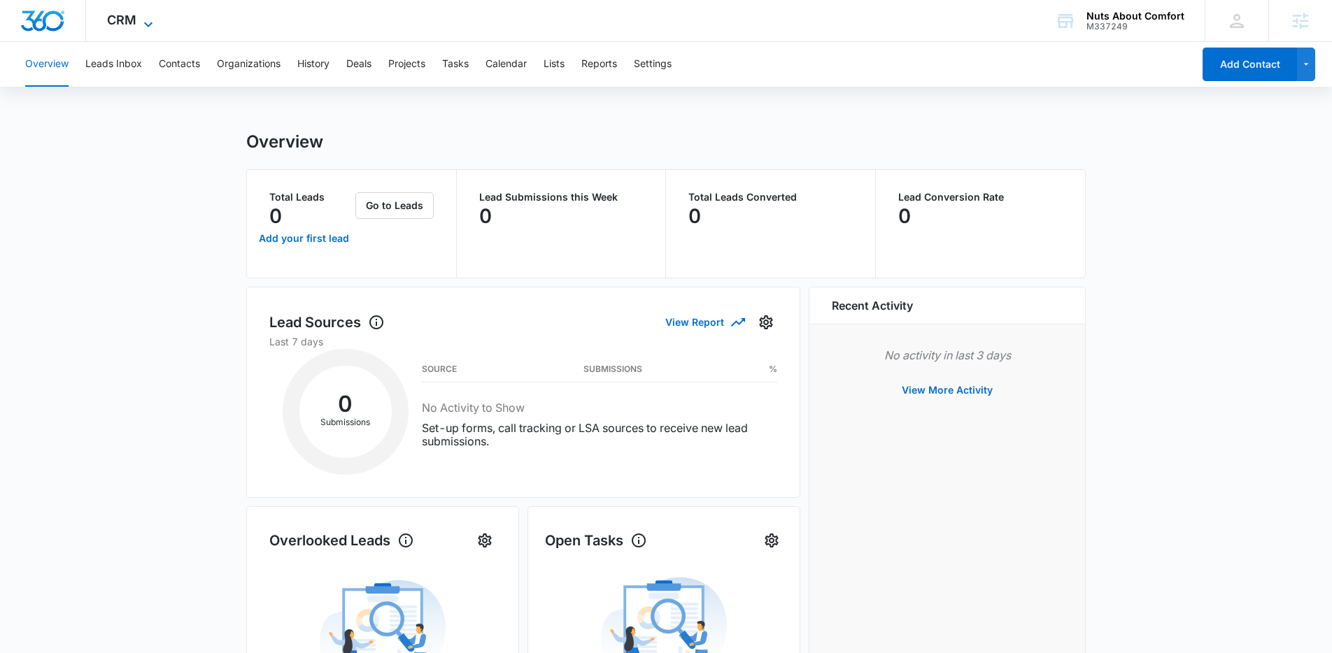
click at [131, 22] on span "CRM" at bounding box center [121, 20] width 29 height 15
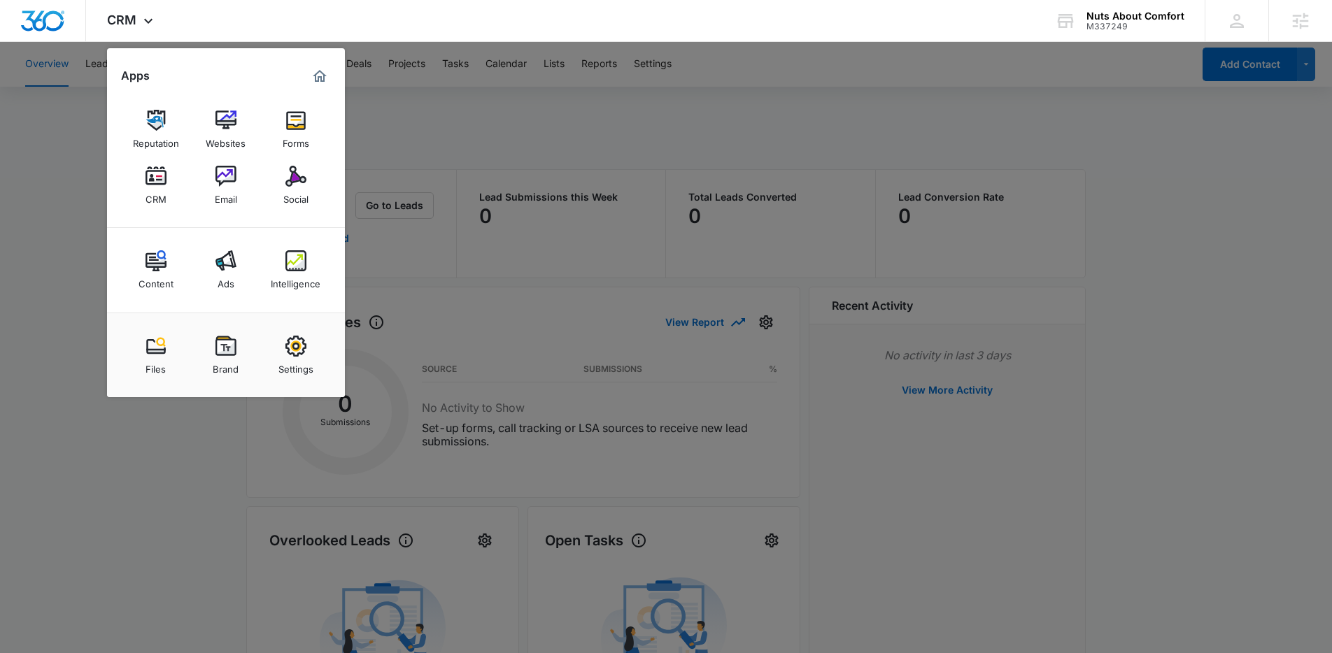
click at [62, 204] on div at bounding box center [666, 326] width 1332 height 653
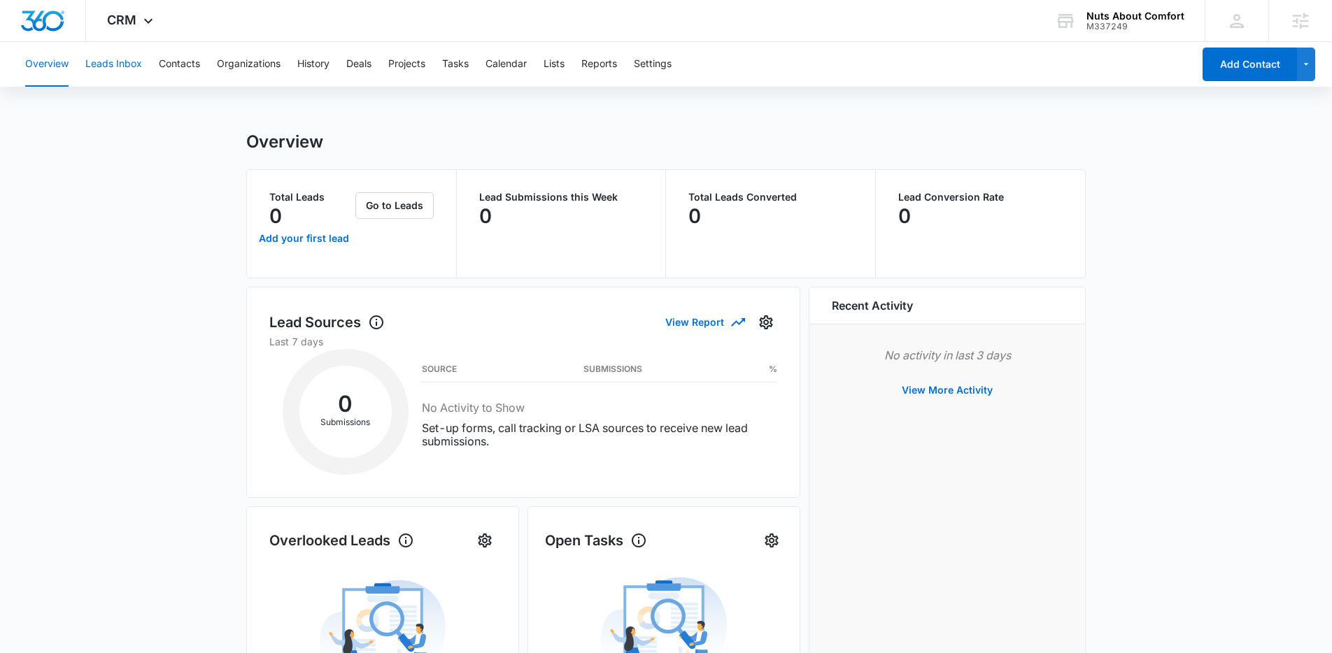
click at [121, 72] on button "Leads Inbox" at bounding box center [113, 64] width 57 height 45
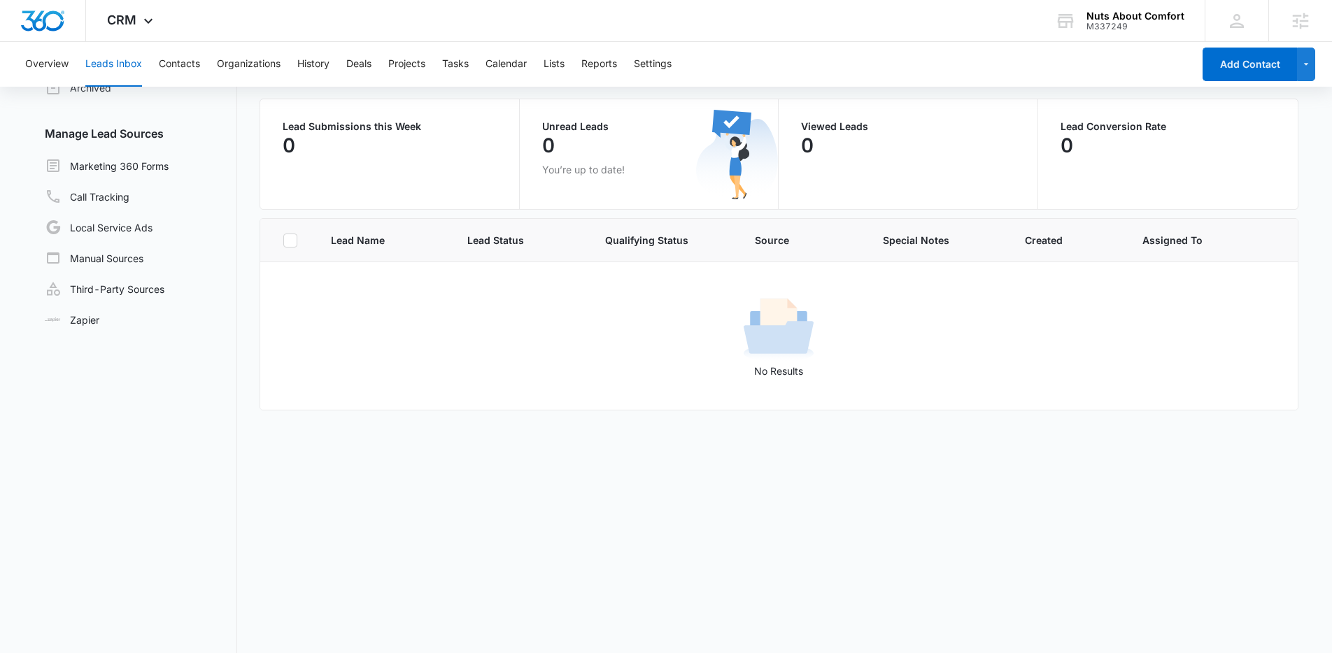
scroll to position [118, 0]
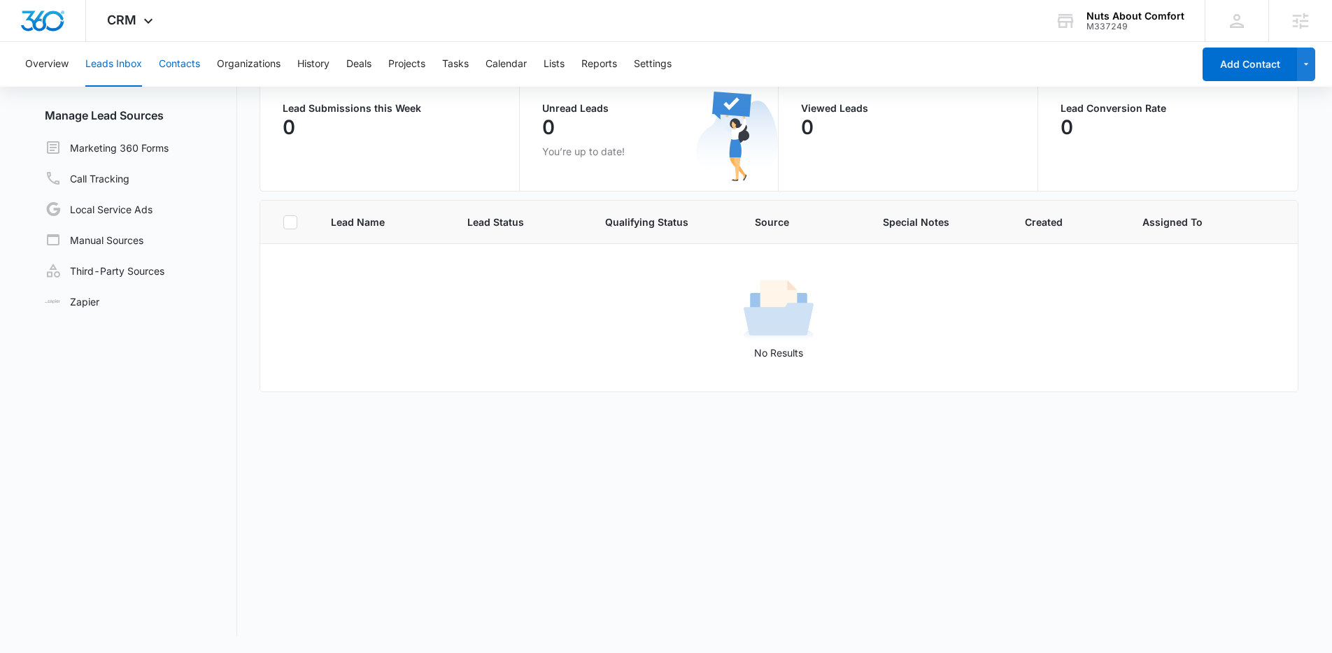
click at [173, 66] on button "Contacts" at bounding box center [179, 64] width 41 height 45
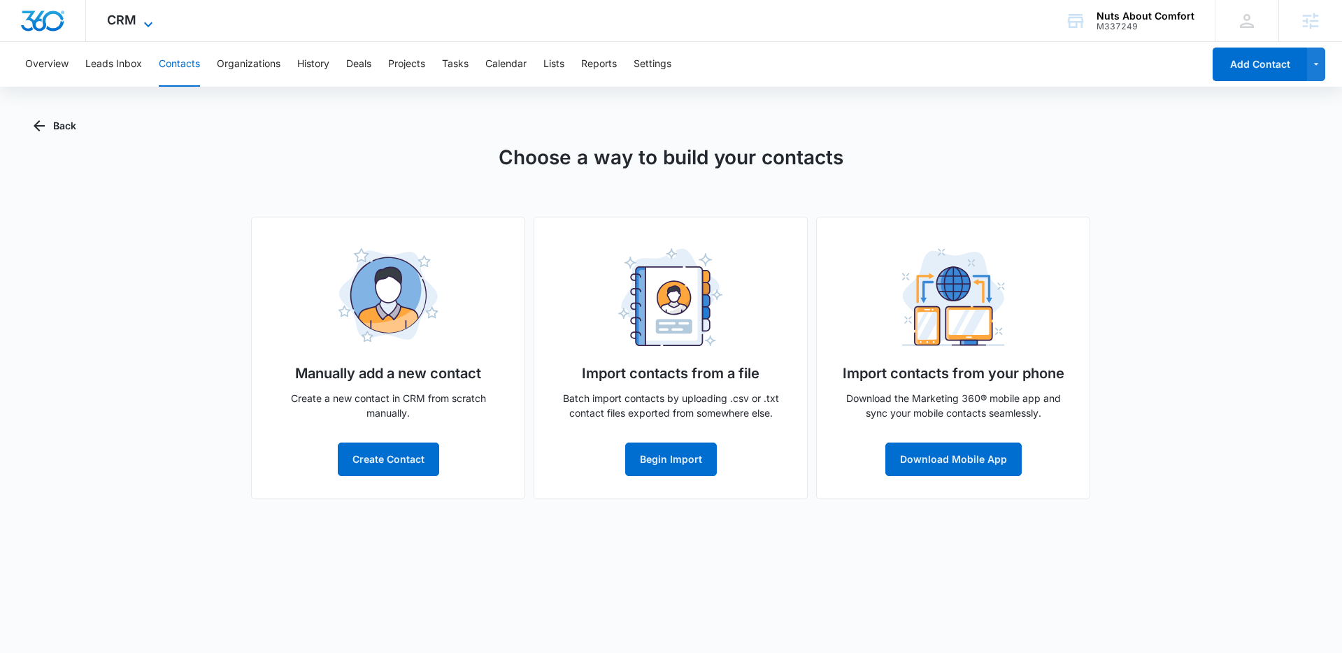
click at [140, 24] on icon at bounding box center [148, 24] width 17 height 17
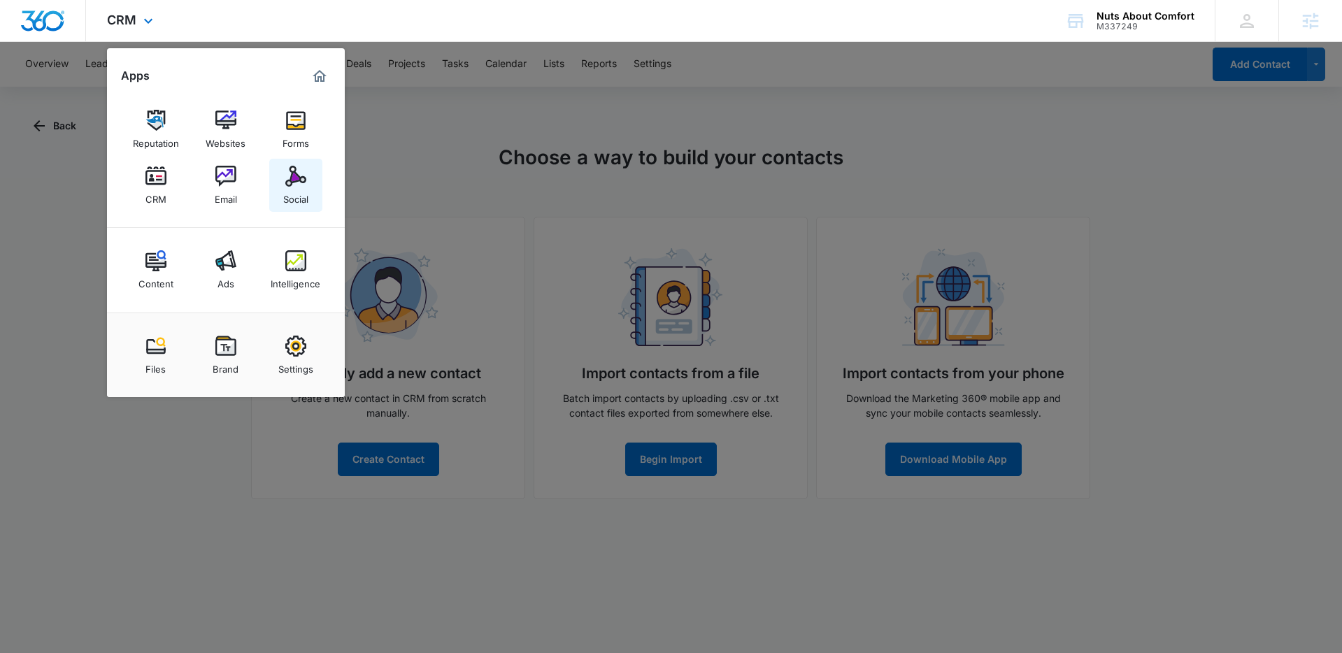
click at [297, 185] on img at bounding box center [295, 176] width 21 height 21
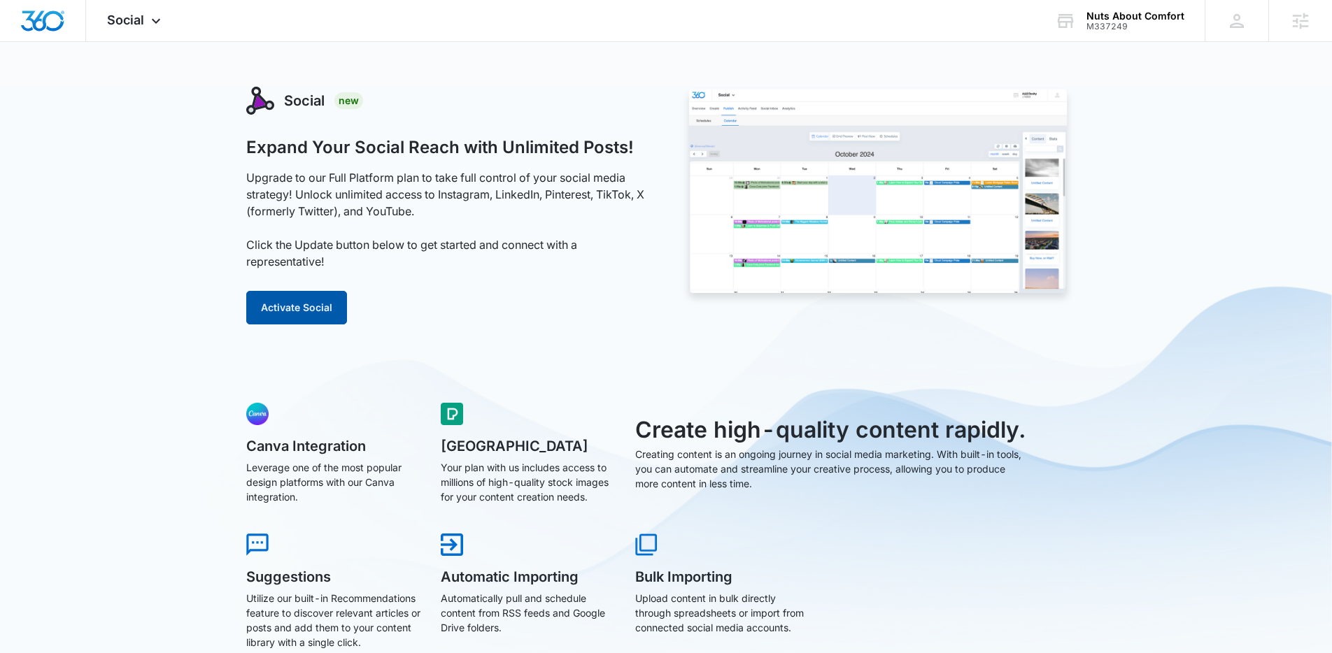
click at [341, 309] on button "Activate Social" at bounding box center [296, 308] width 101 height 34
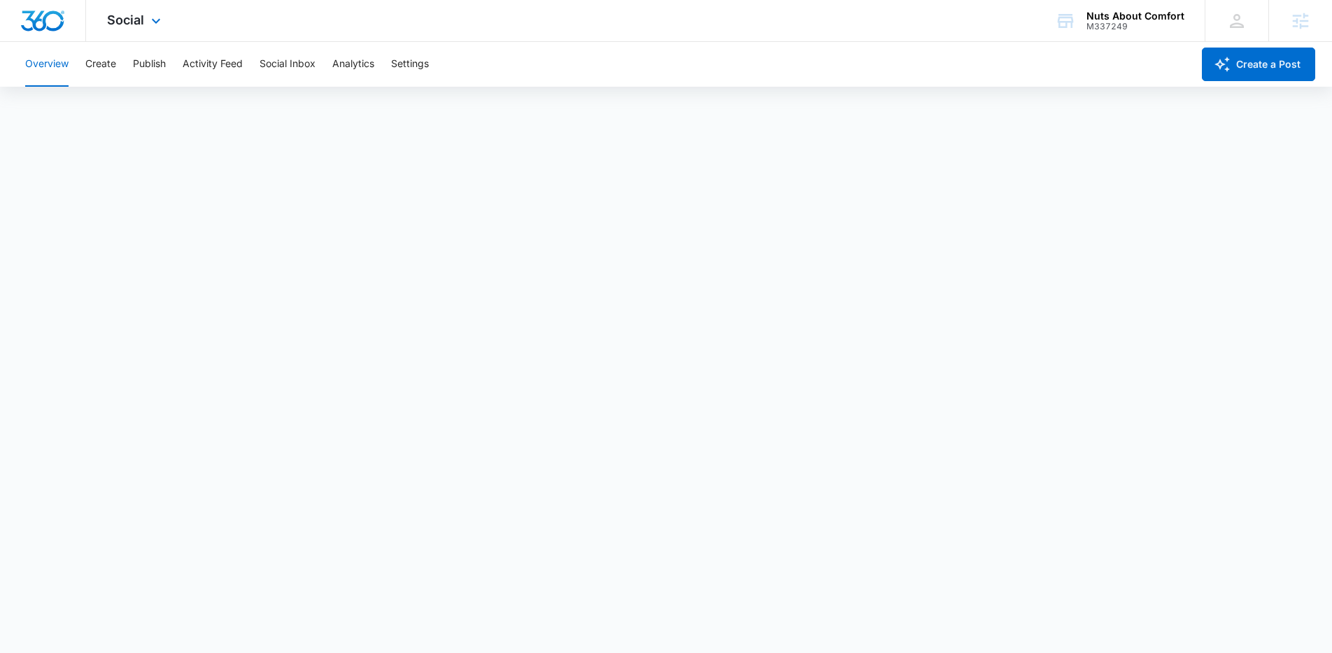
click at [129, 28] on div "Social Apps Reputation Websites Forms CRM Email Social Content Ads Intelligence…" at bounding box center [135, 20] width 99 height 41
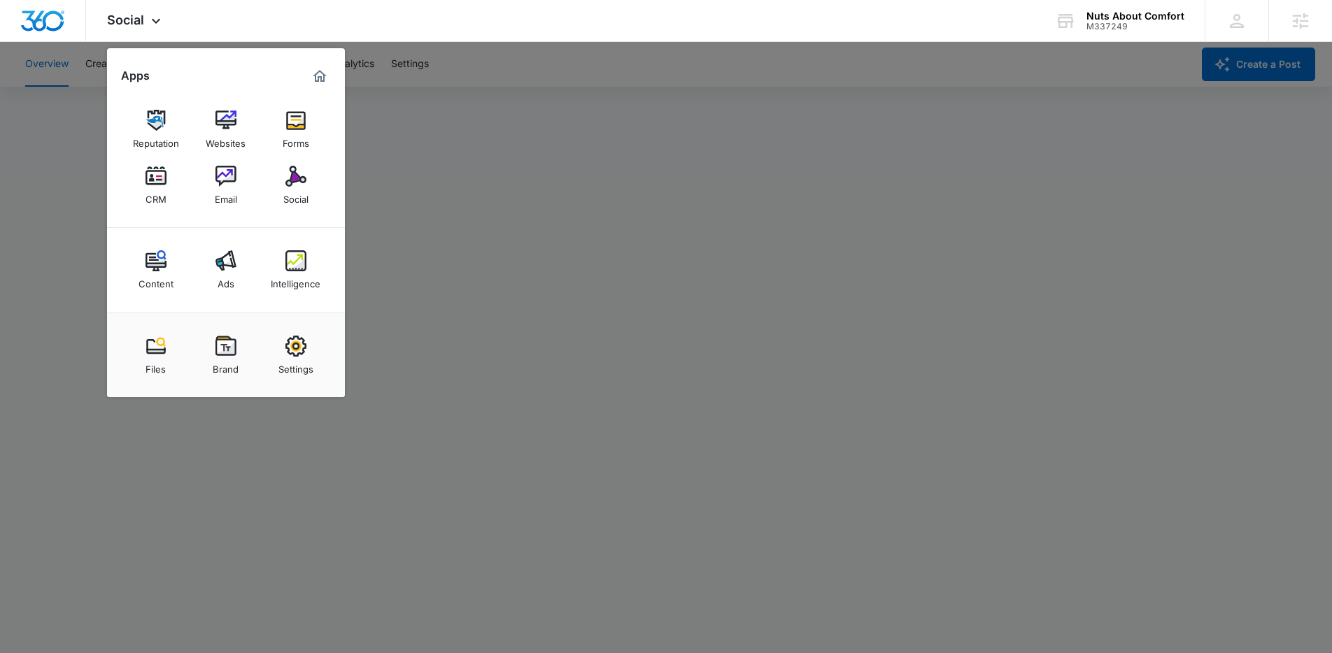
click at [706, 174] on div at bounding box center [666, 326] width 1332 height 653
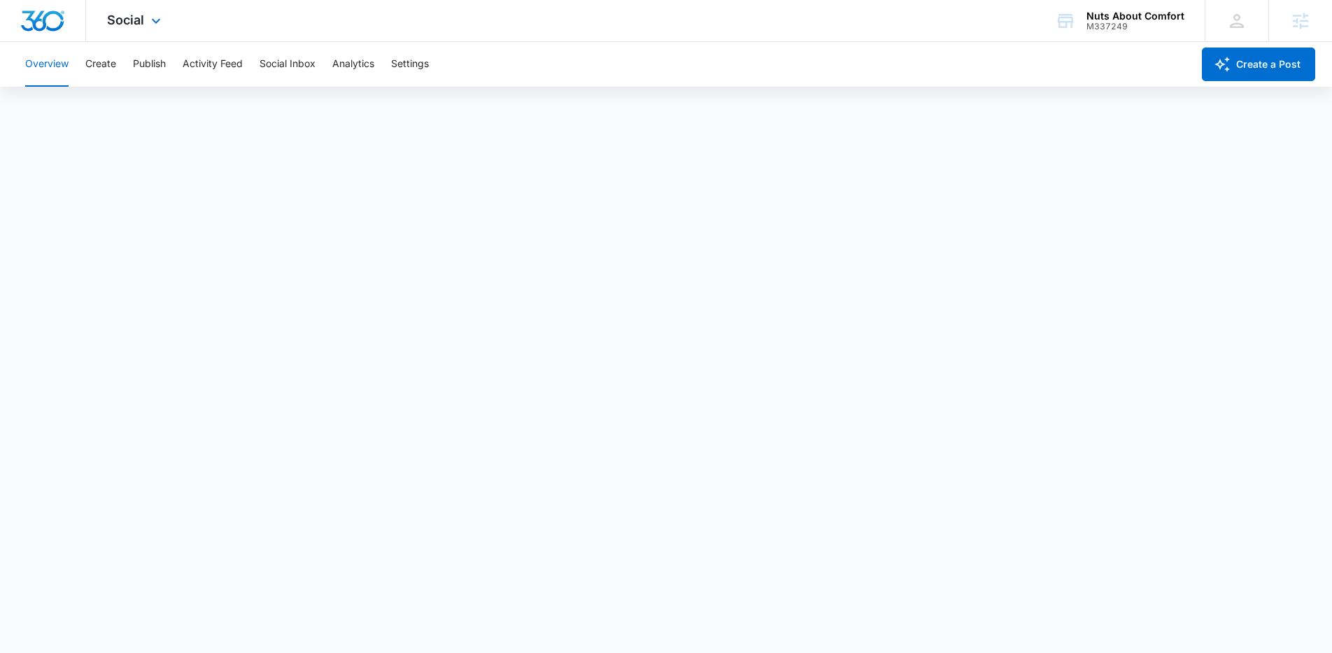
scroll to position [3, 0]
click at [105, 71] on button "Create" at bounding box center [100, 64] width 31 height 45
click at [141, 24] on span "Social" at bounding box center [125, 20] width 37 height 15
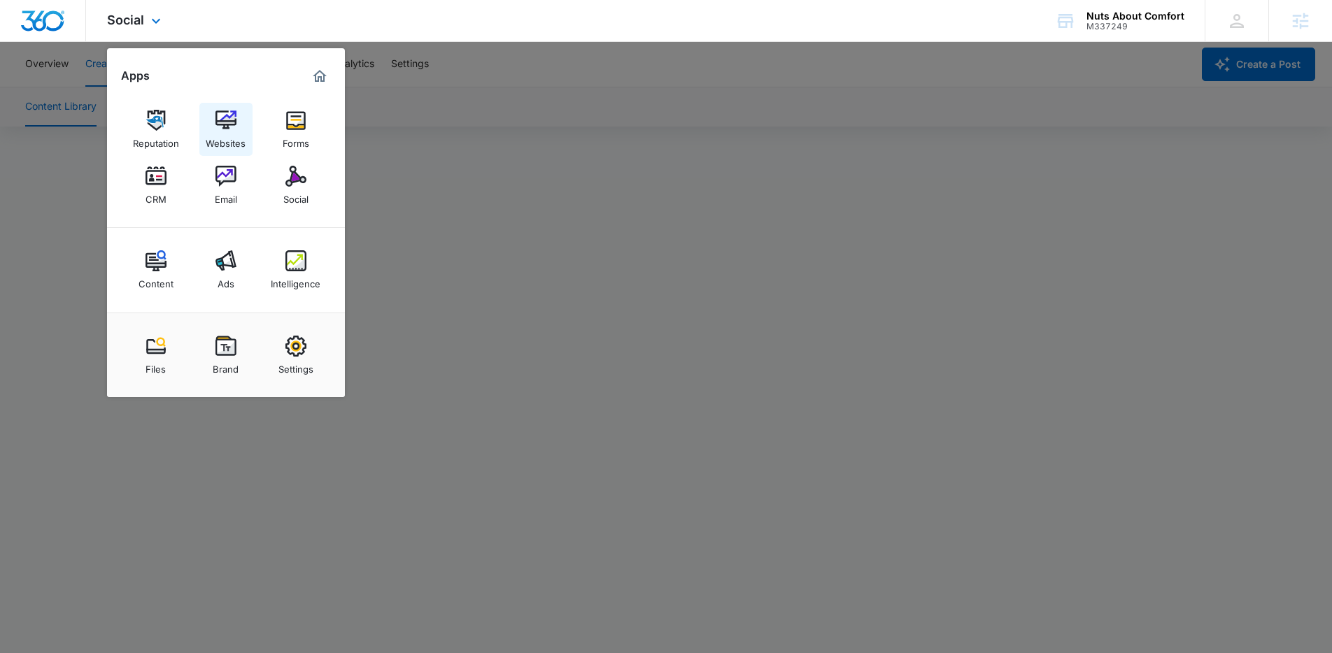
click at [215, 123] on img at bounding box center [225, 120] width 21 height 21
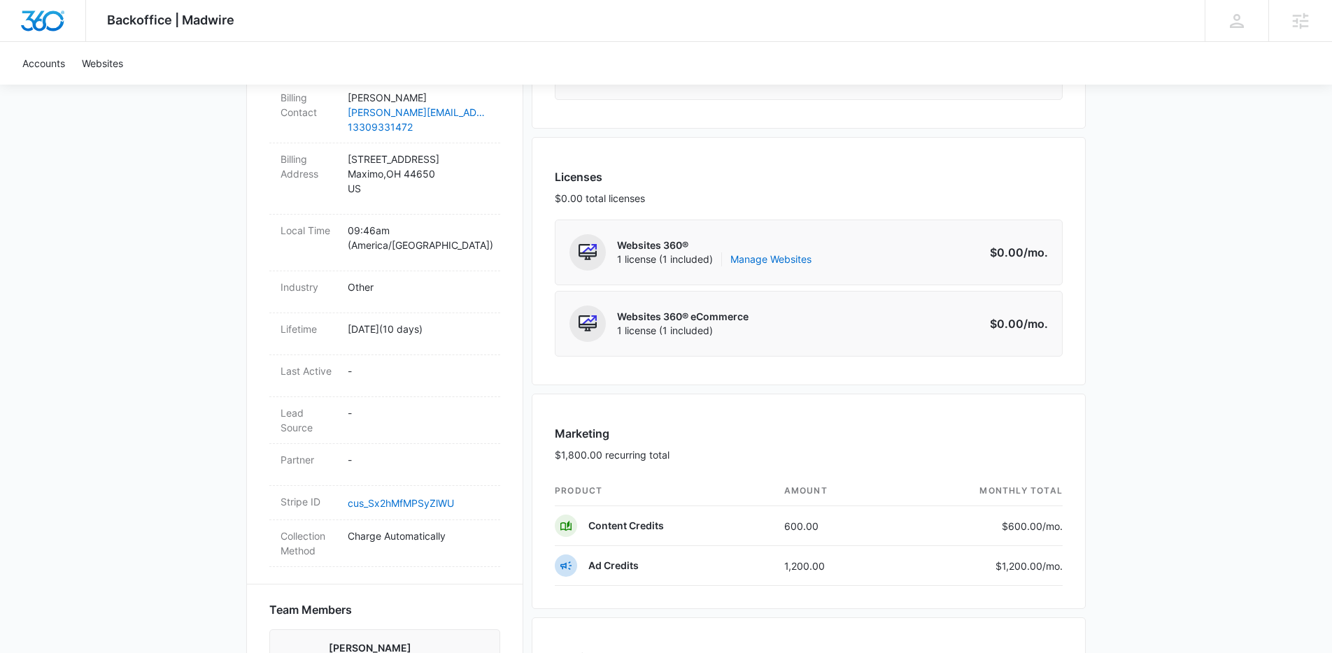
scroll to position [494, 0]
click at [801, 256] on link "Manage Websites" at bounding box center [770, 257] width 81 height 14
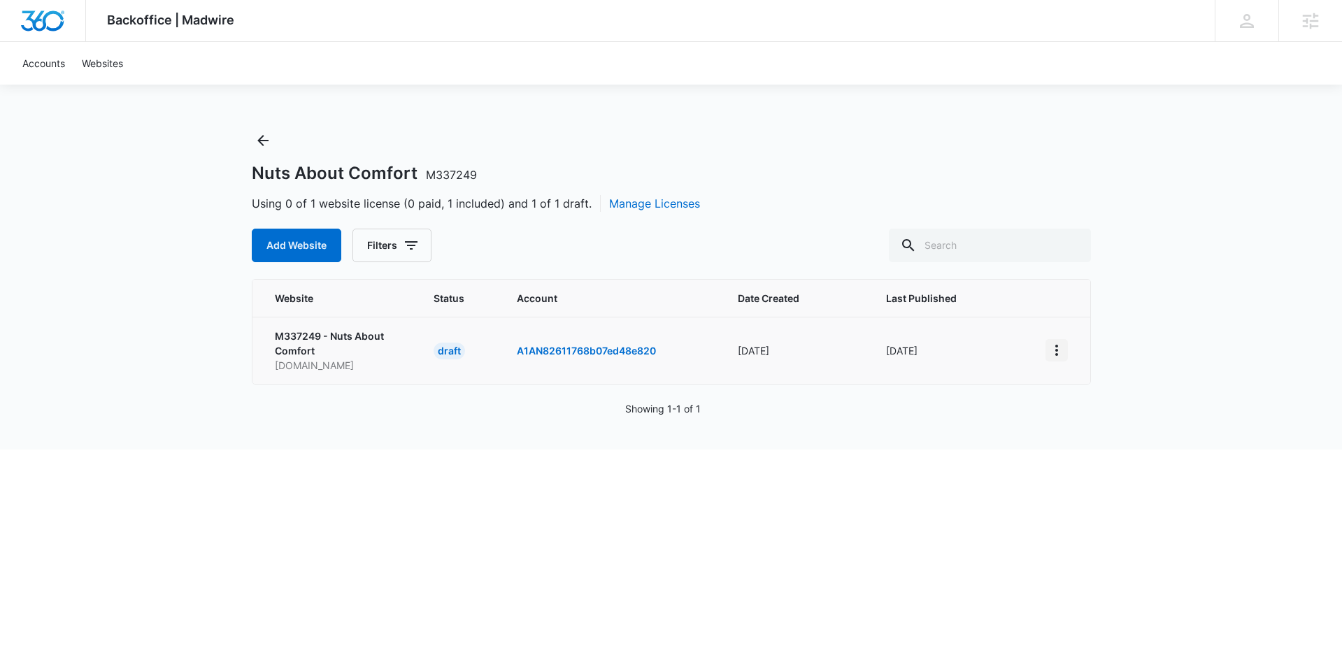
click at [1059, 357] on icon "View More" at bounding box center [1056, 350] width 17 height 17
click at [1104, 453] on div "Activate Draft" at bounding box center [1105, 453] width 84 height 10
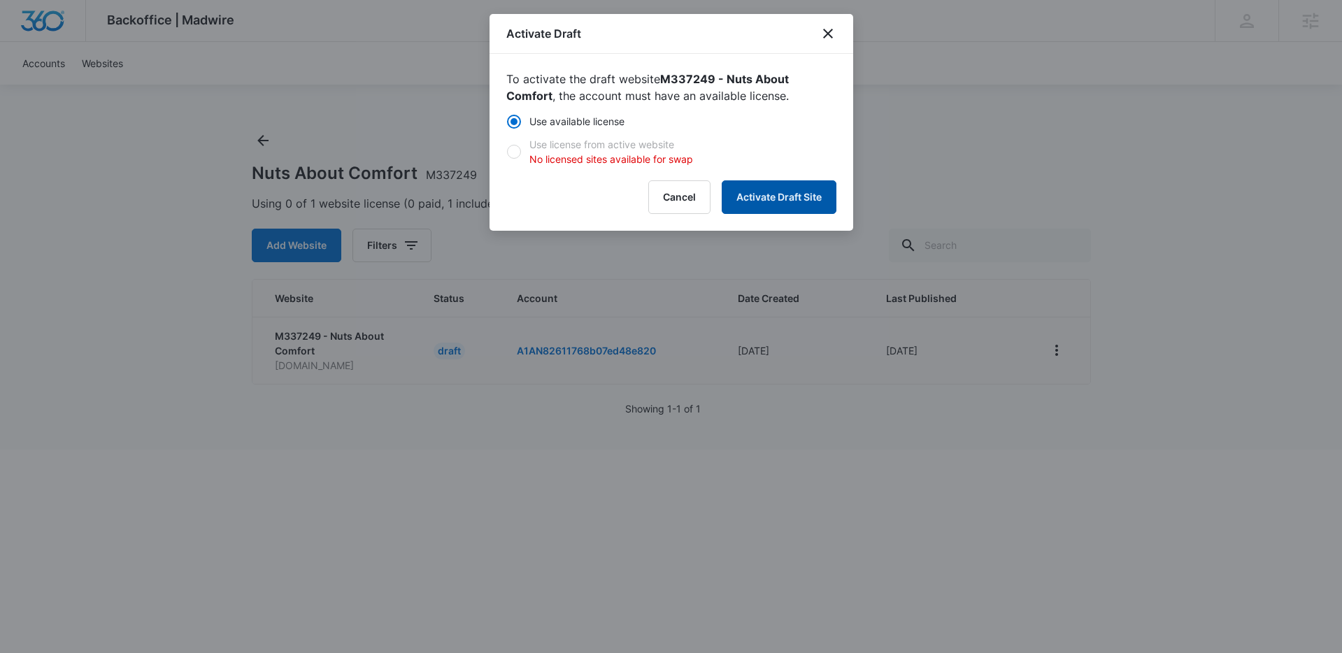
click at [776, 192] on button "Activate Draft Site" at bounding box center [779, 197] width 115 height 34
